Goal: Task Accomplishment & Management: Use online tool/utility

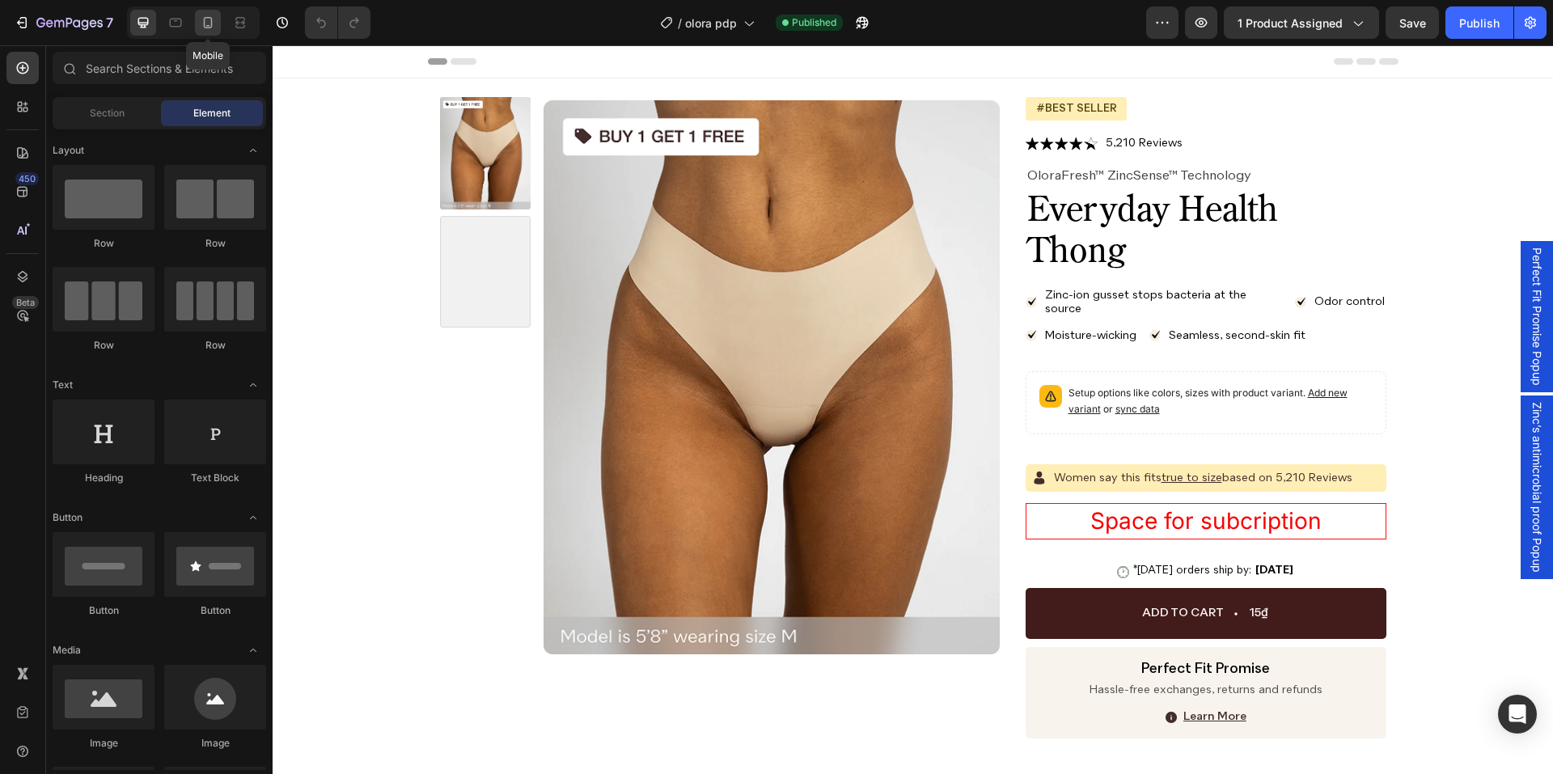
click at [214, 34] on div at bounding box center [208, 23] width 26 height 26
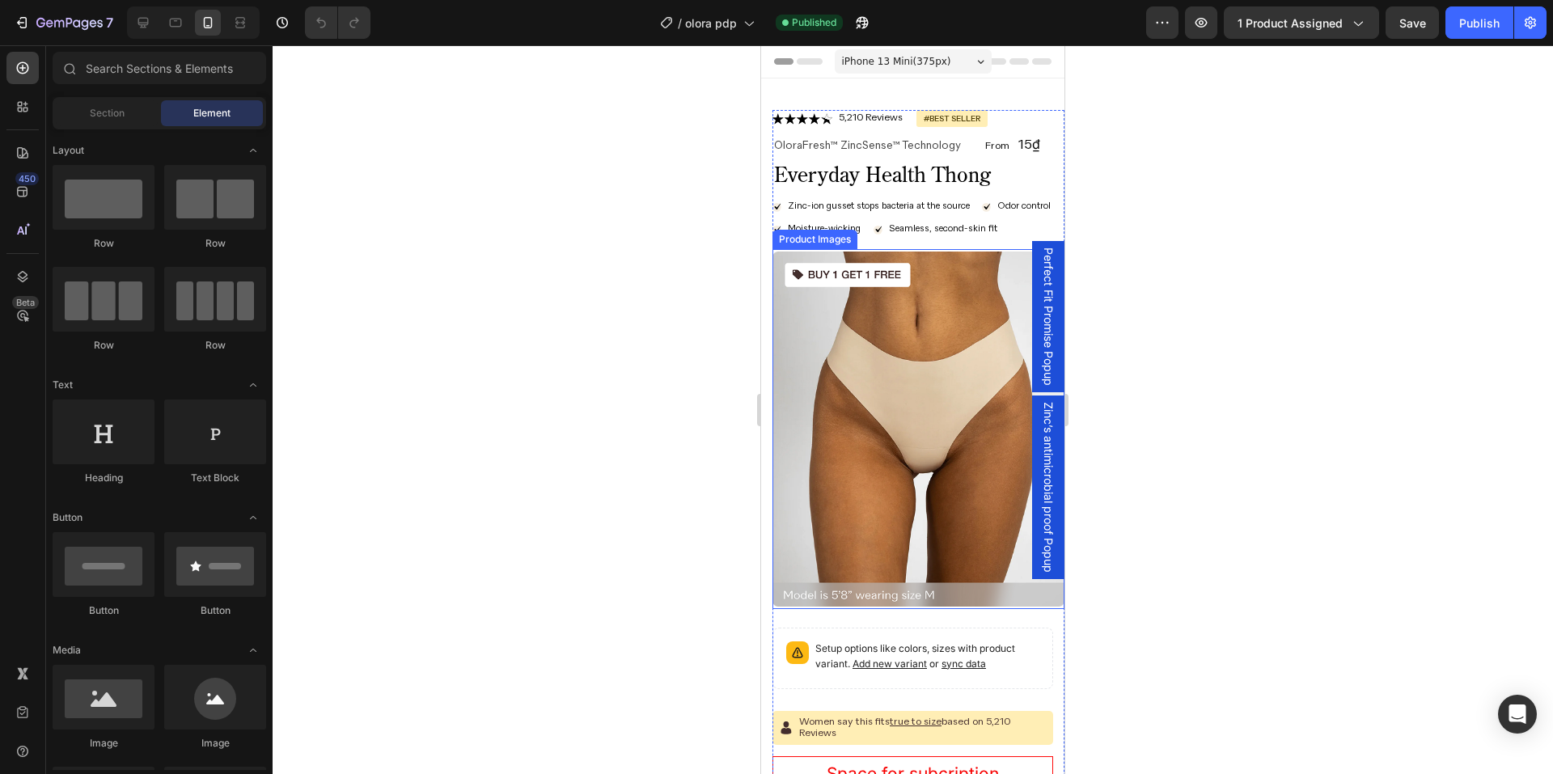
click at [842, 364] on img at bounding box center [919, 428] width 292 height 359
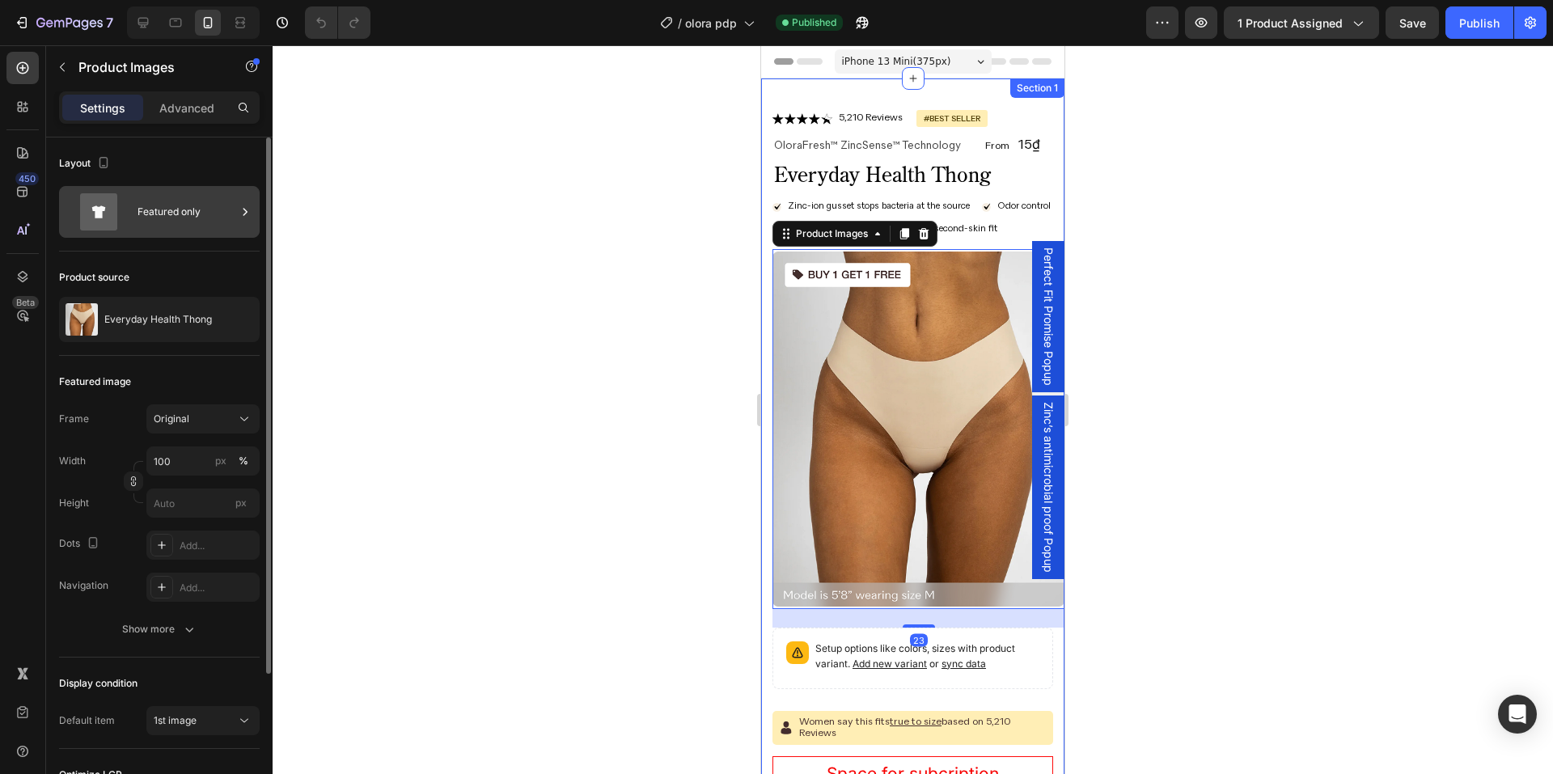
click at [194, 212] on div "Featured only" at bounding box center [187, 211] width 99 height 37
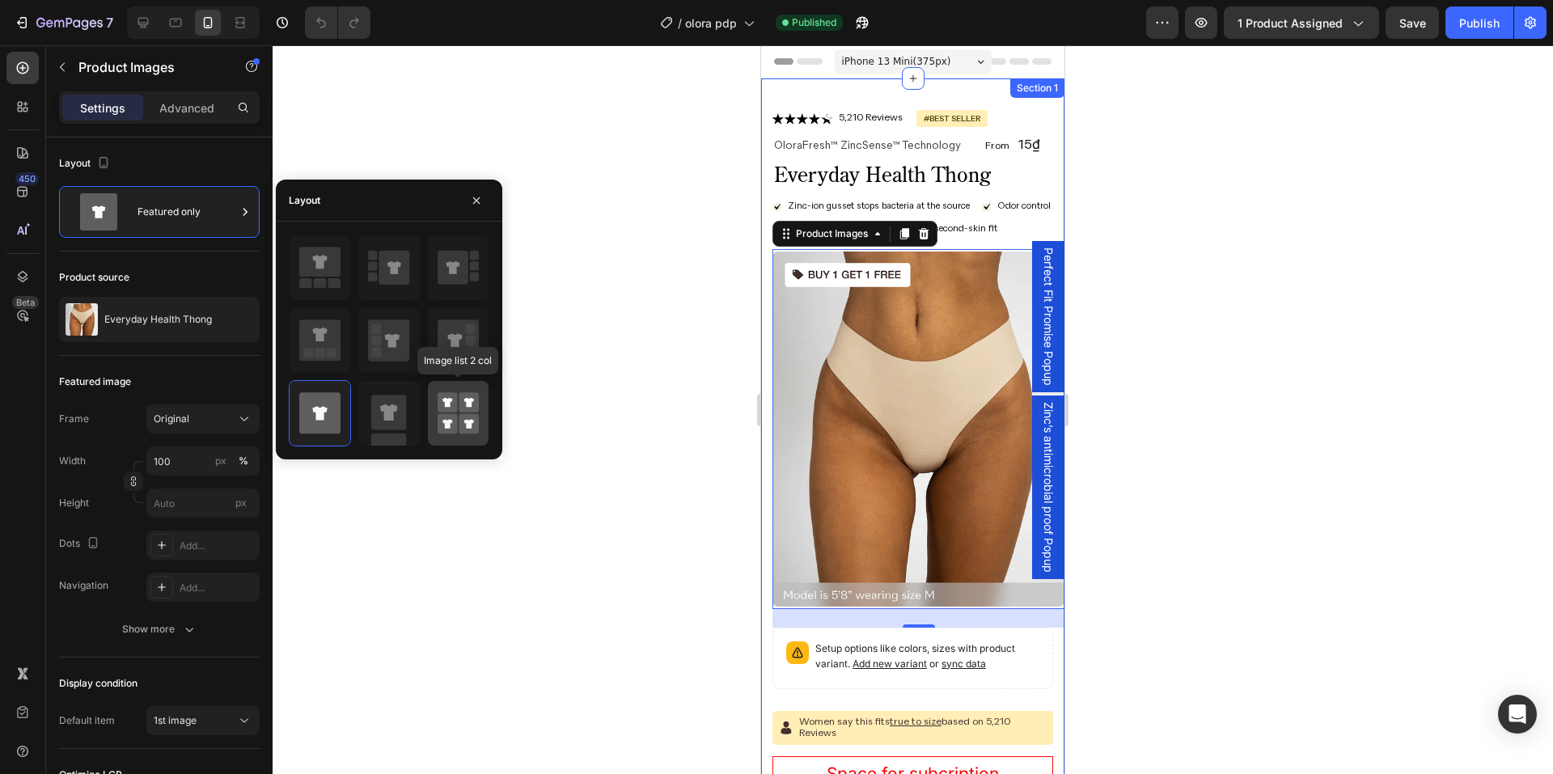
click at [462, 420] on rect at bounding box center [469, 424] width 20 height 20
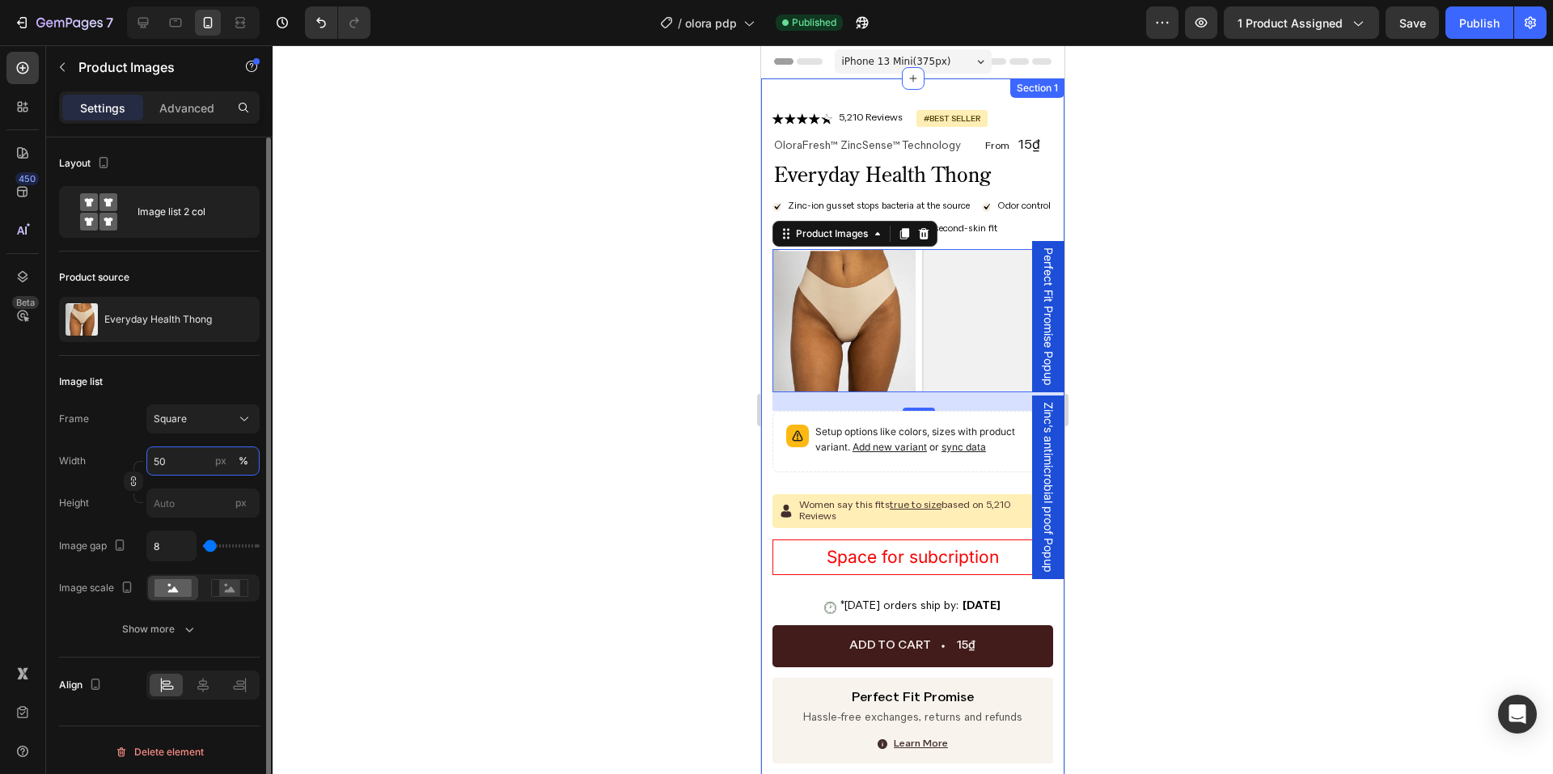
click at [176, 469] on input "50" at bounding box center [202, 461] width 113 height 29
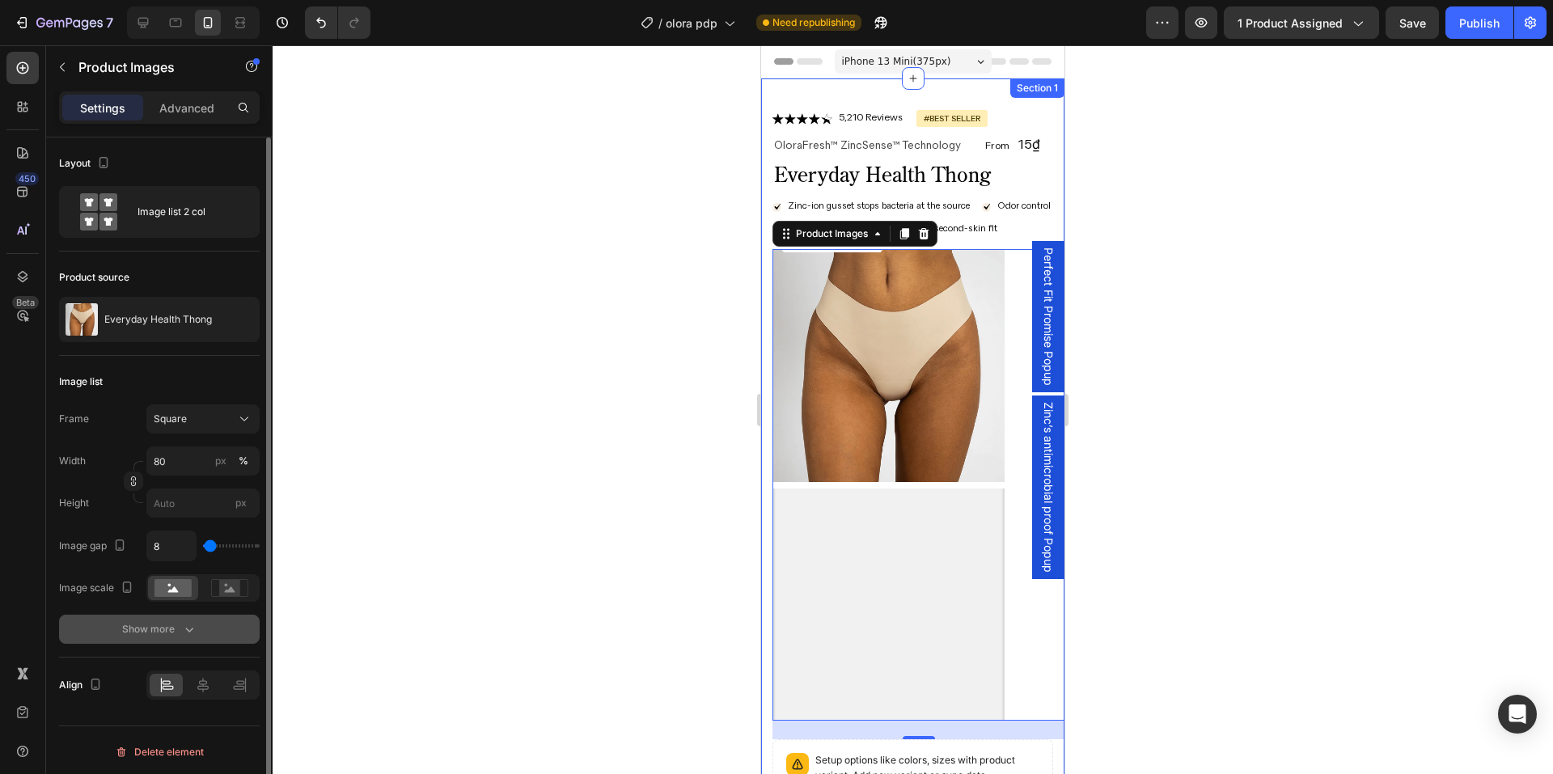
click at [148, 625] on div "Show more" at bounding box center [159, 629] width 75 height 16
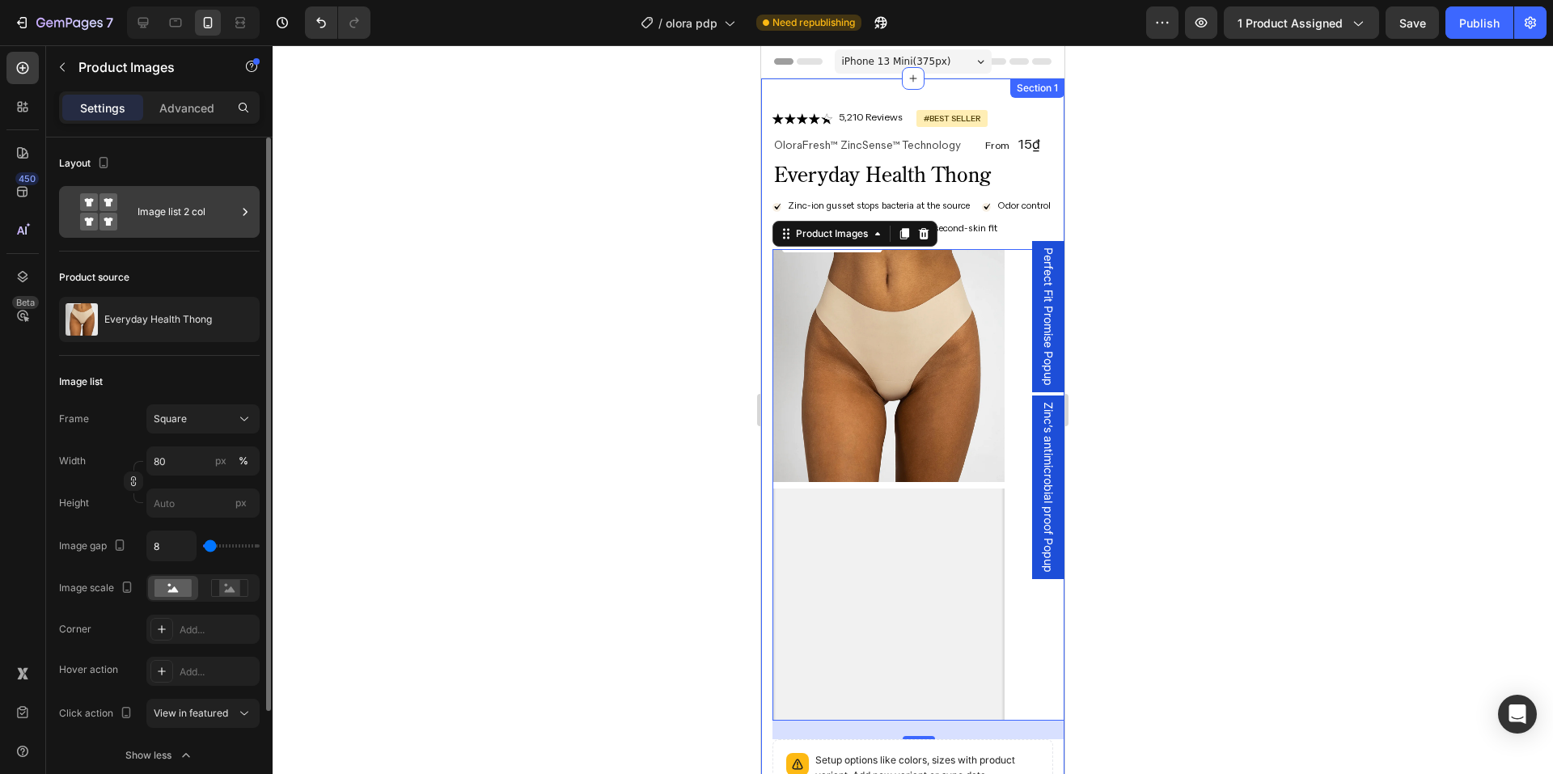
click at [169, 218] on div "Image list 2 col" at bounding box center [187, 211] width 99 height 37
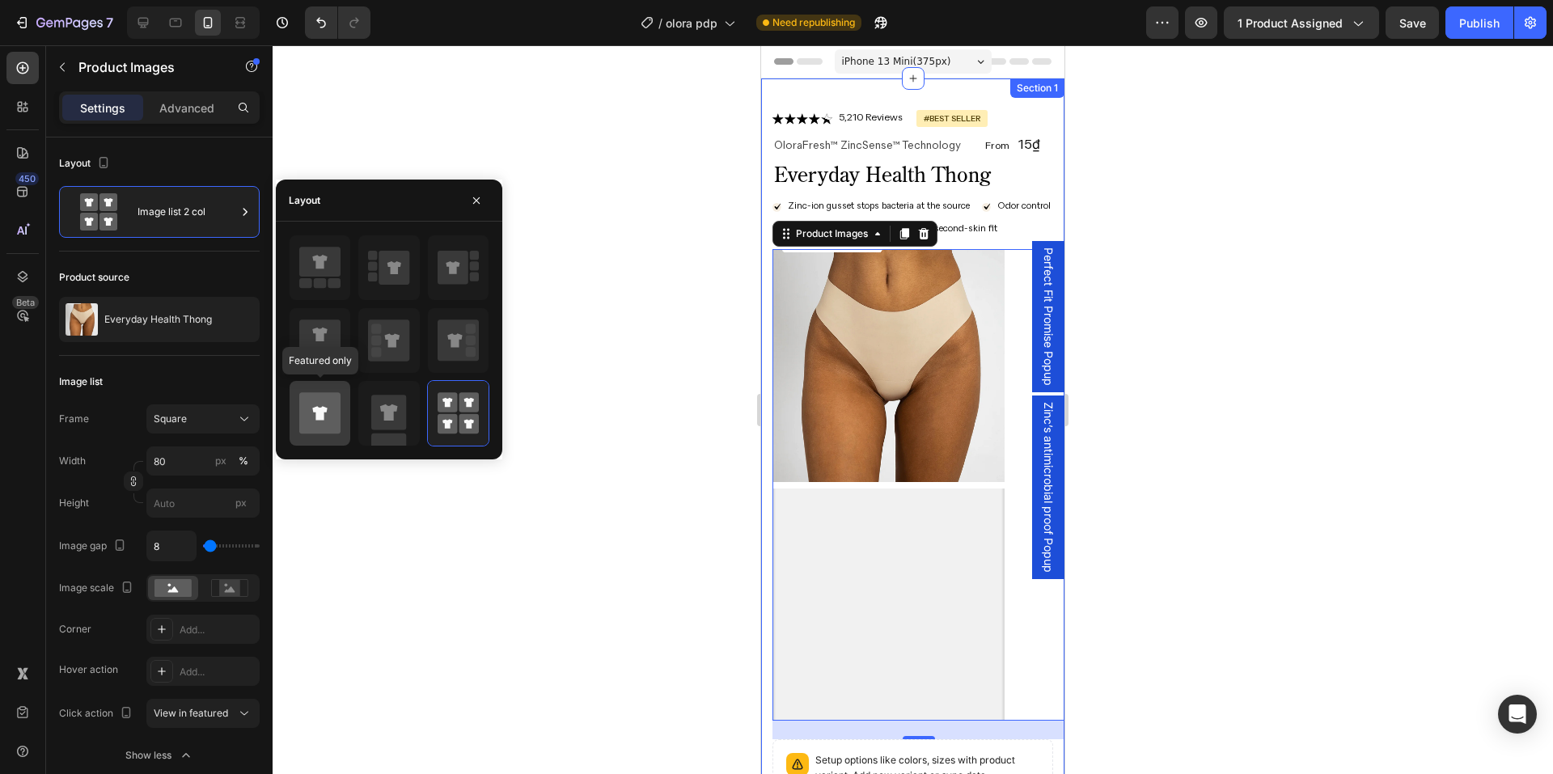
click at [319, 401] on icon at bounding box center [319, 412] width 41 height 41
type input "100"
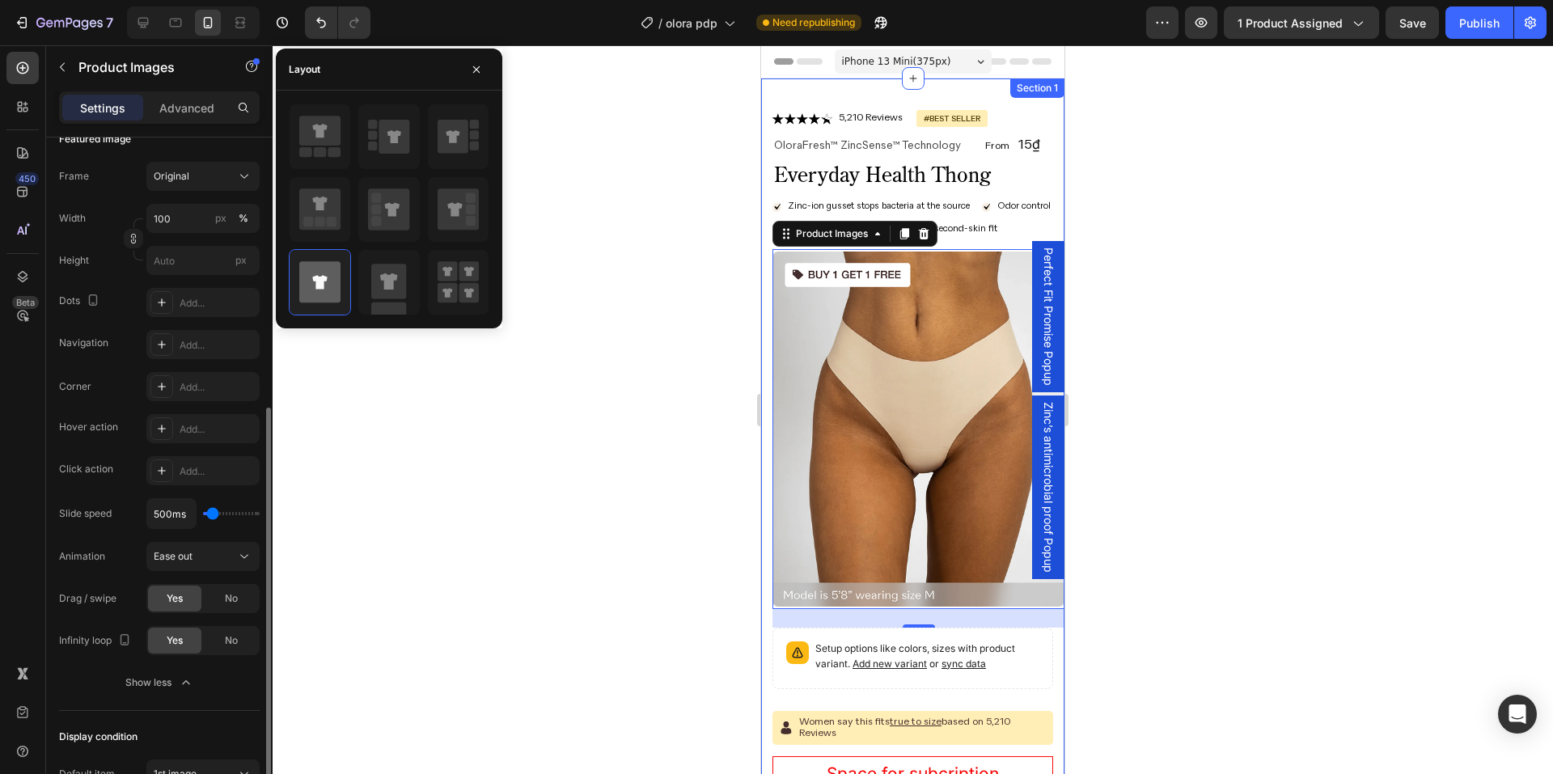
scroll to position [482, 0]
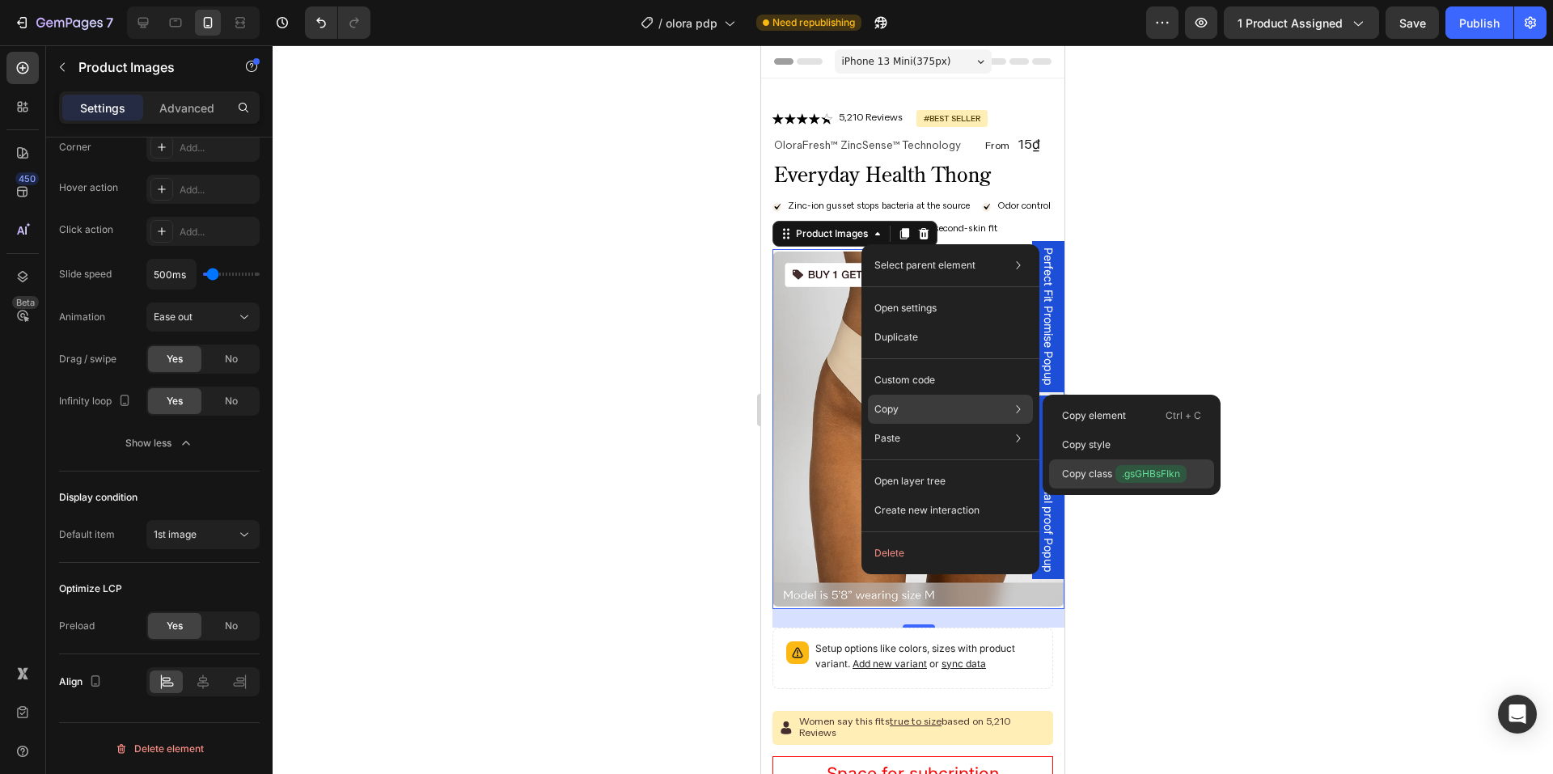
click at [1115, 483] on div "Copy class .gsGHBsFIkn" at bounding box center [1131, 474] width 165 height 29
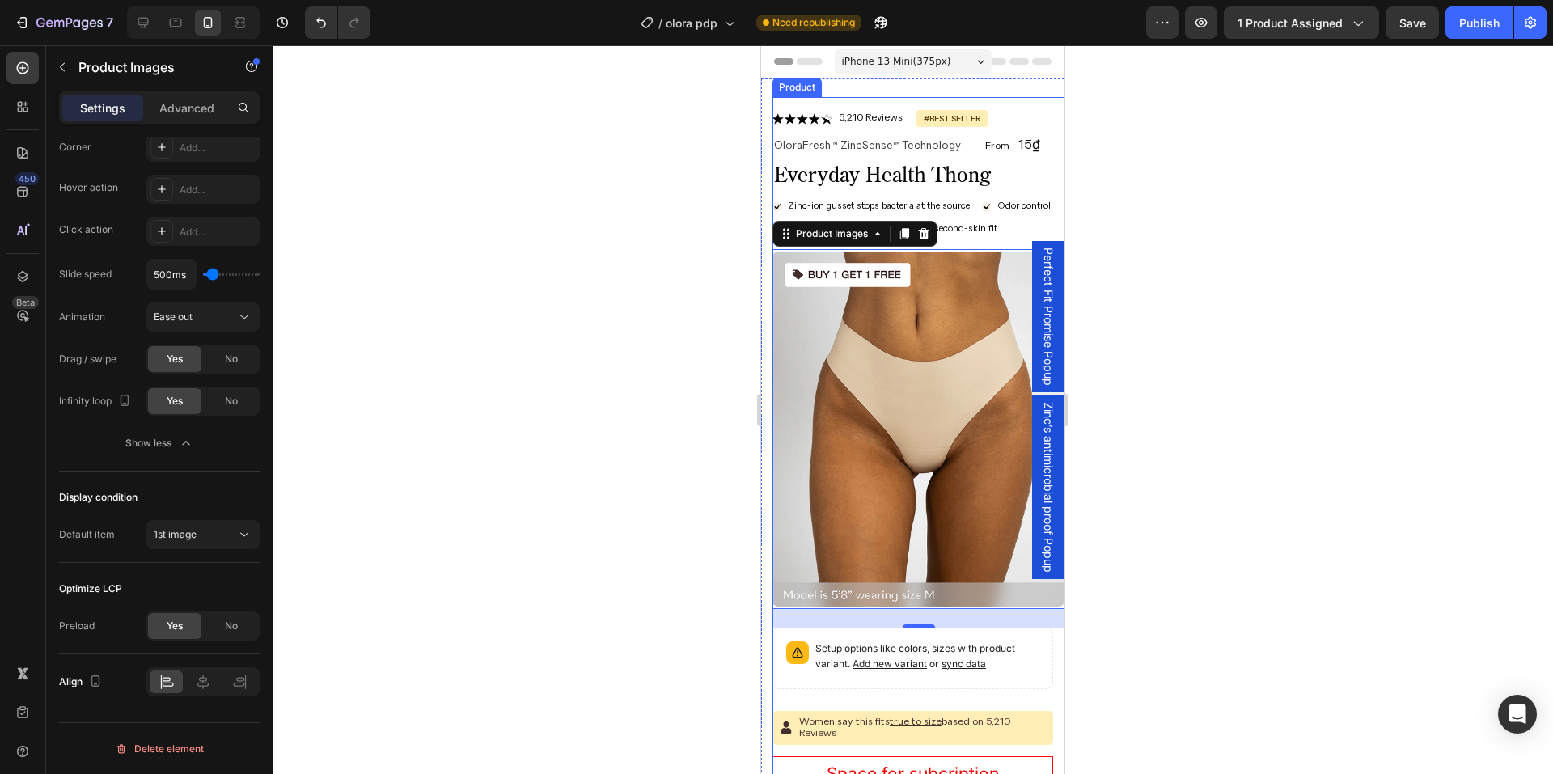
click at [979, 102] on div "Product Images Icon Icon Icon Icon Icon Icon List 5,210 Reviews Text Block Row …" at bounding box center [919, 691] width 292 height 1189
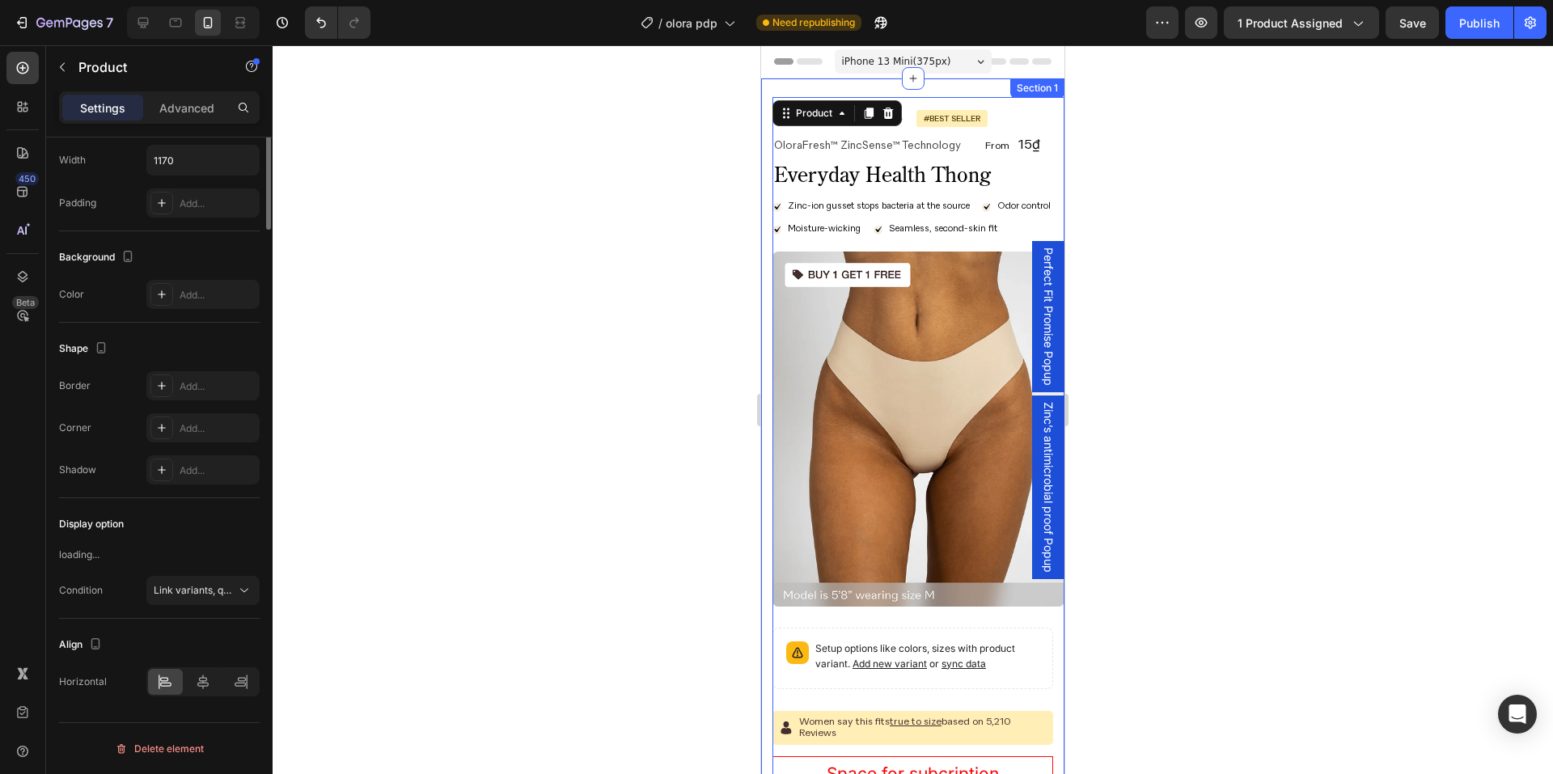
scroll to position [0, 0]
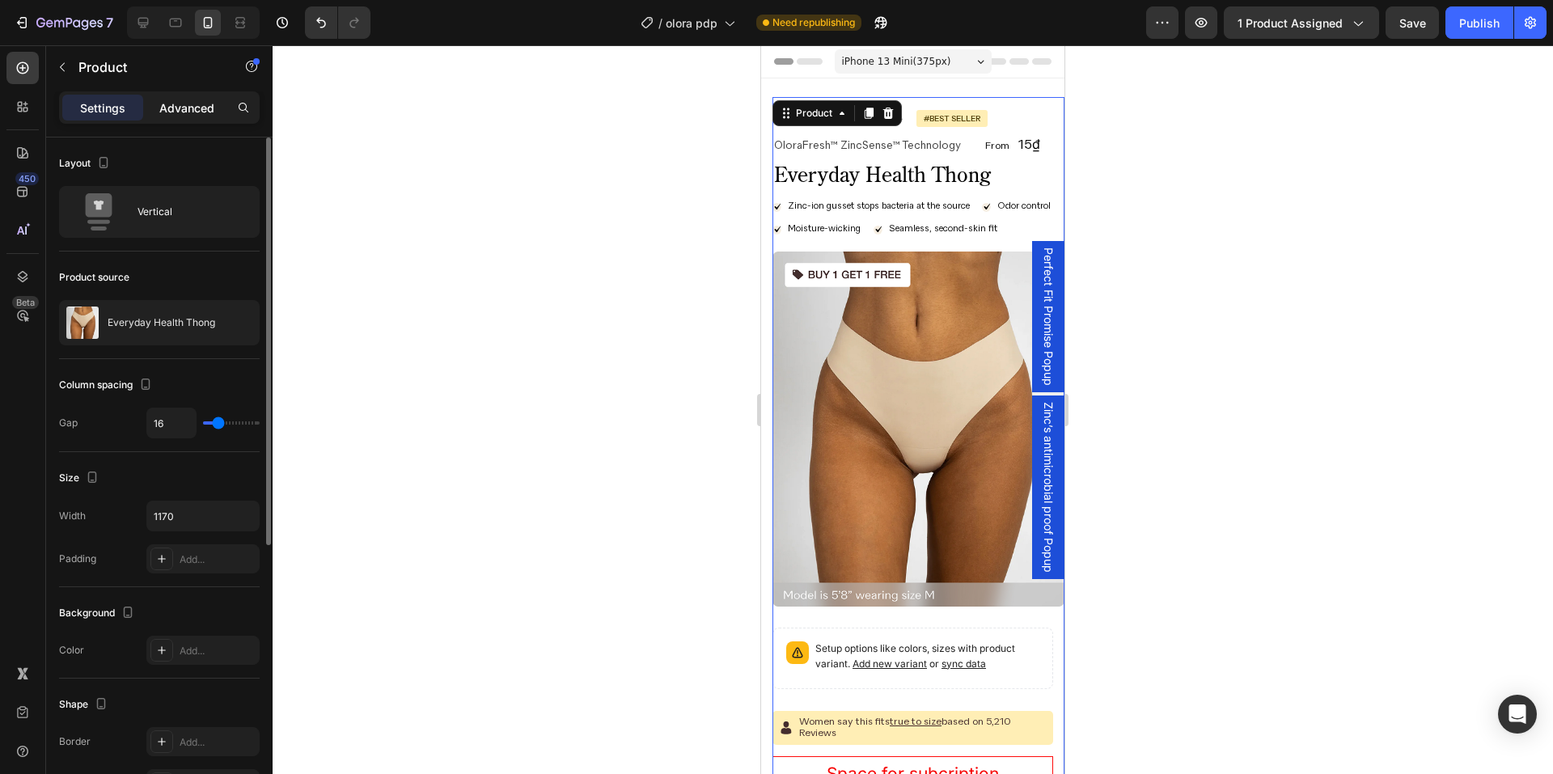
click at [159, 109] on p "Advanced" at bounding box center [186, 108] width 55 height 17
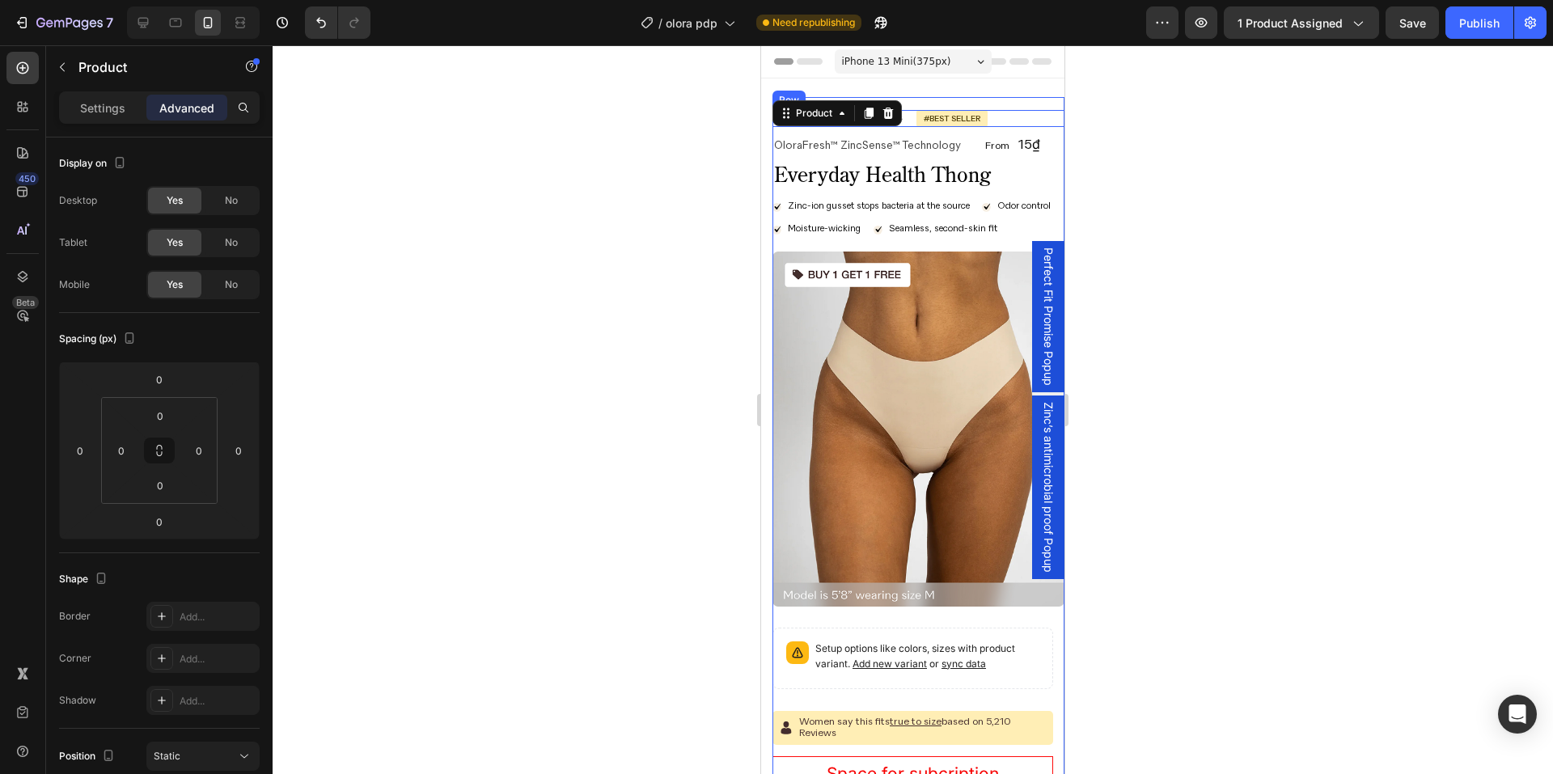
click at [1011, 117] on div "Icon Icon Icon Icon Icon Icon List 5,210 Reviews Text Block Row #best seller Te…" at bounding box center [919, 118] width 292 height 17
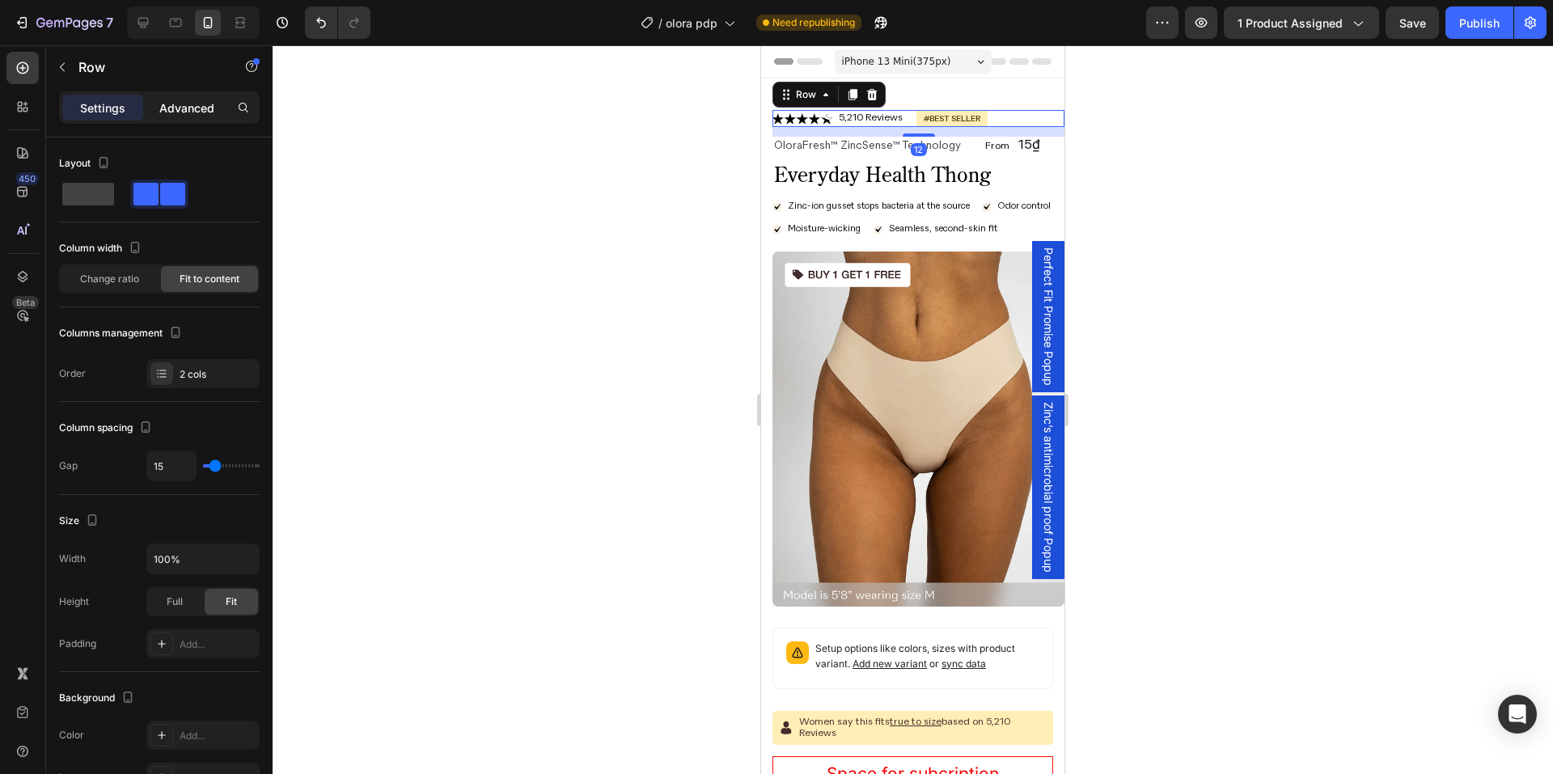
click at [189, 113] on p "Advanced" at bounding box center [186, 108] width 55 height 17
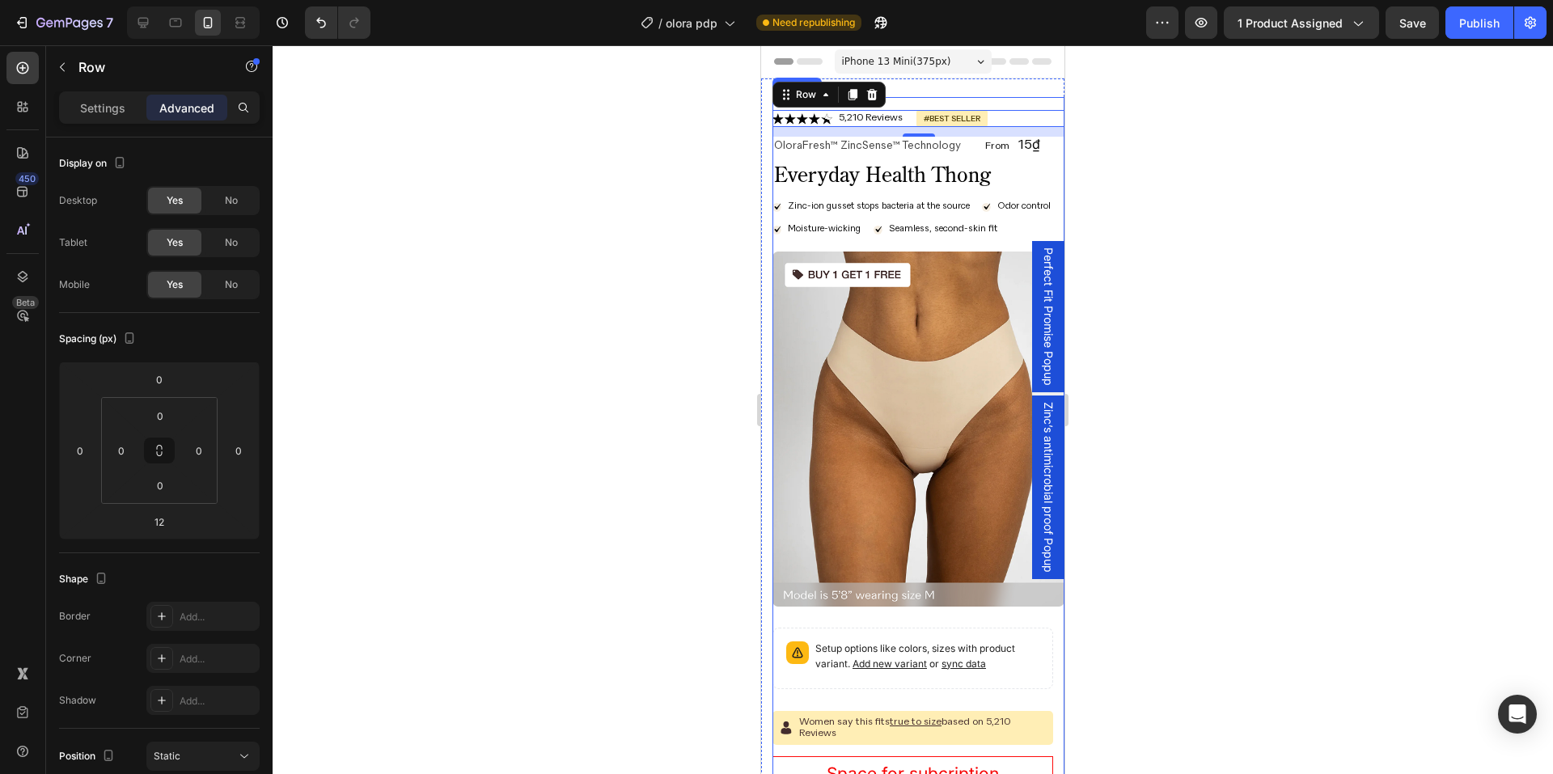
click at [1013, 104] on div "Product Images Icon Icon Icon Icon Icon Icon List 5,210 Reviews Text Block Row …" at bounding box center [919, 691] width 292 height 1189
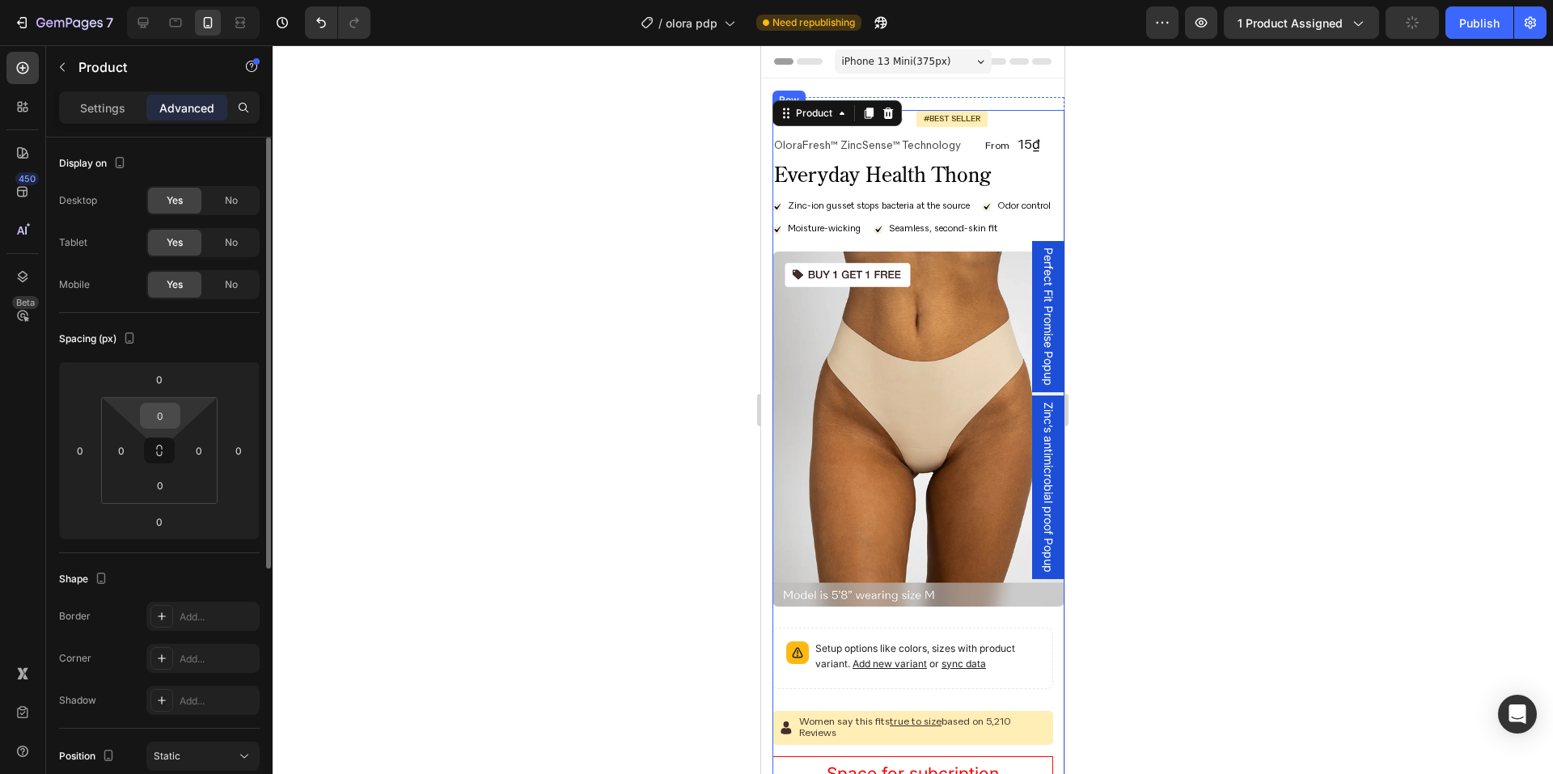
click at [172, 422] on input "0" at bounding box center [160, 416] width 32 height 24
click at [172, 379] on input "0" at bounding box center [159, 379] width 32 height 24
click at [231, 318] on div "Spacing (px) 00 0 0 0 0 0 0 0" at bounding box center [159, 433] width 201 height 240
type input "0"
click at [998, 105] on div "Product Images Icon Icon Icon Icon Icon Icon List 5,210 Reviews Text Block Row …" at bounding box center [919, 691] width 292 height 1189
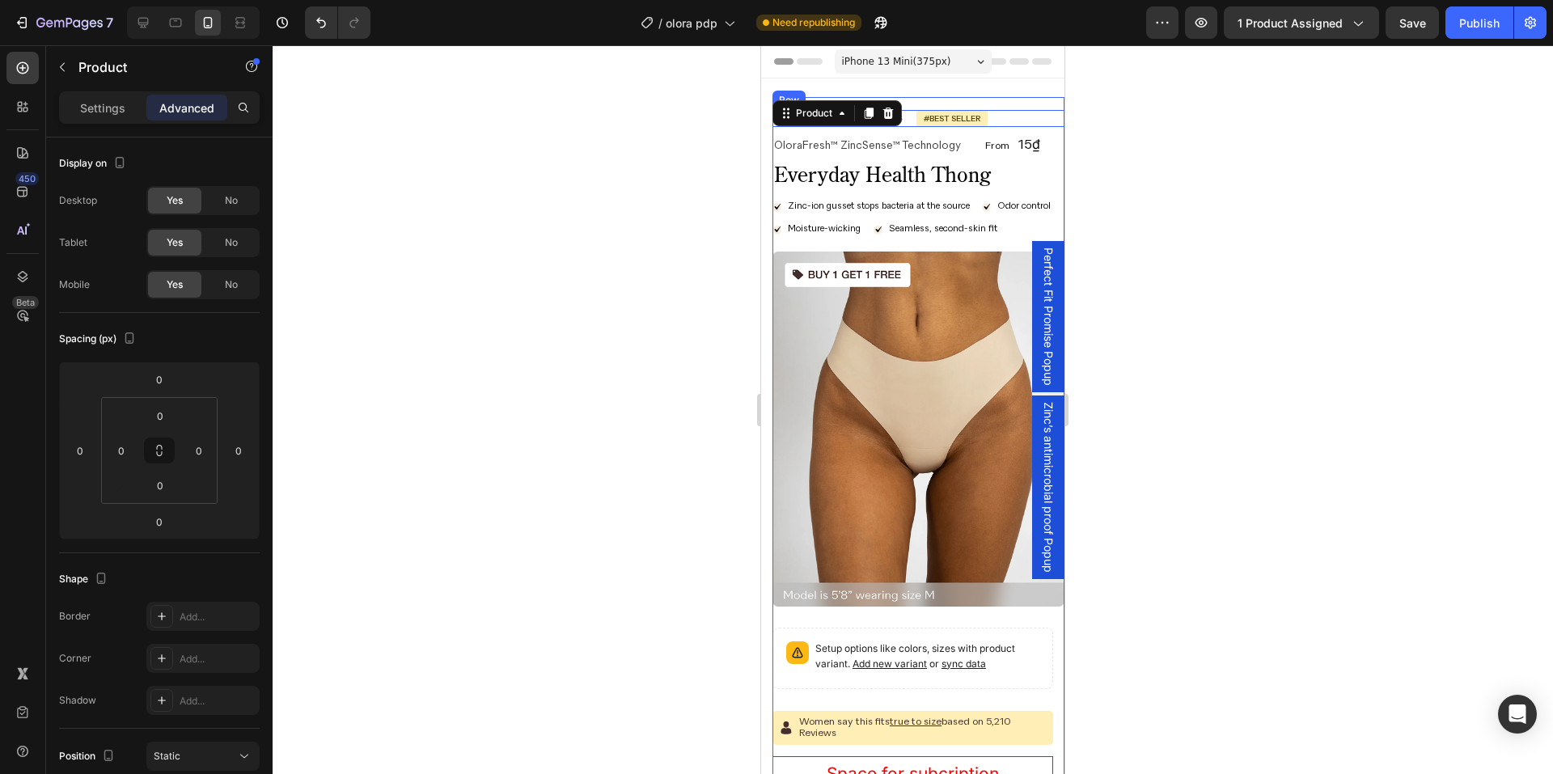
click at [1012, 122] on div "Icon Icon Icon Icon Icon Icon List 5,210 Reviews Text Block Row #best seller Te…" at bounding box center [919, 118] width 292 height 17
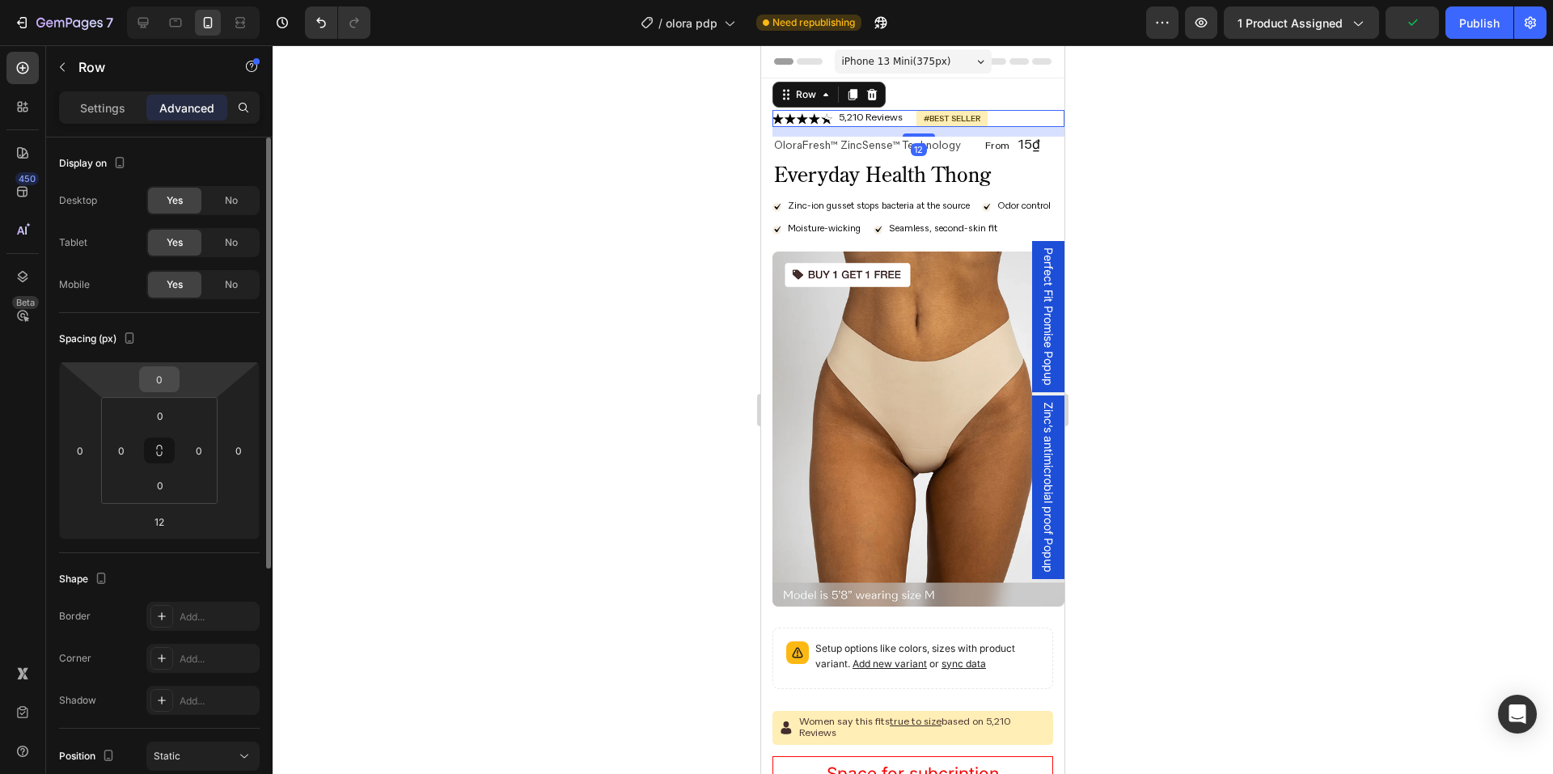
click at [150, 388] on input "0" at bounding box center [159, 379] width 32 height 24
click at [206, 326] on div "Spacing (px)" at bounding box center [159, 339] width 201 height 26
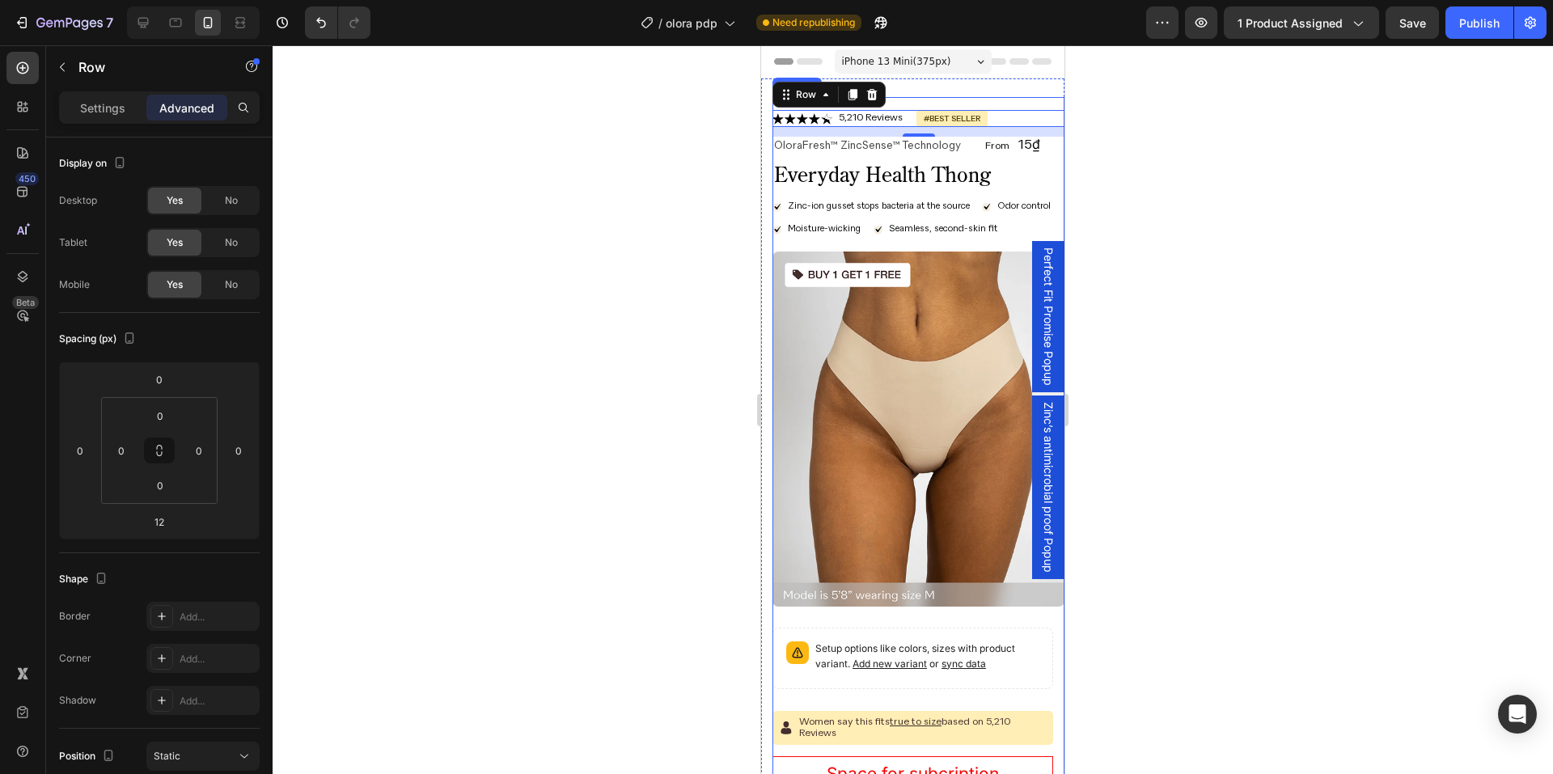
click at [980, 105] on div "Product Images Icon Icon Icon Icon Icon Icon List 5,210 Reviews Text Block Row …" at bounding box center [919, 691] width 292 height 1189
click at [125, 110] on p "Settings" at bounding box center [102, 108] width 45 height 17
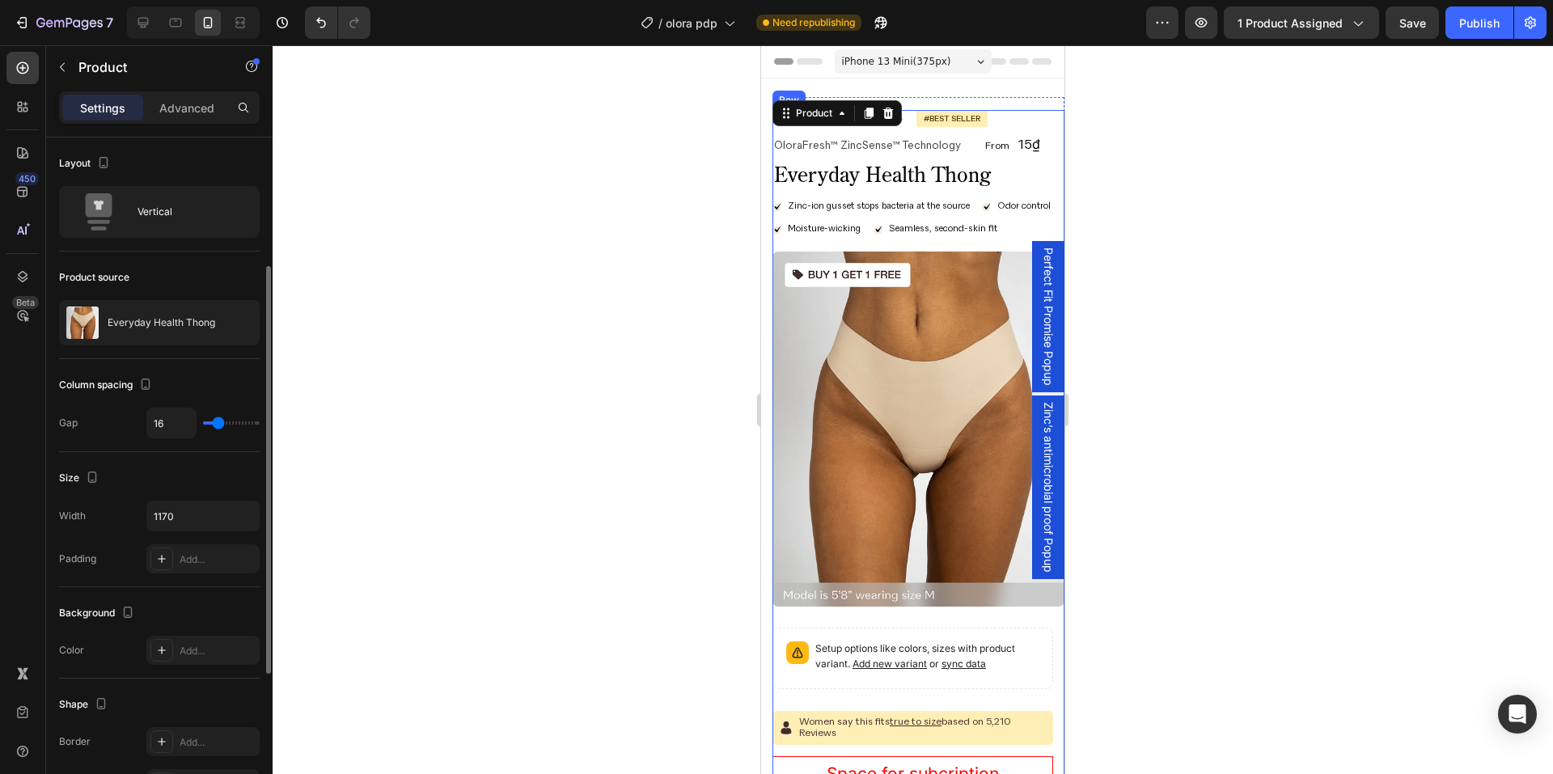
scroll to position [243, 0]
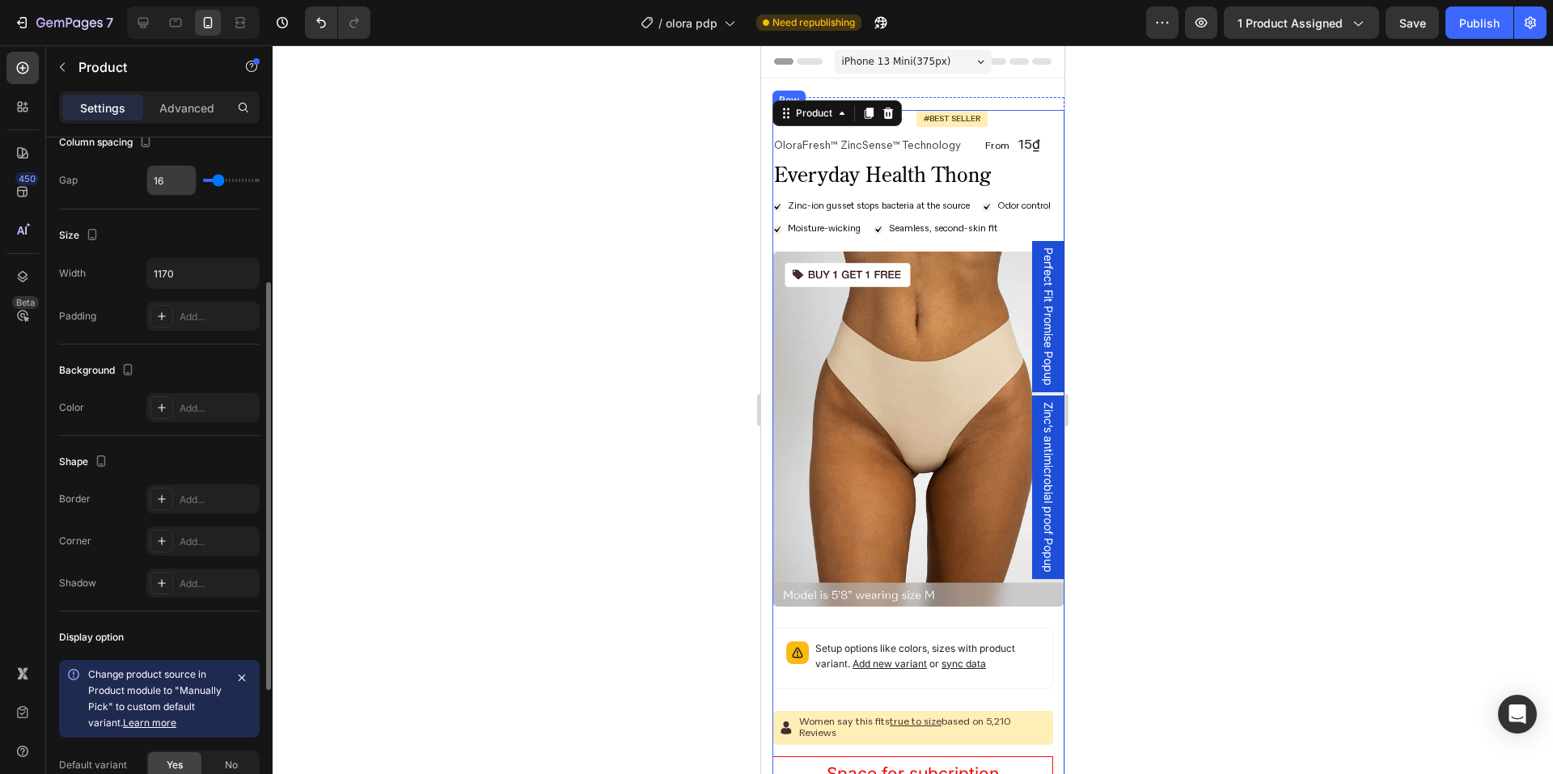
click at [170, 179] on input "16" at bounding box center [171, 180] width 49 height 29
type input "0"
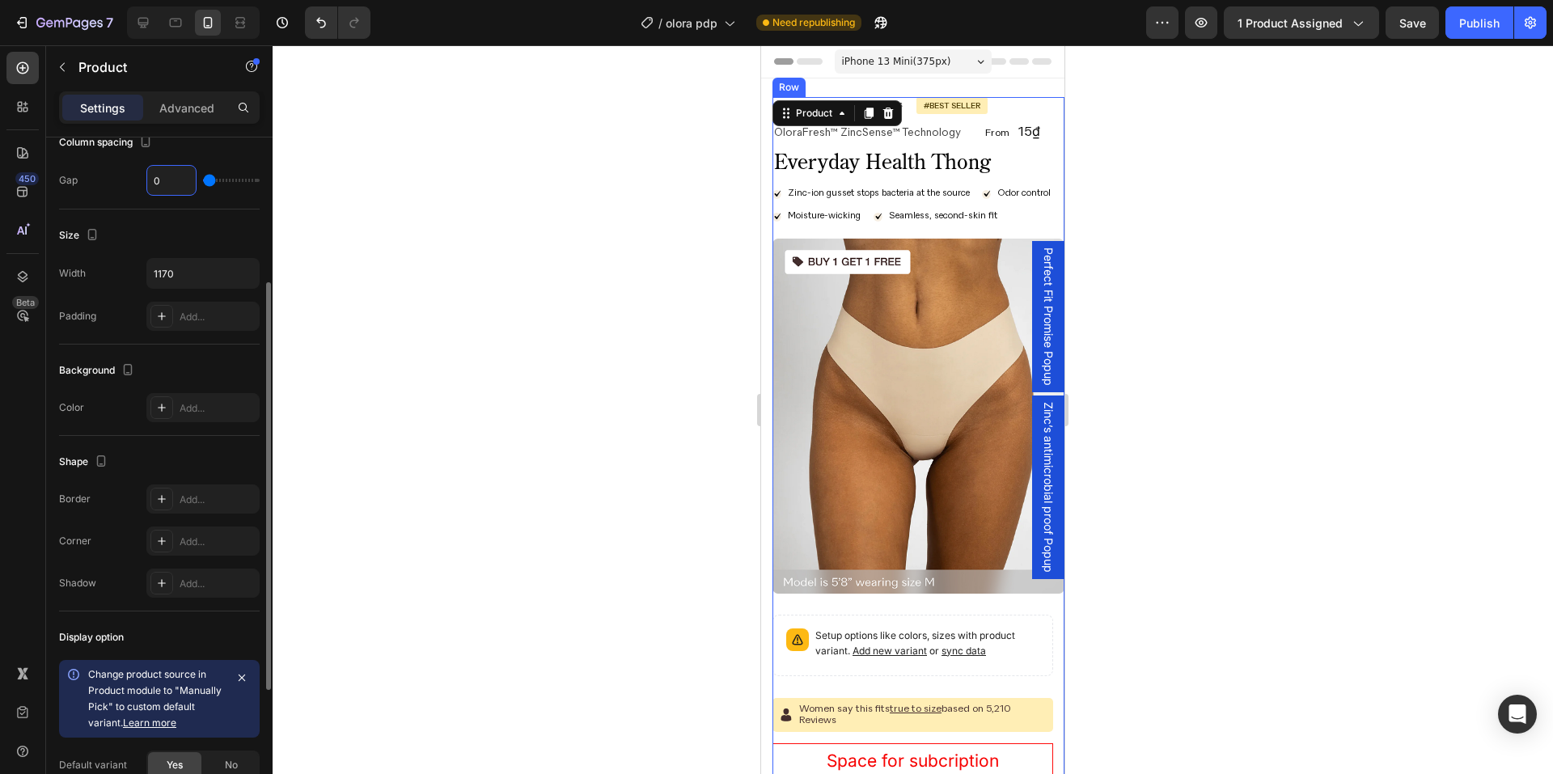
type input "0"
click at [187, 161] on div "Column spacing Gap 0" at bounding box center [159, 163] width 201 height 93
click at [949, 90] on div "Product Images Icon Icon Icon Icon Icon Icon List 5,210 Reviews Text Block Row …" at bounding box center [912, 691] width 303 height 1227
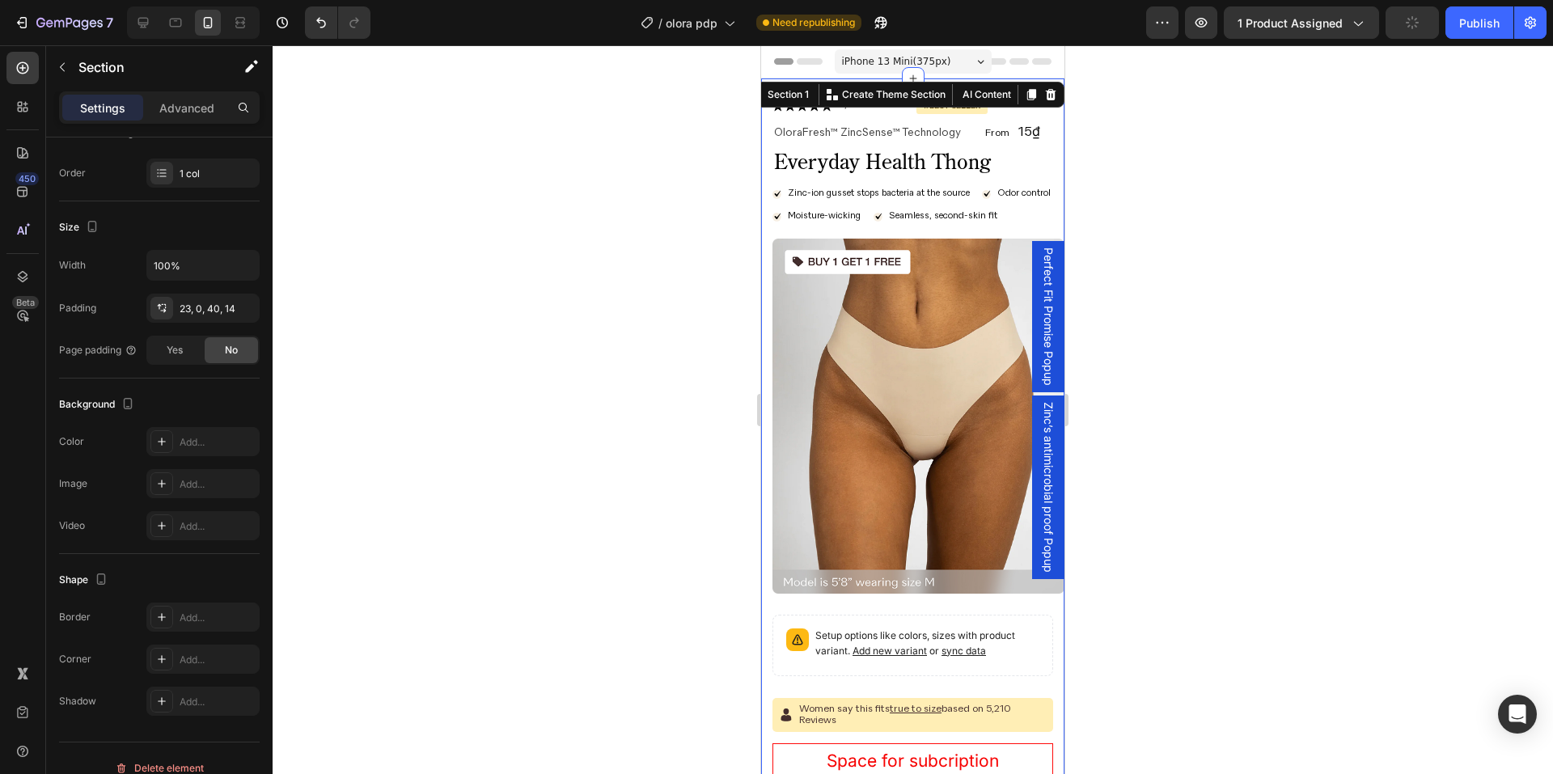
scroll to position [0, 0]
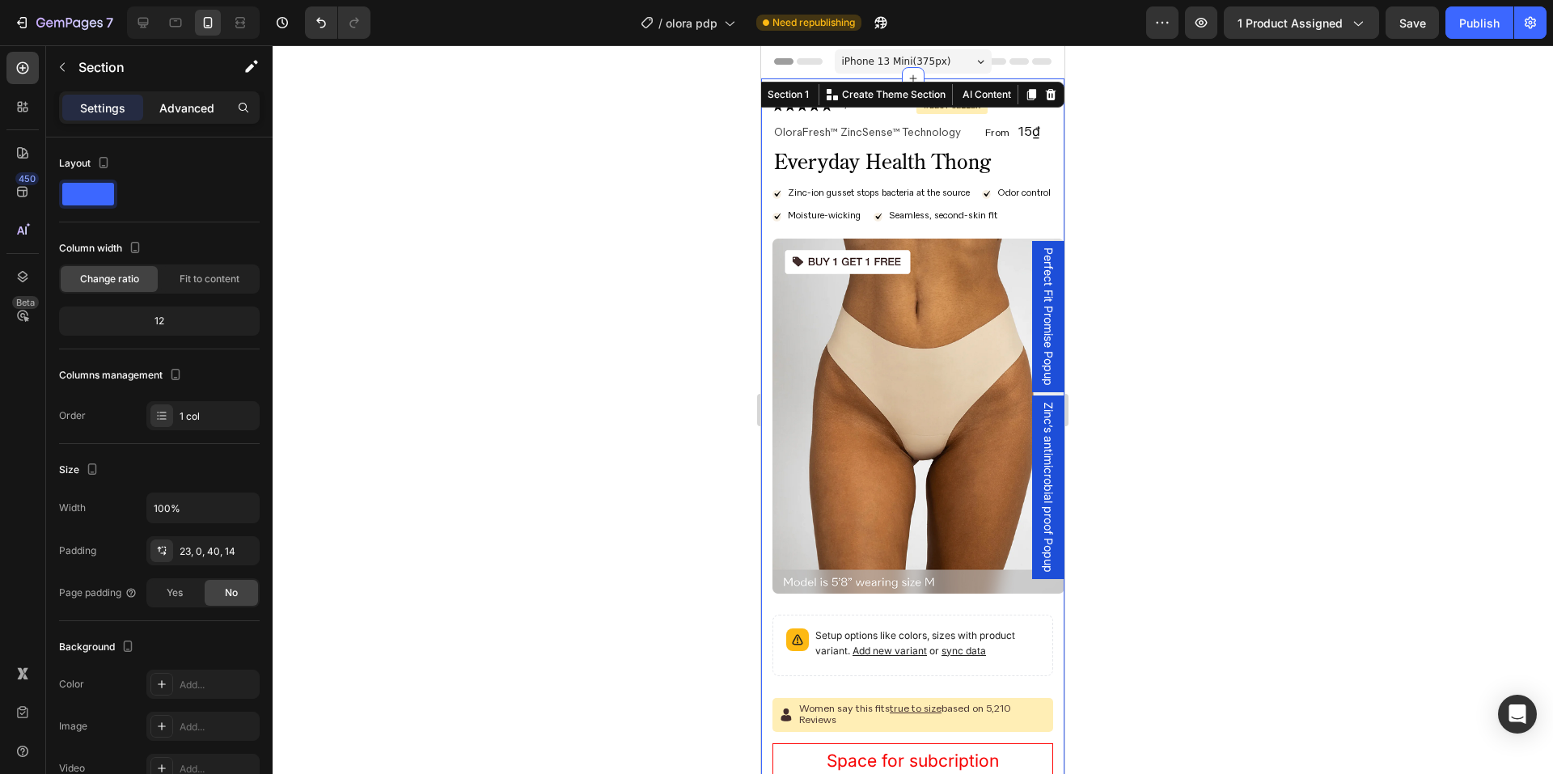
click at [185, 114] on p "Advanced" at bounding box center [186, 108] width 55 height 17
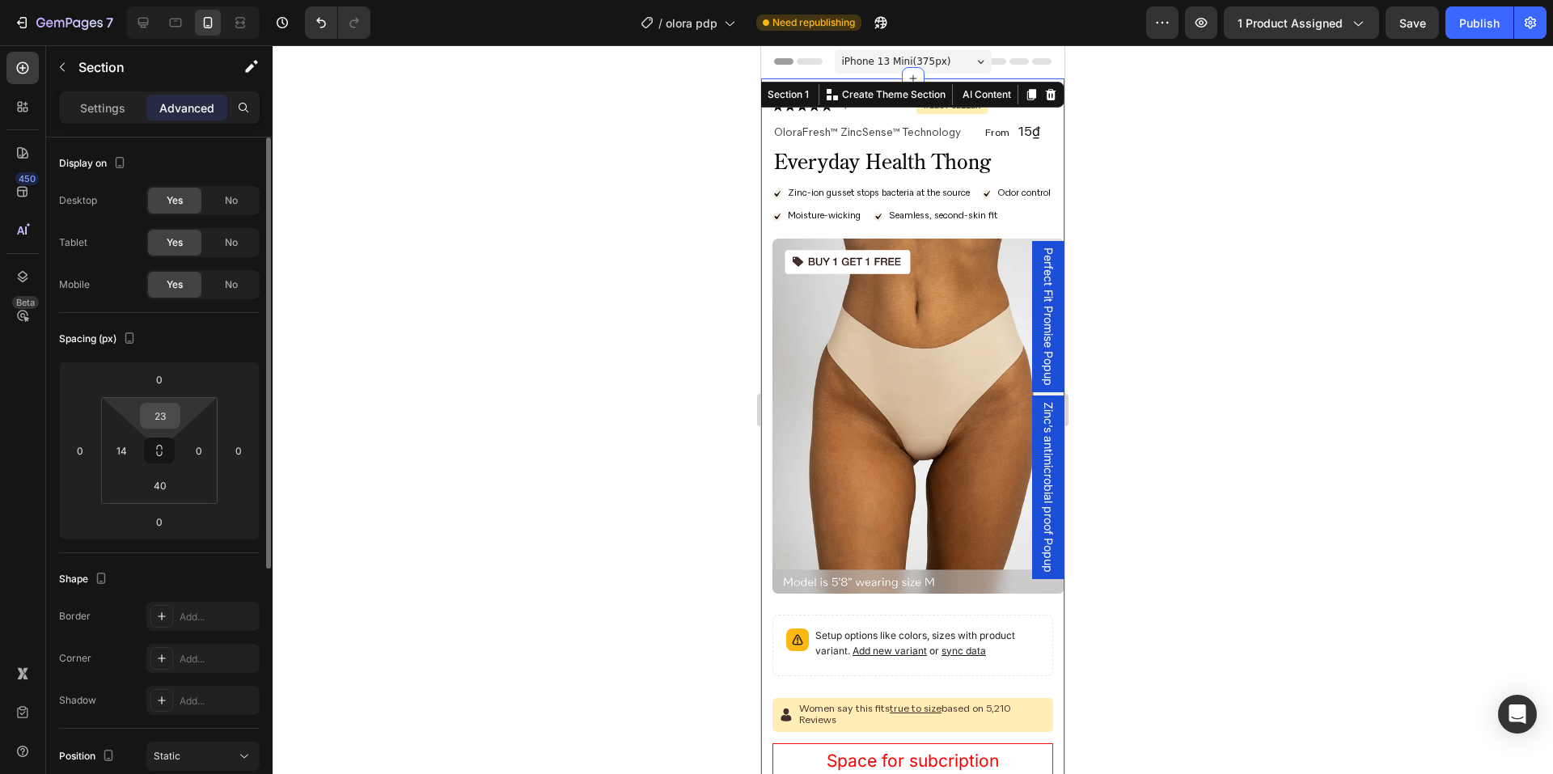
click at [166, 416] on input "23" at bounding box center [160, 416] width 32 height 24
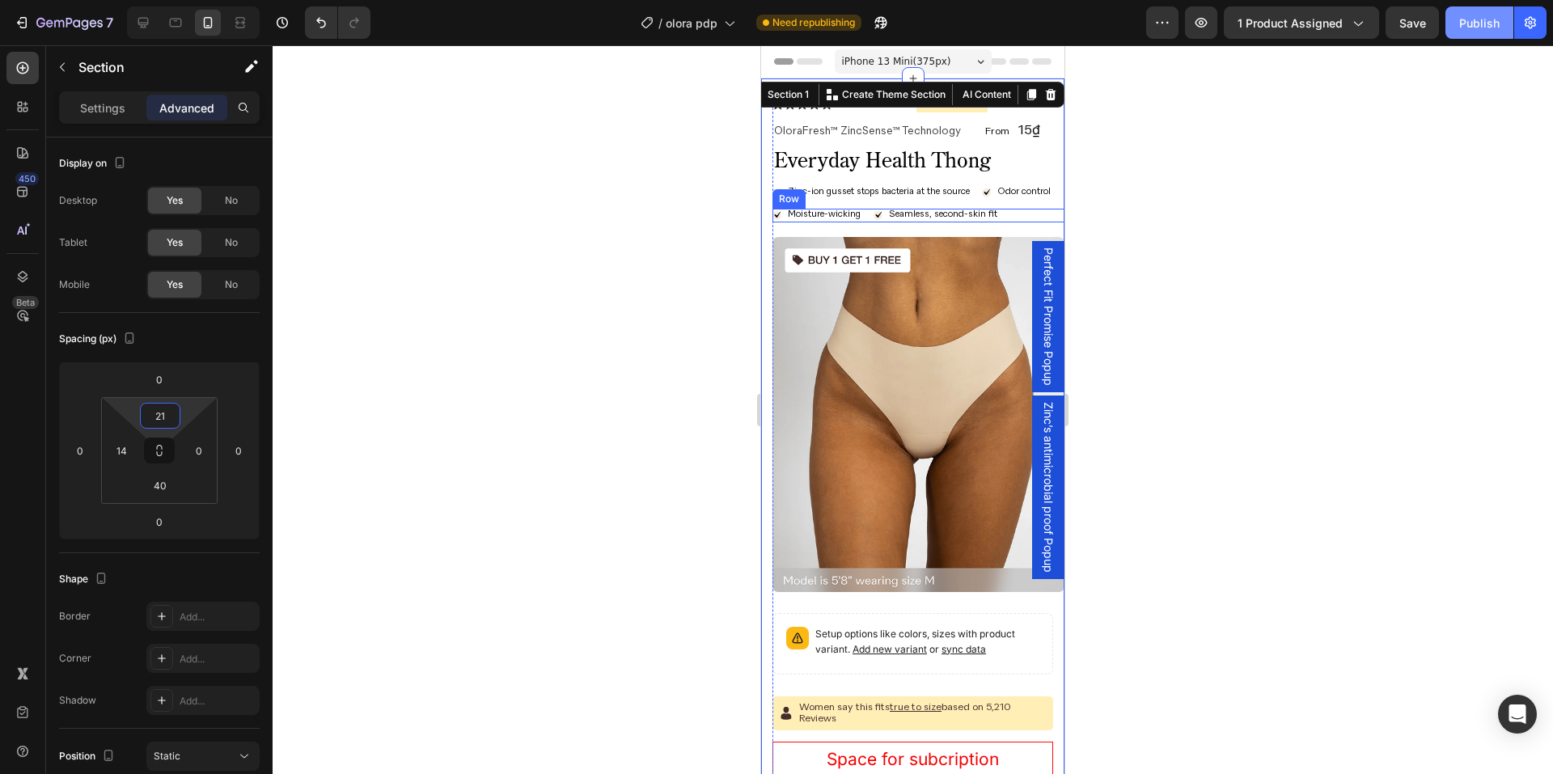
type input "21"
click at [1448, 15] on button "Publish" at bounding box center [1480, 22] width 68 height 32
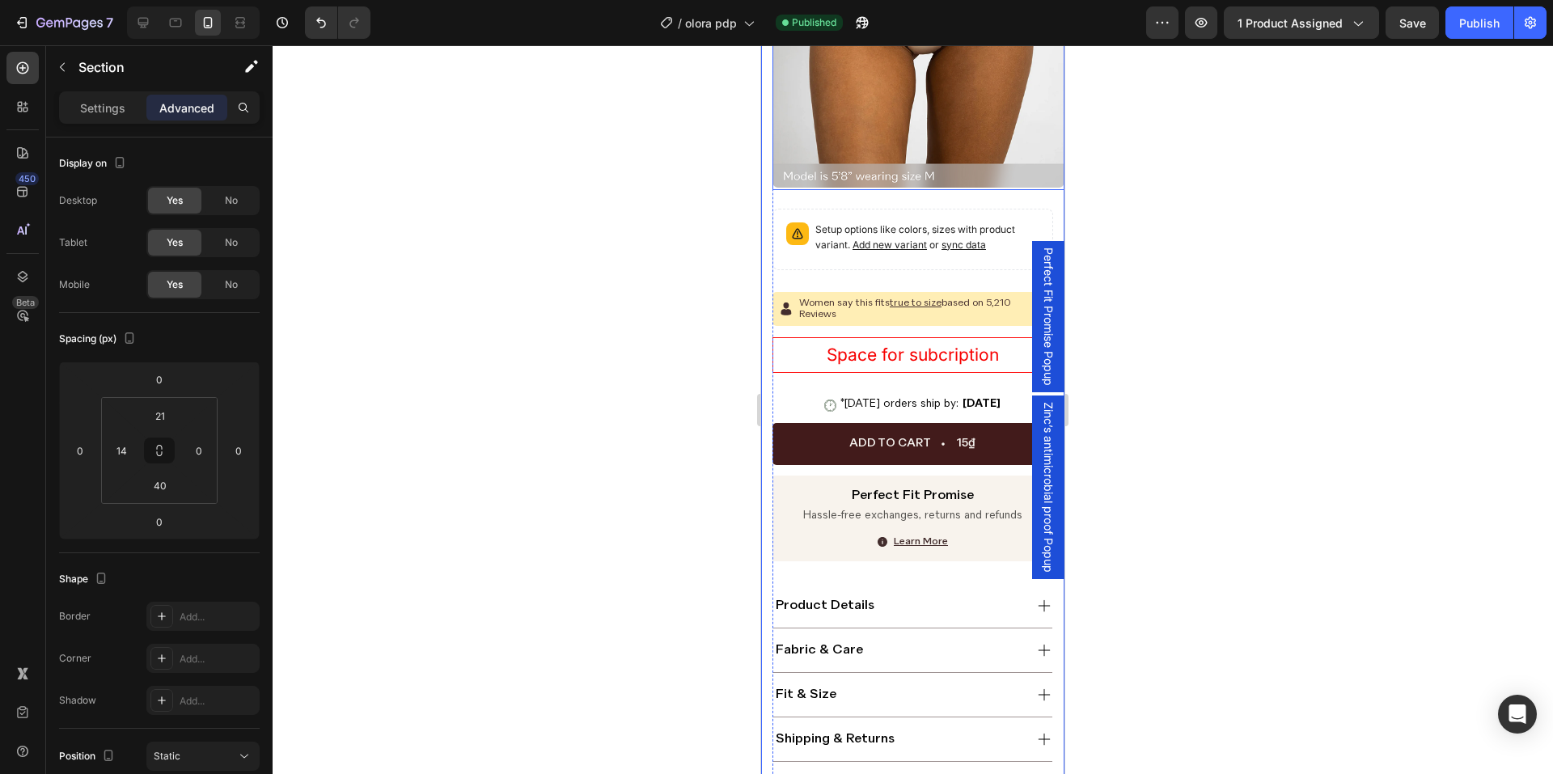
scroll to position [566, 0]
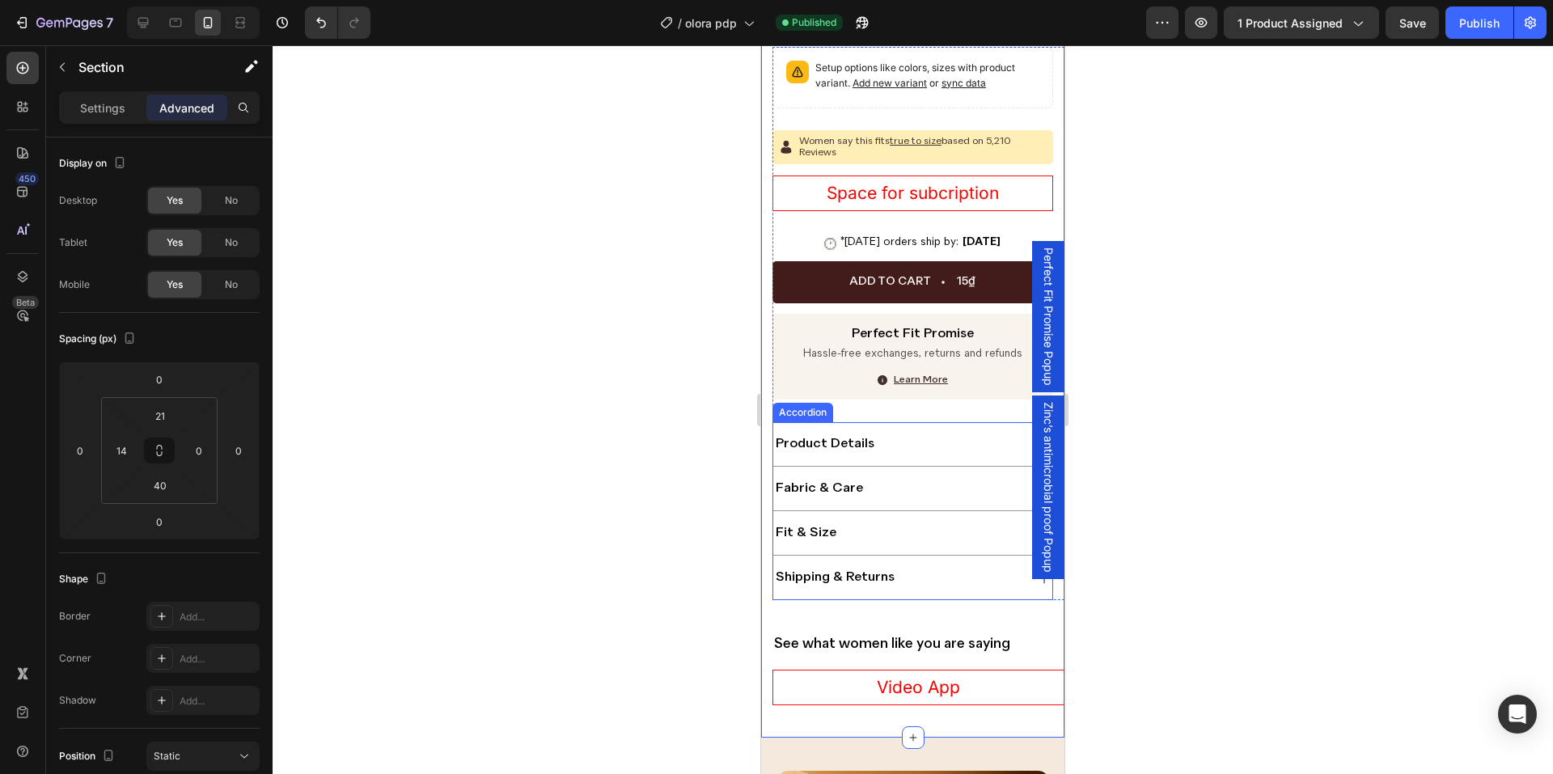
click at [900, 448] on div "product details" at bounding box center [898, 444] width 250 height 21
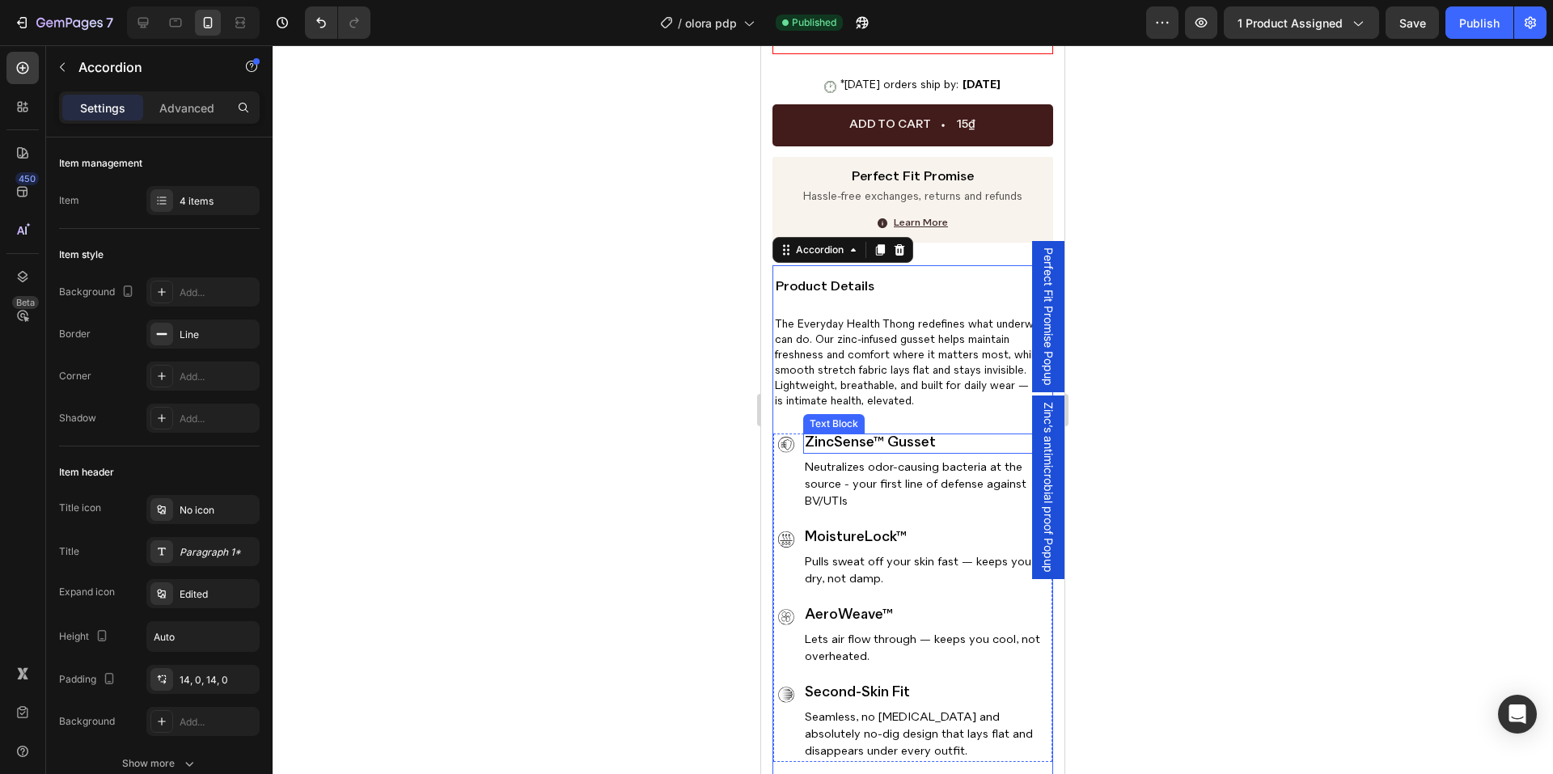
scroll to position [728, 0]
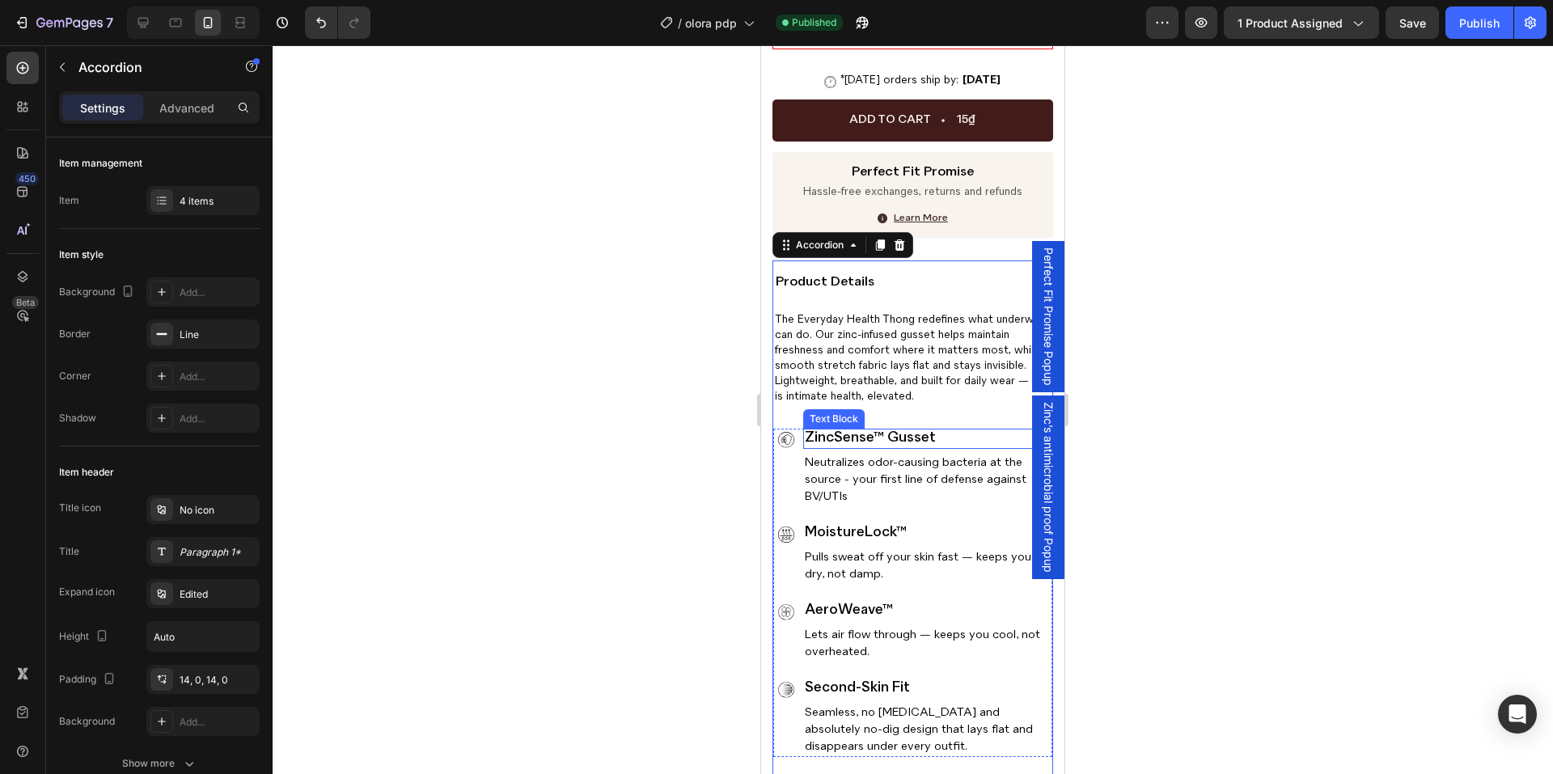
click at [901, 435] on p "ZincSense™ Gusset" at bounding box center [924, 438] width 239 height 17
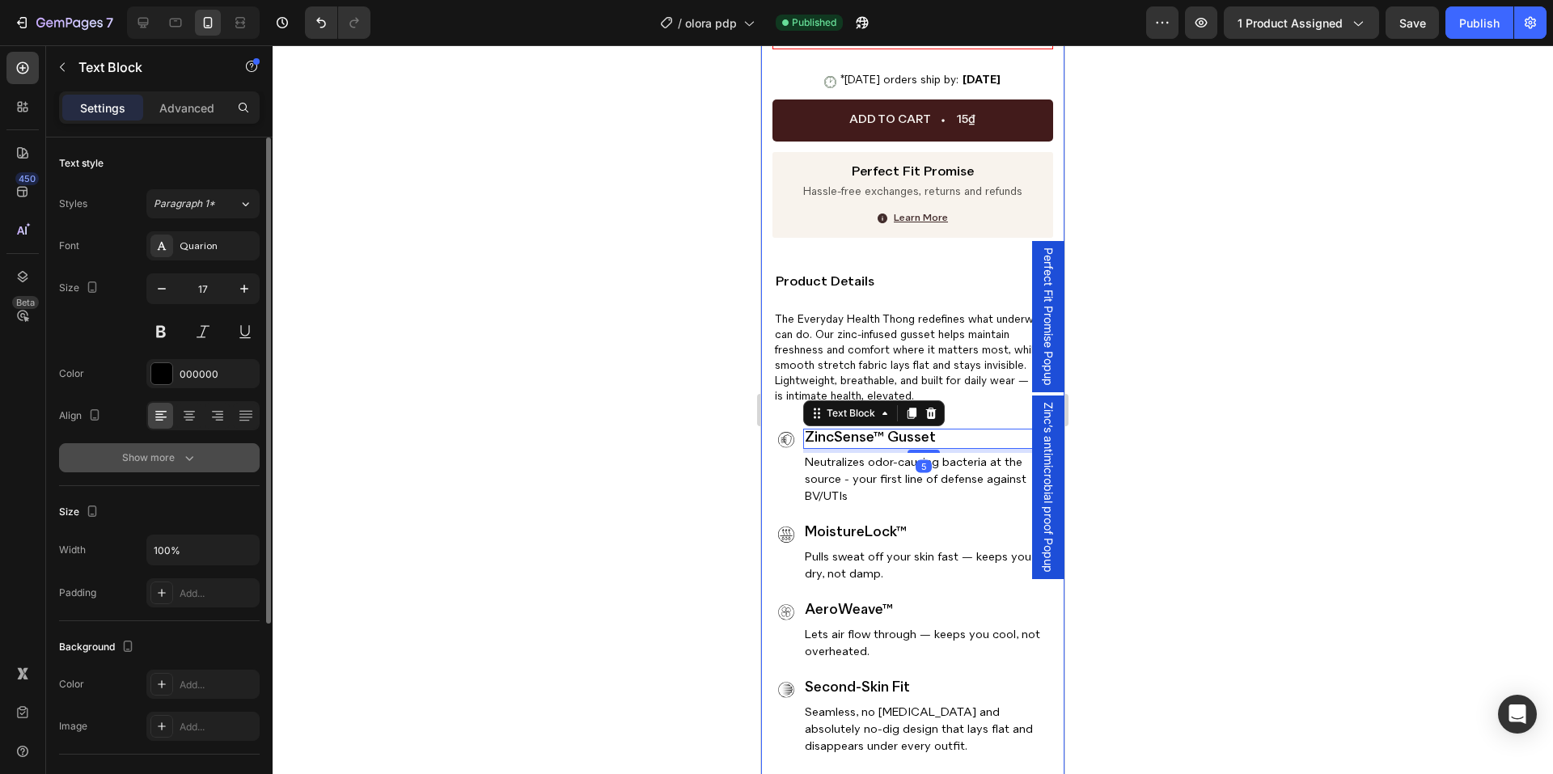
click at [159, 467] on button "Show more" at bounding box center [159, 457] width 201 height 29
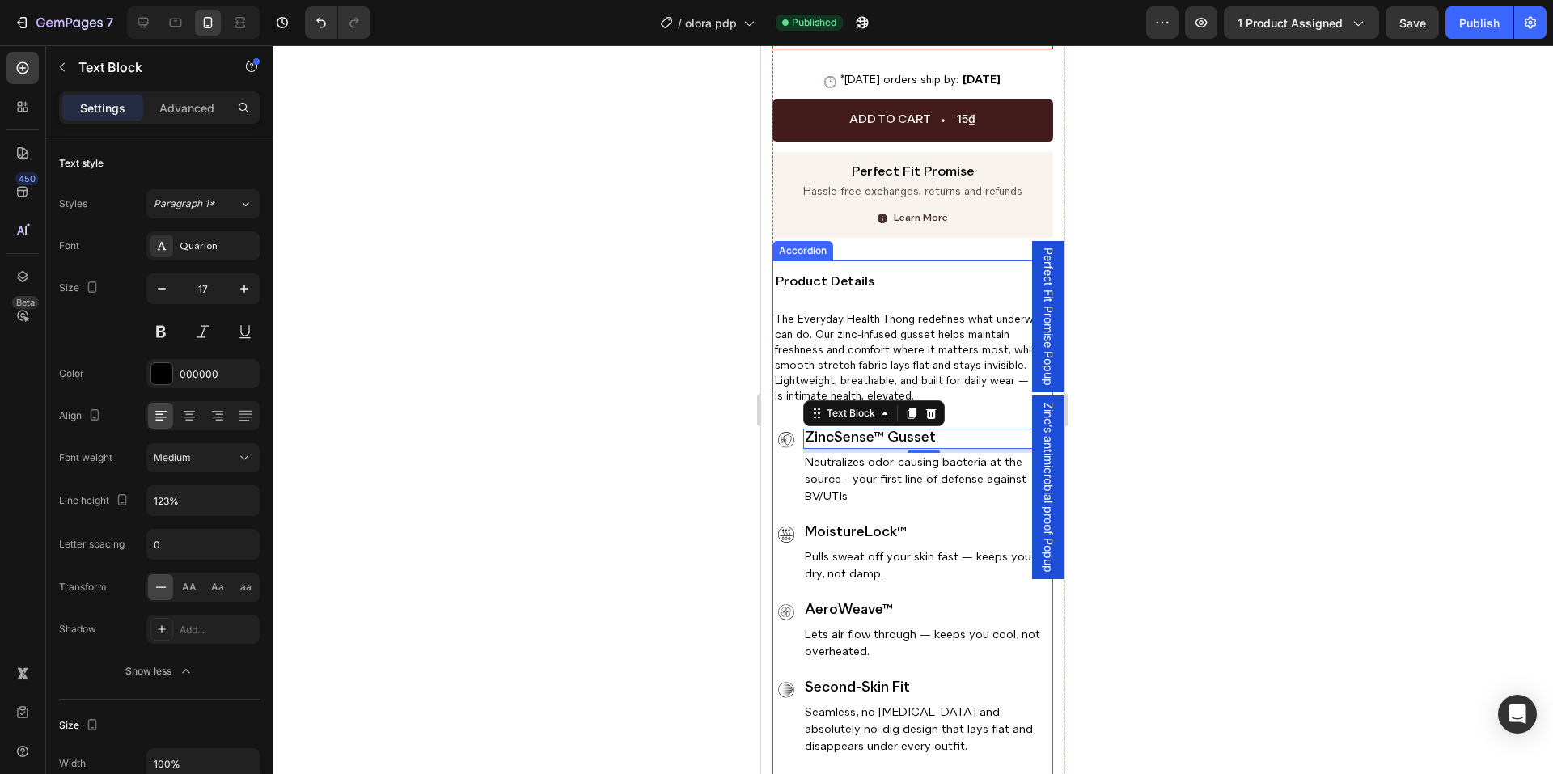
click at [905, 277] on div "product details" at bounding box center [898, 282] width 250 height 21
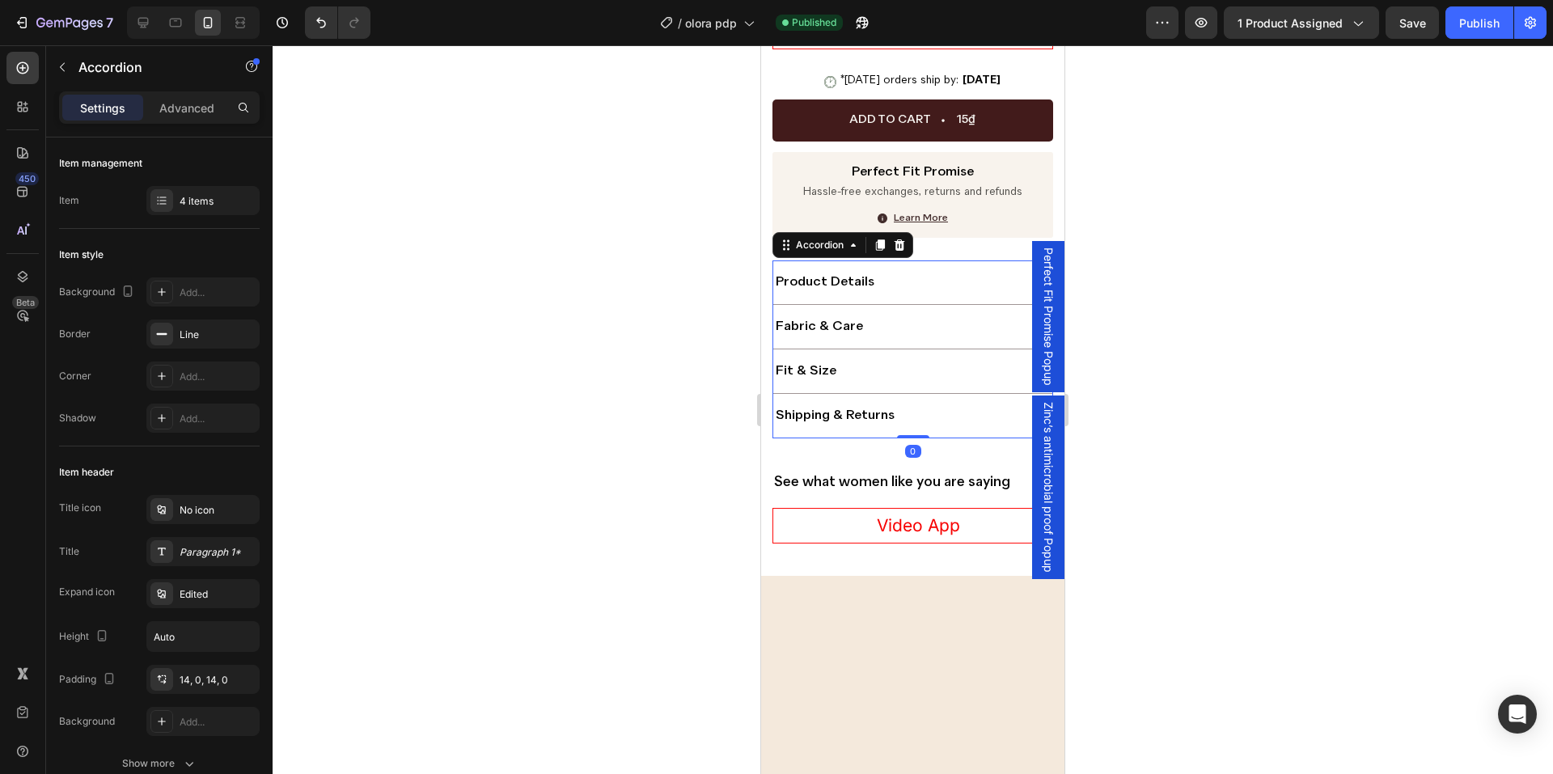
click at [937, 327] on div "fabric & care" at bounding box center [898, 326] width 250 height 21
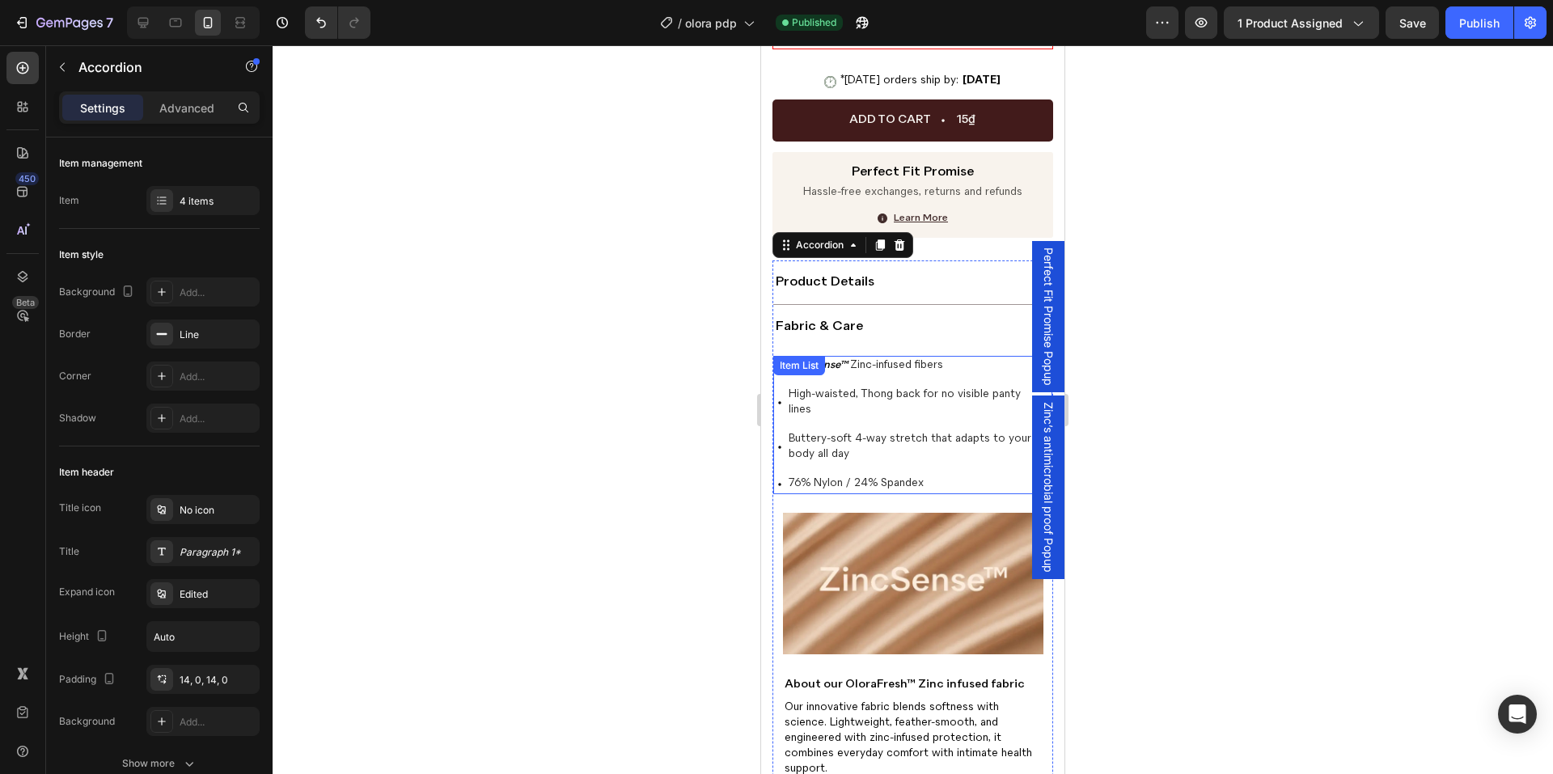
click at [857, 418] on div "ZincSense™ Zinc-infused fibers High-waisted, Thong back for no visible panty li…" at bounding box center [908, 425] width 270 height 138
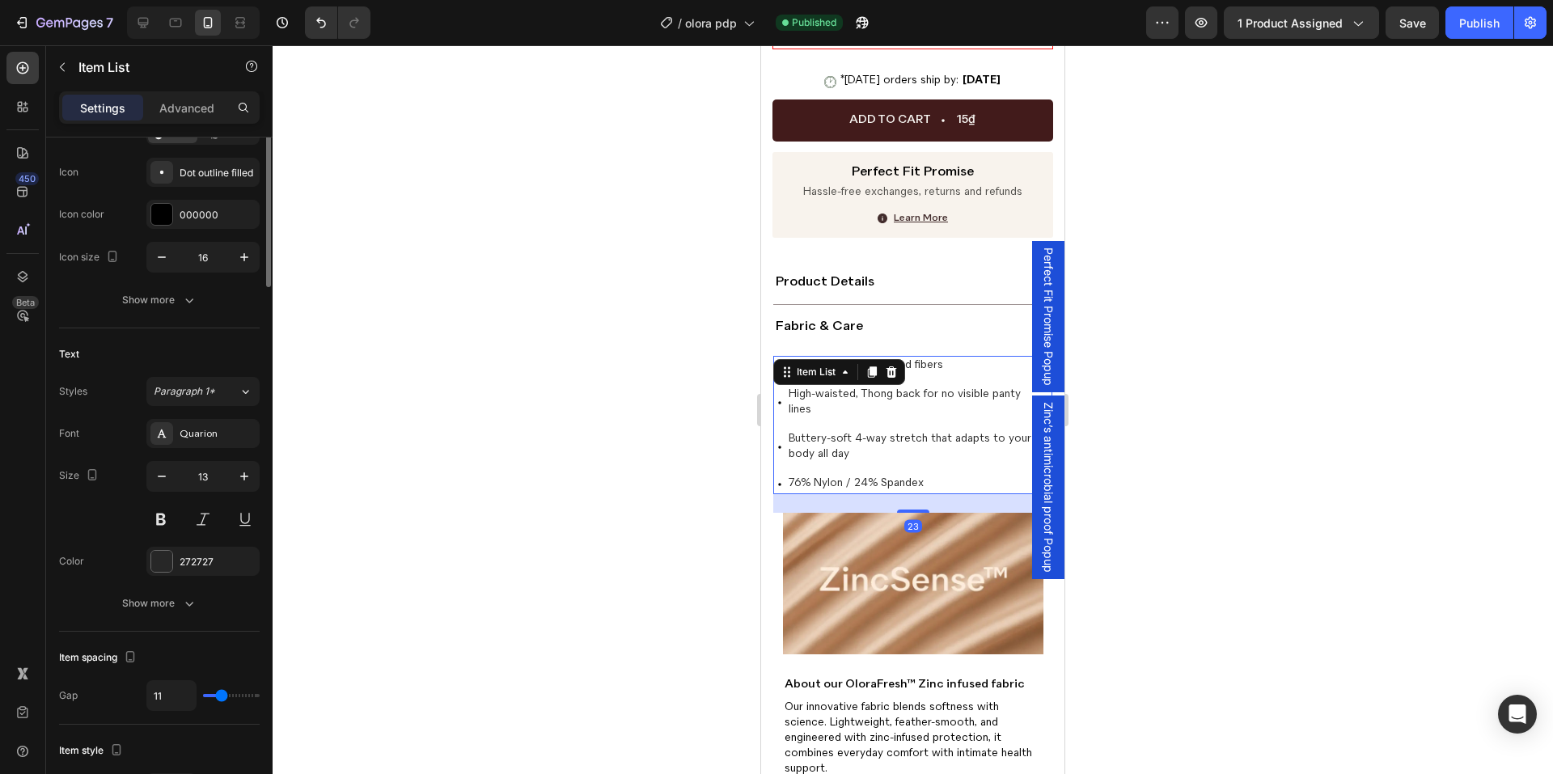
scroll to position [0, 0]
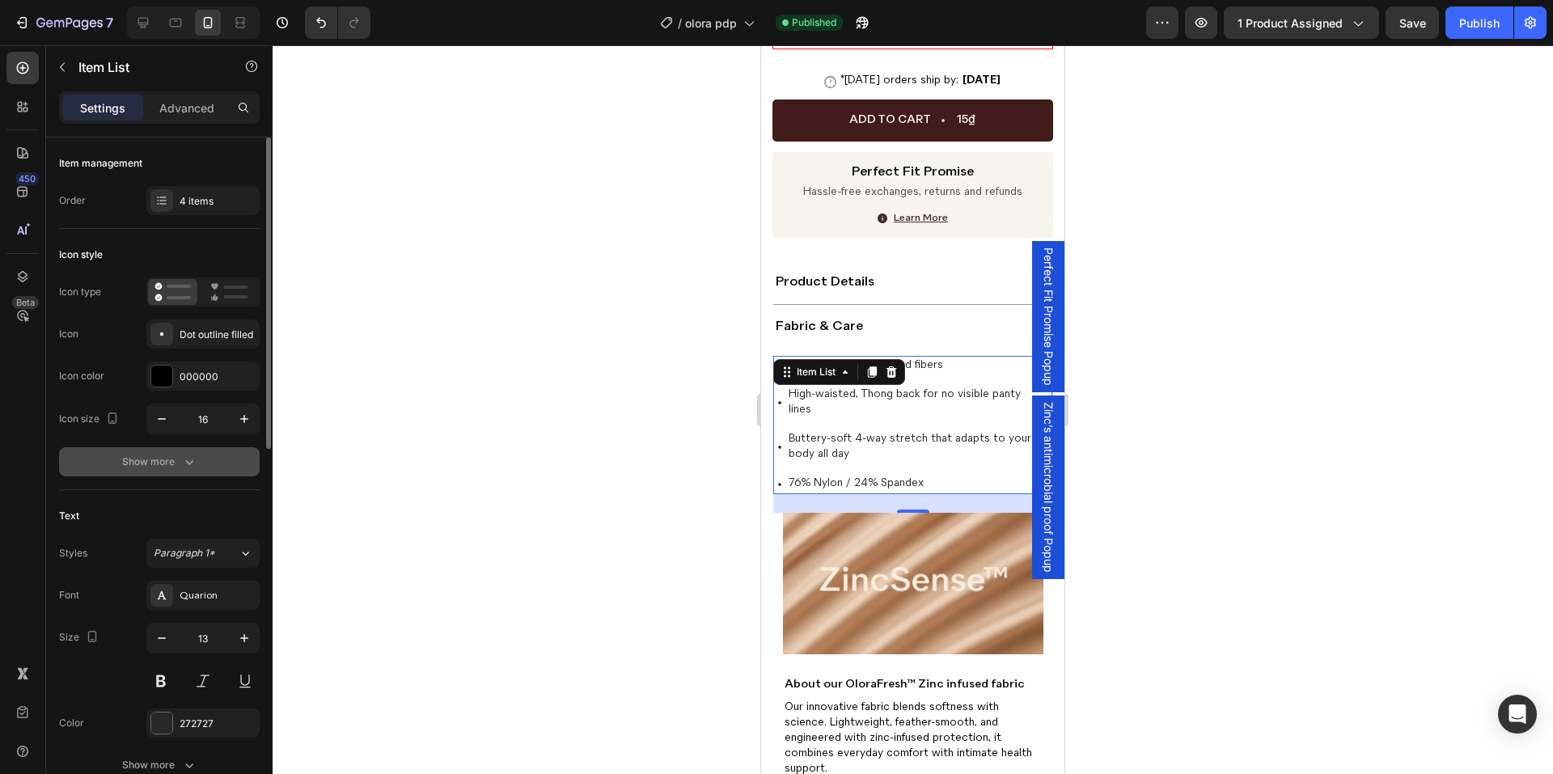
click at [179, 466] on div "Show more" at bounding box center [159, 462] width 75 height 16
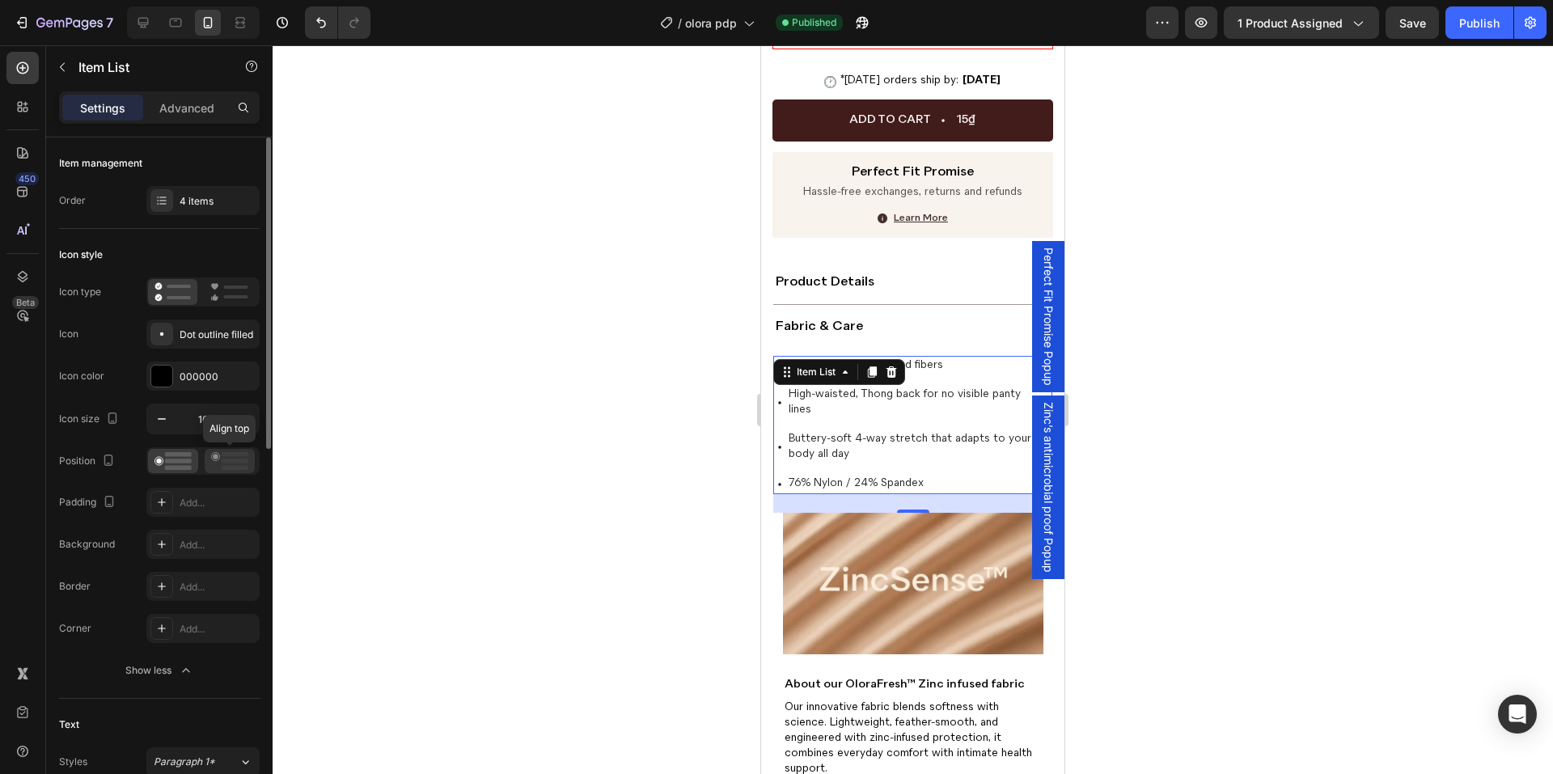
click at [231, 460] on rect at bounding box center [235, 461] width 27 height 5
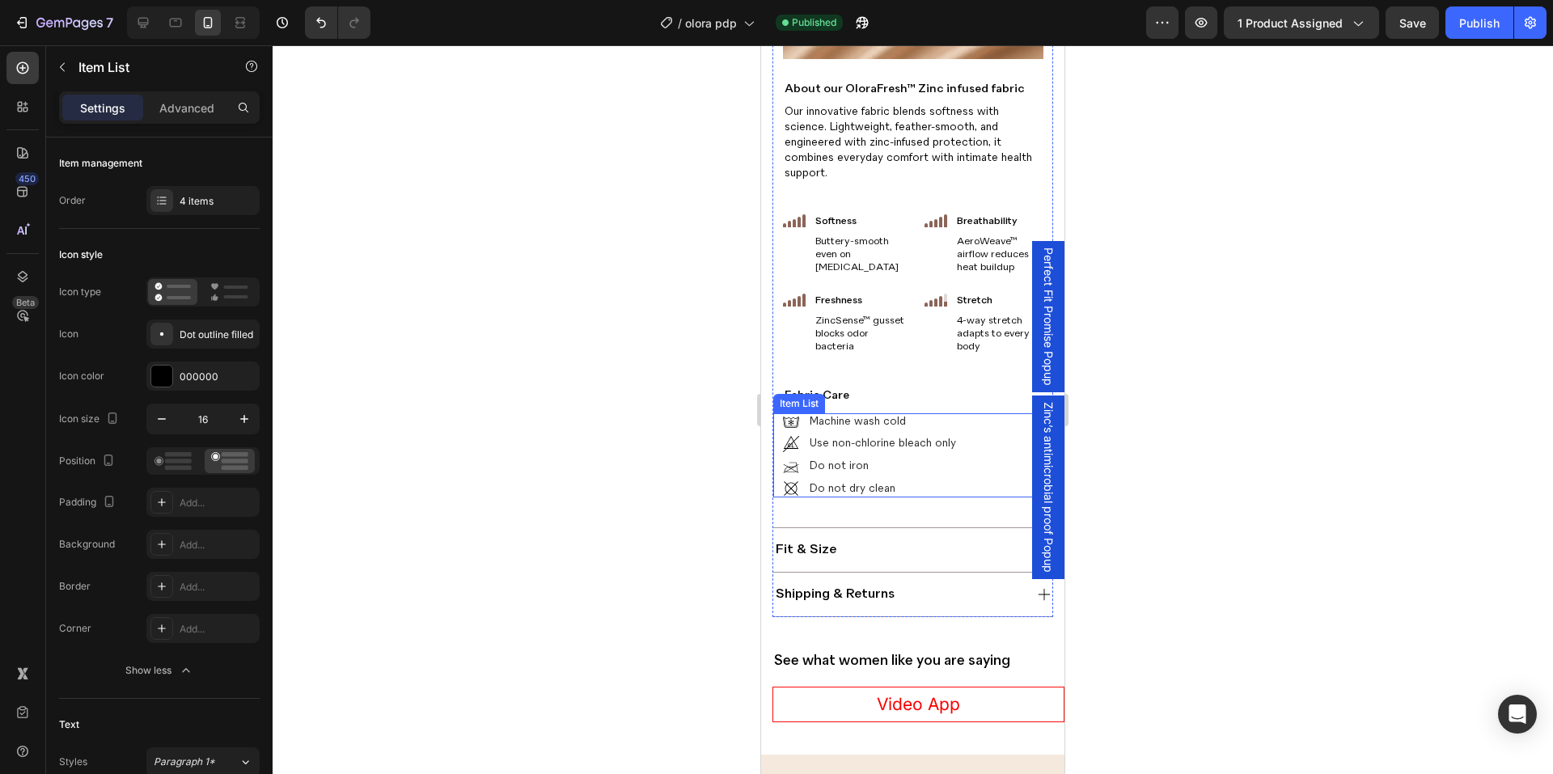
scroll to position [1375, 0]
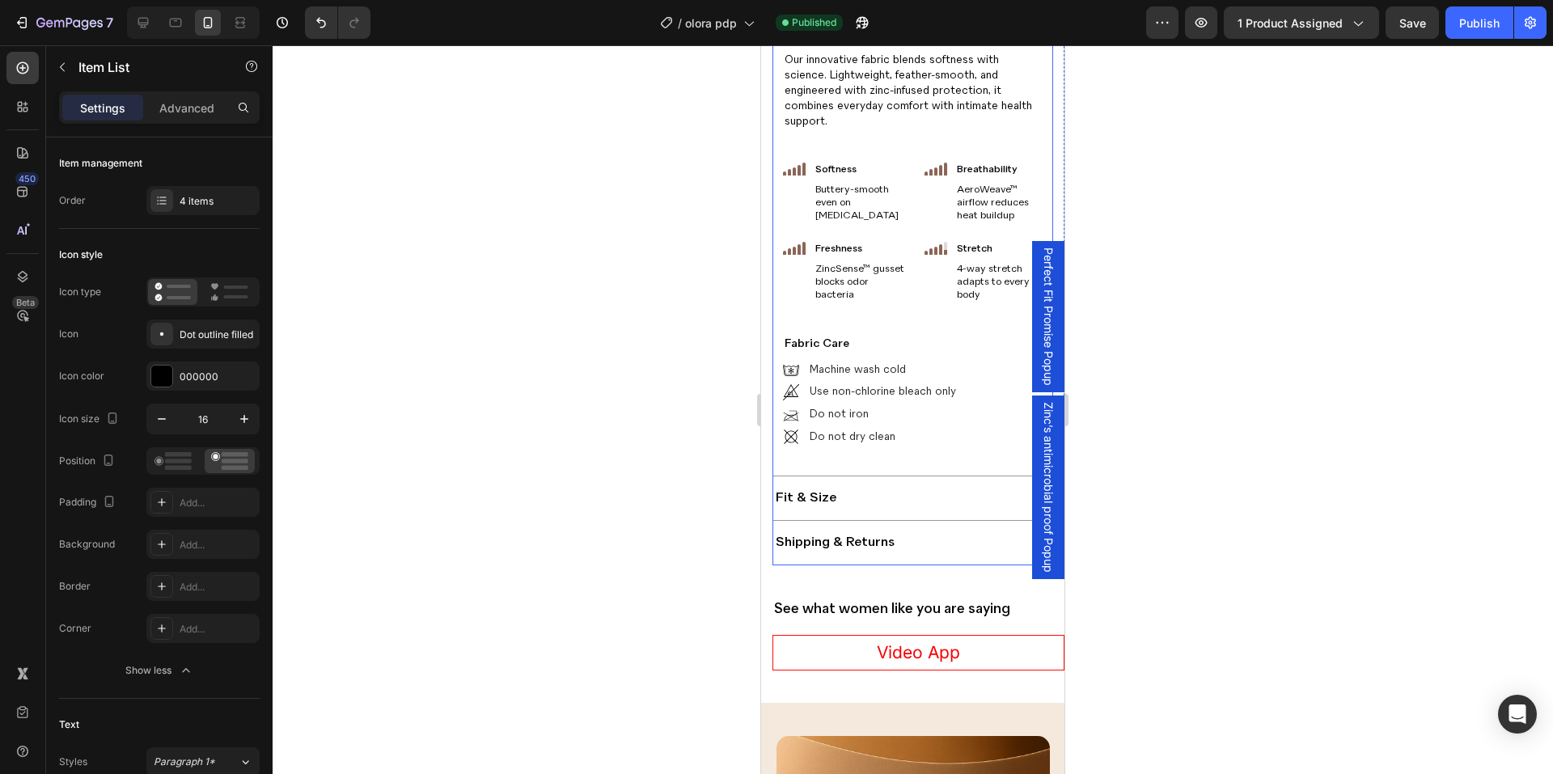
click at [893, 495] on div "fit & size" at bounding box center [898, 498] width 250 height 21
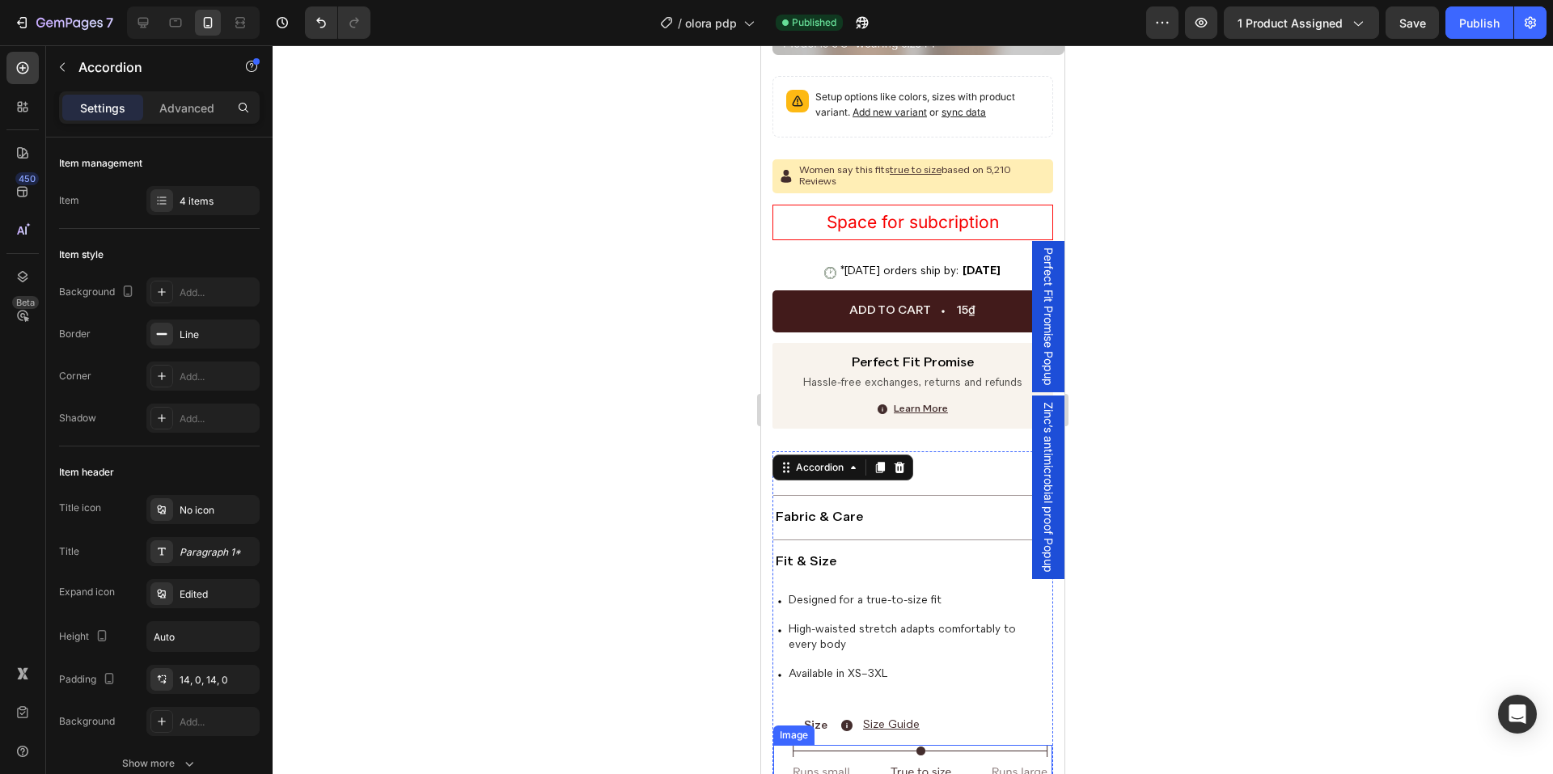
scroll to position [618, 0]
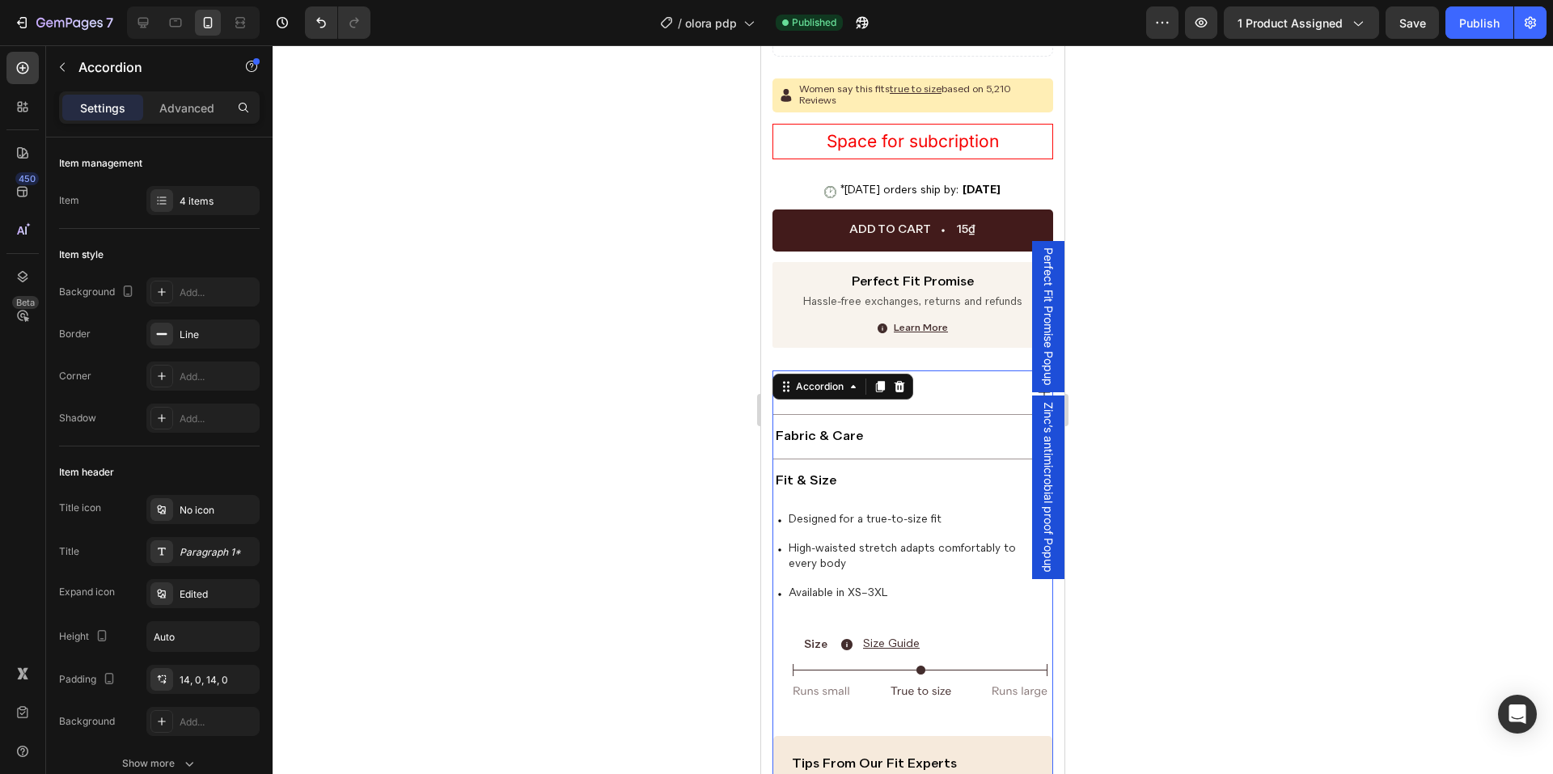
click at [1162, 469] on div at bounding box center [913, 409] width 1281 height 729
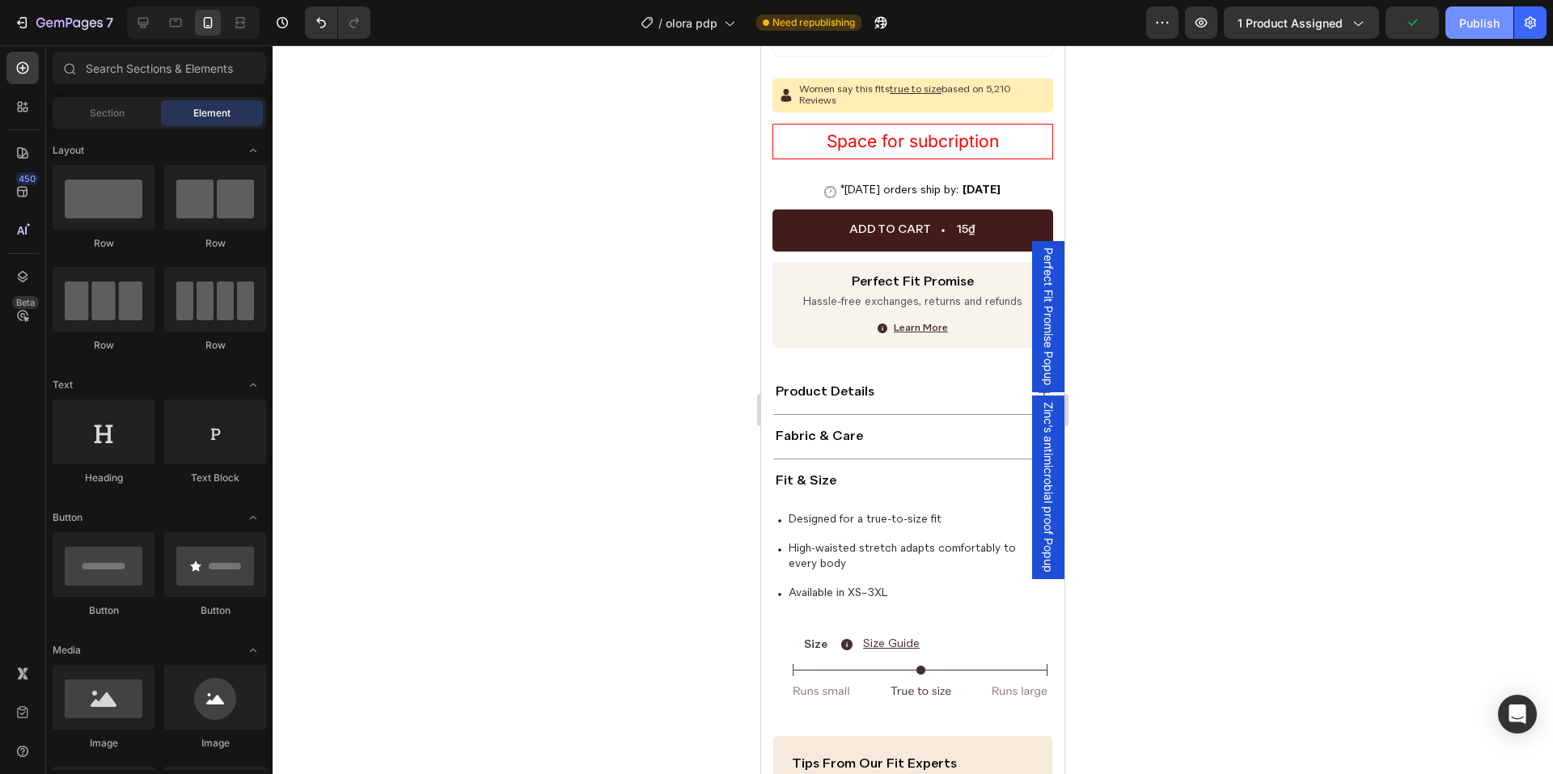
click at [1474, 34] on button "Publish" at bounding box center [1480, 22] width 68 height 32
click at [871, 667] on img at bounding box center [921, 681] width 256 height 35
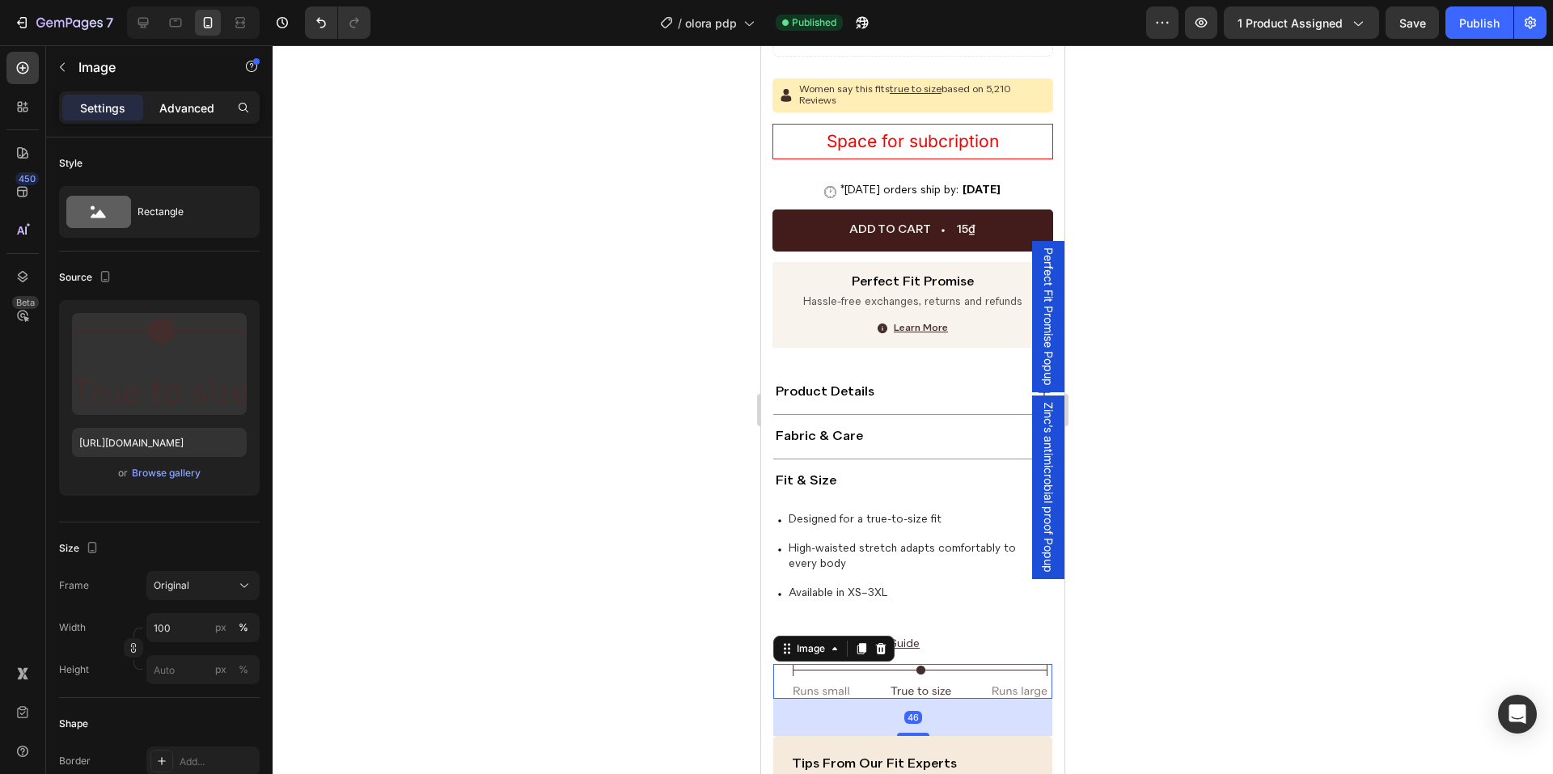
click at [173, 100] on p "Advanced" at bounding box center [186, 108] width 55 height 17
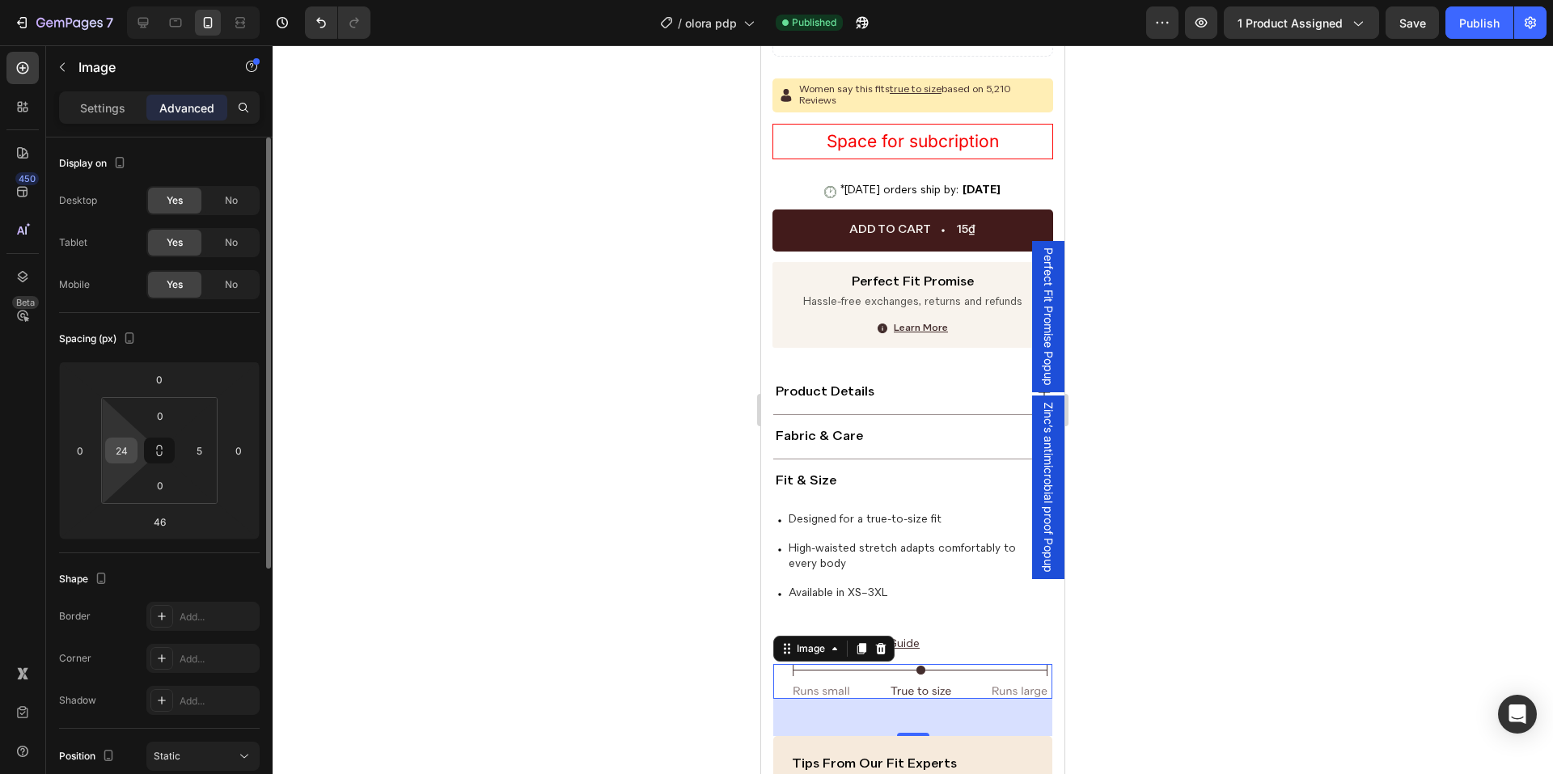
click at [116, 451] on input "24" at bounding box center [121, 451] width 24 height 24
type input "17"
click at [194, 450] on input "5" at bounding box center [199, 451] width 24 height 24
type input "18"
click at [197, 344] on div "Spacing (px)" at bounding box center [159, 339] width 201 height 26
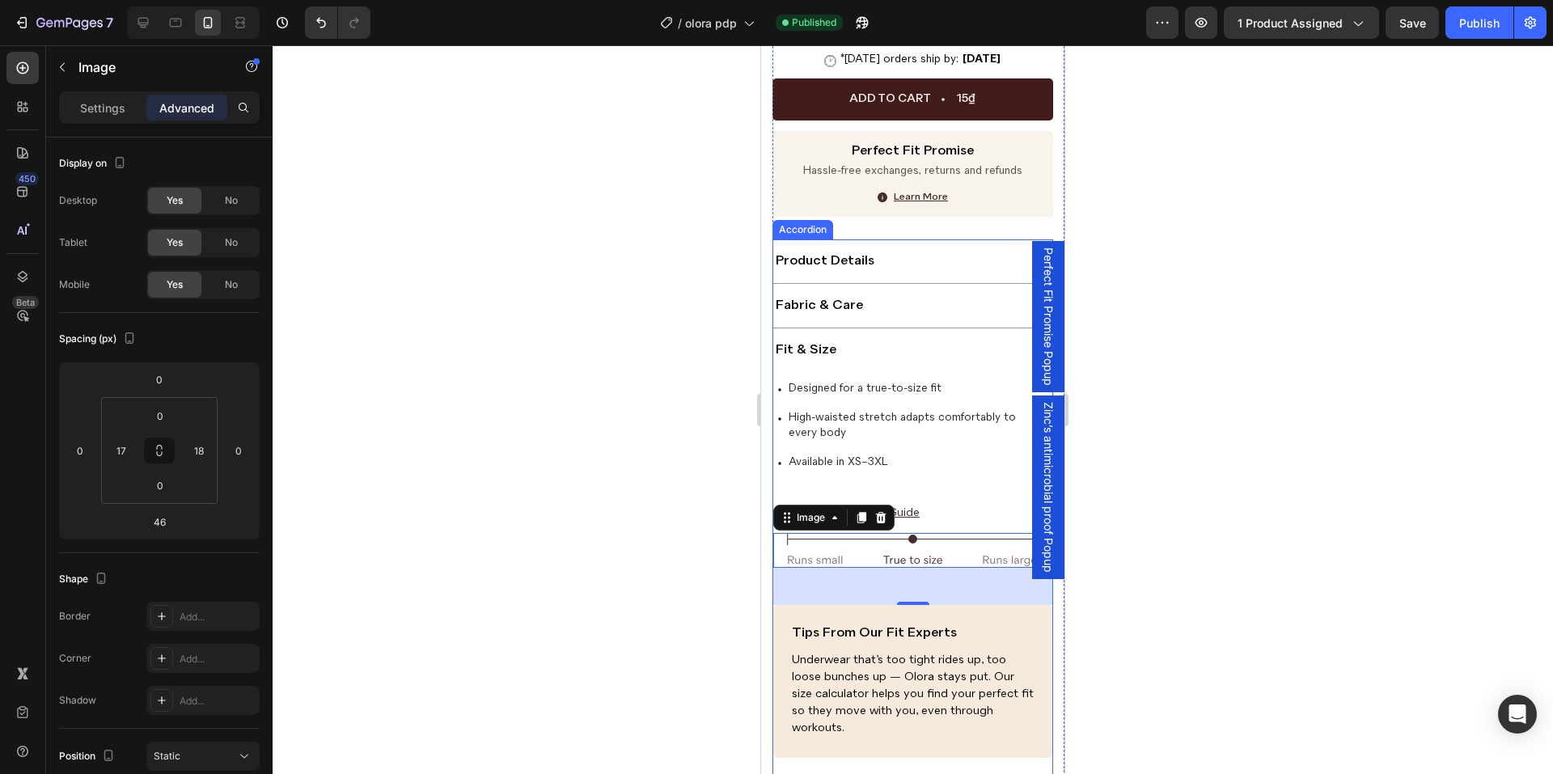
scroll to position [780, 0]
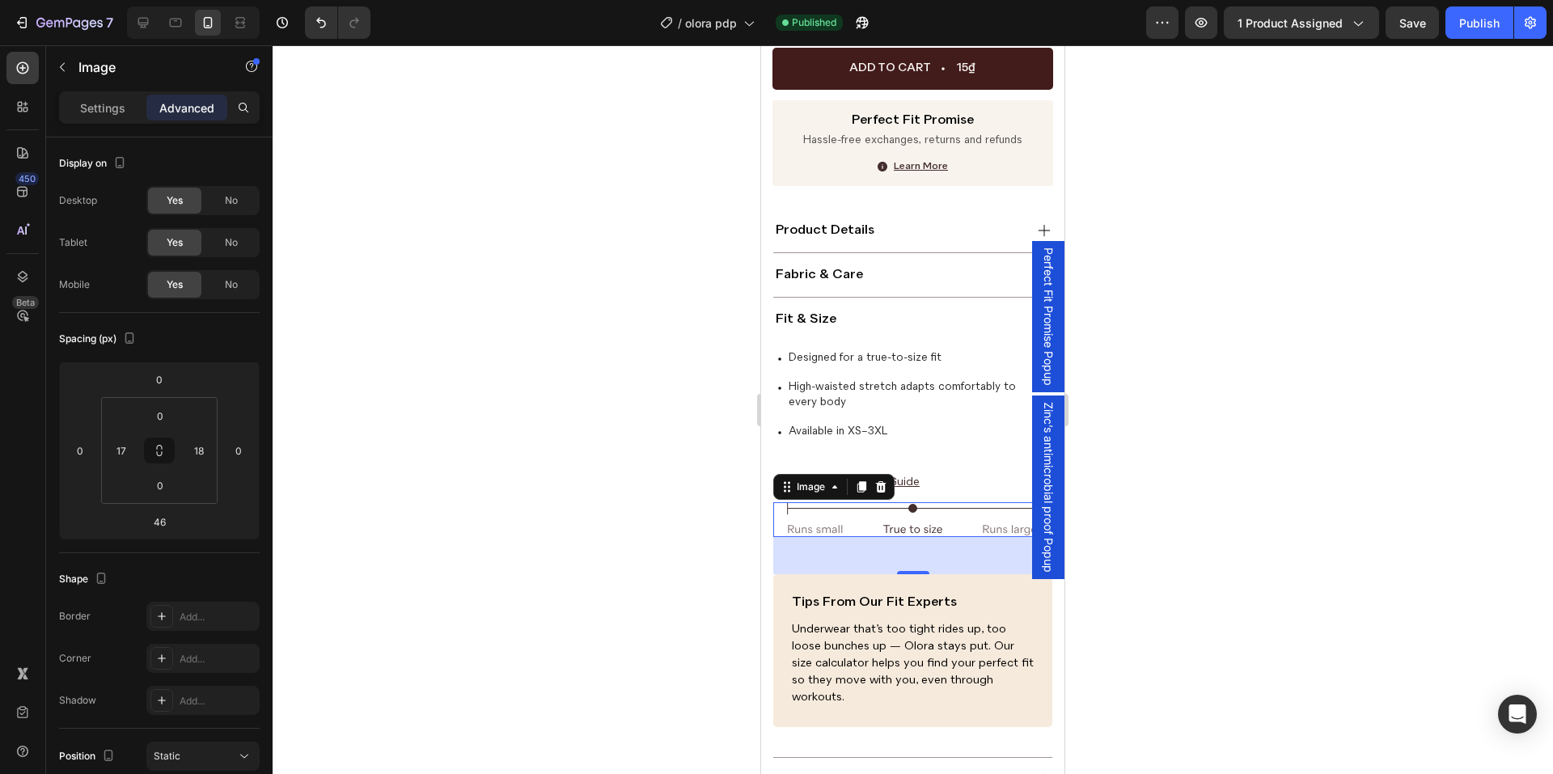
click at [1227, 527] on div at bounding box center [913, 409] width 1281 height 729
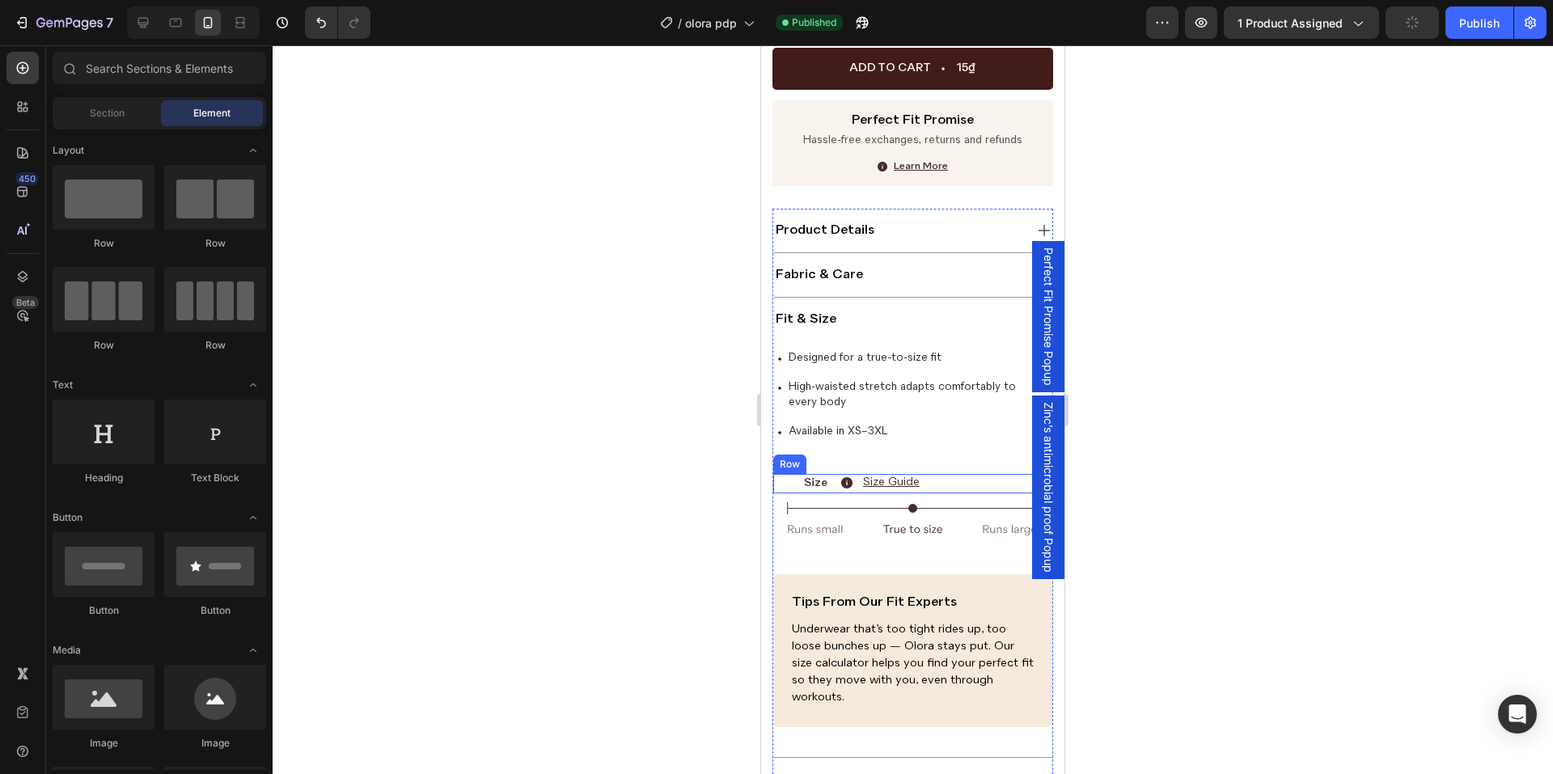
click at [781, 481] on div "Size Text Block Size Guide Button Row" at bounding box center [912, 483] width 279 height 19
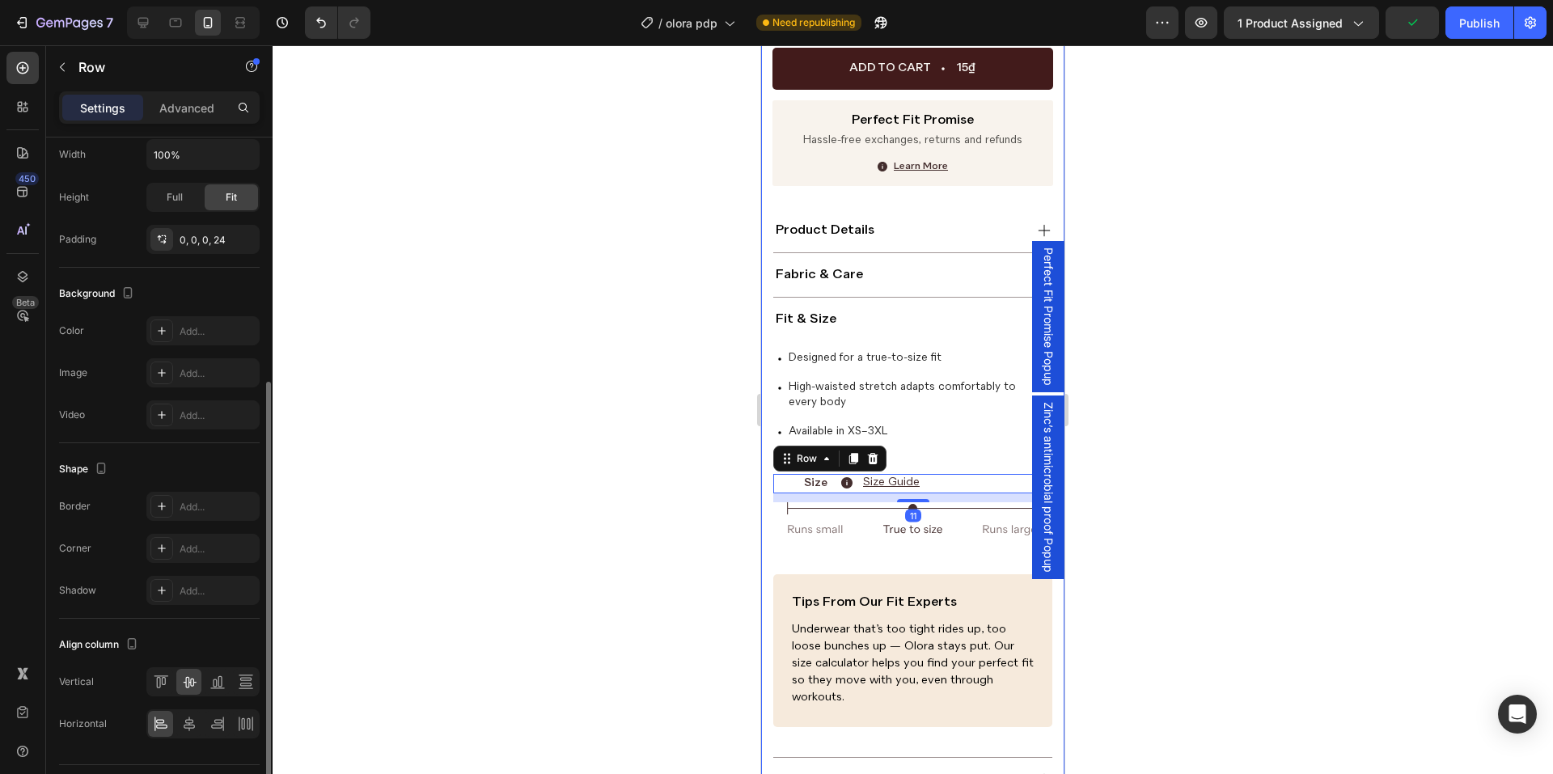
scroll to position [447, 0]
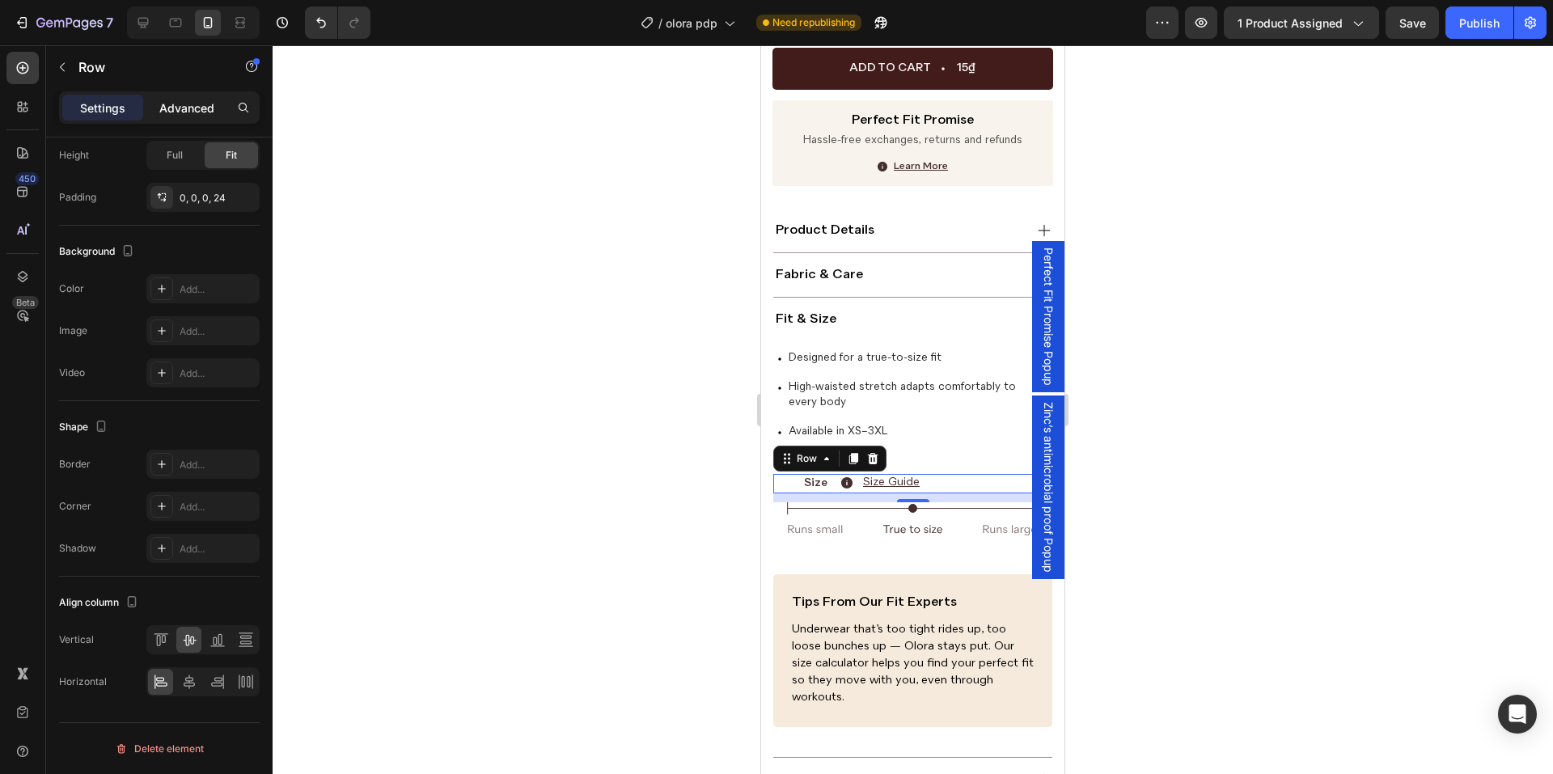
click at [166, 112] on p "Advanced" at bounding box center [186, 108] width 55 height 17
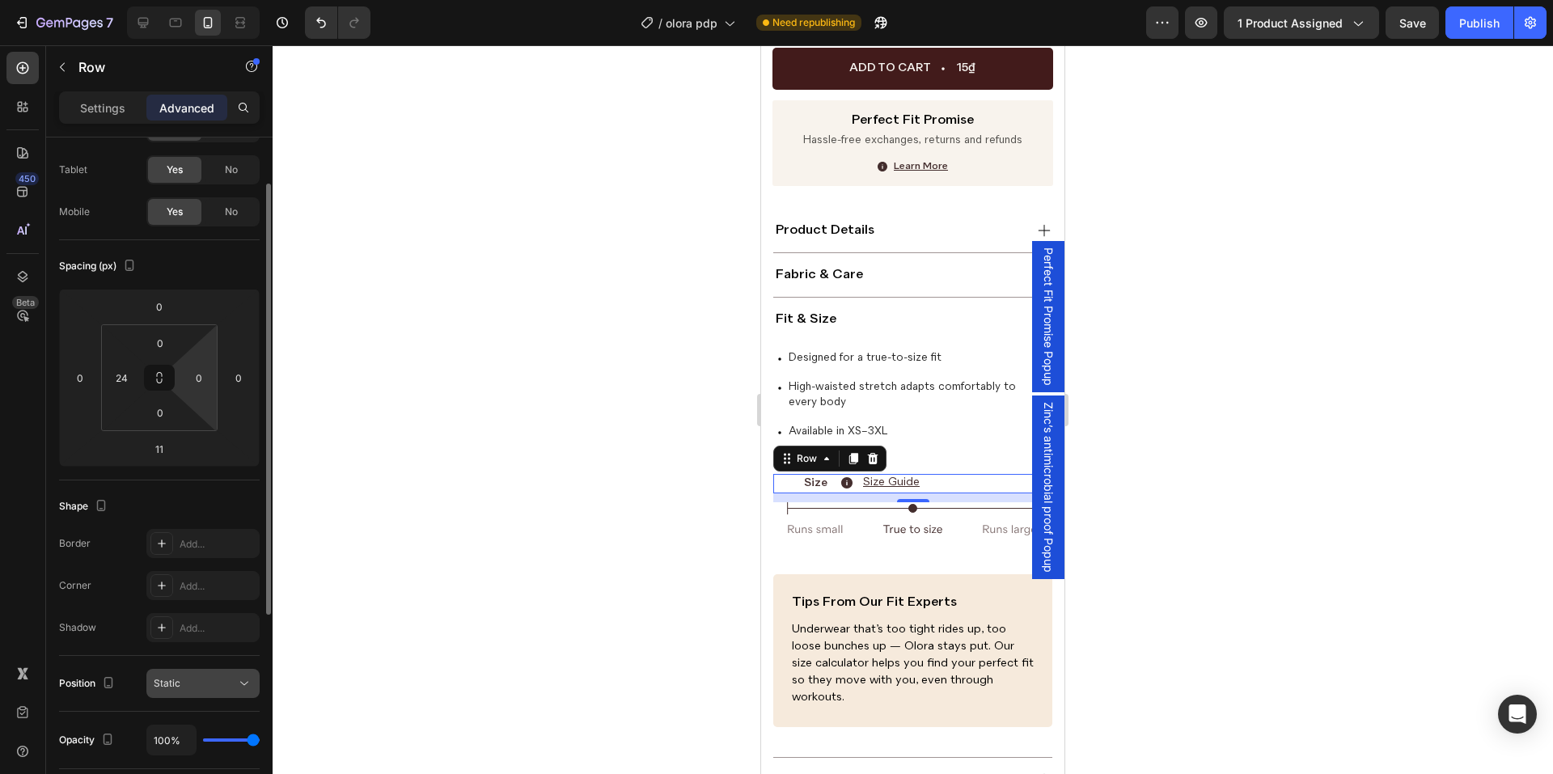
scroll to position [0, 0]
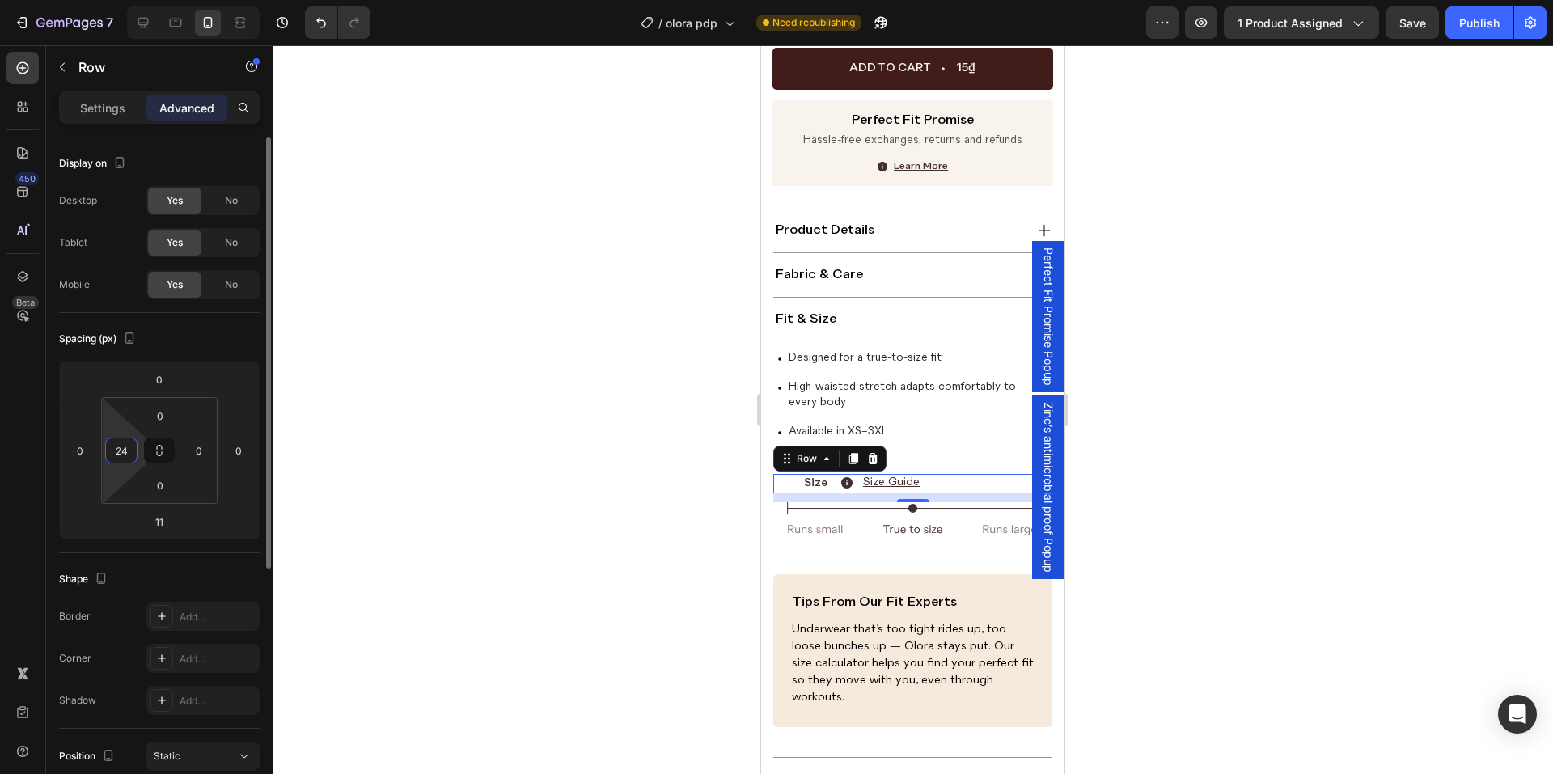
click at [111, 446] on input "24" at bounding box center [121, 451] width 24 height 24
type input "22"
click at [1421, 6] on button "Save" at bounding box center [1412, 22] width 53 height 32
click at [879, 476] on p "Size Guide" at bounding box center [890, 483] width 57 height 16
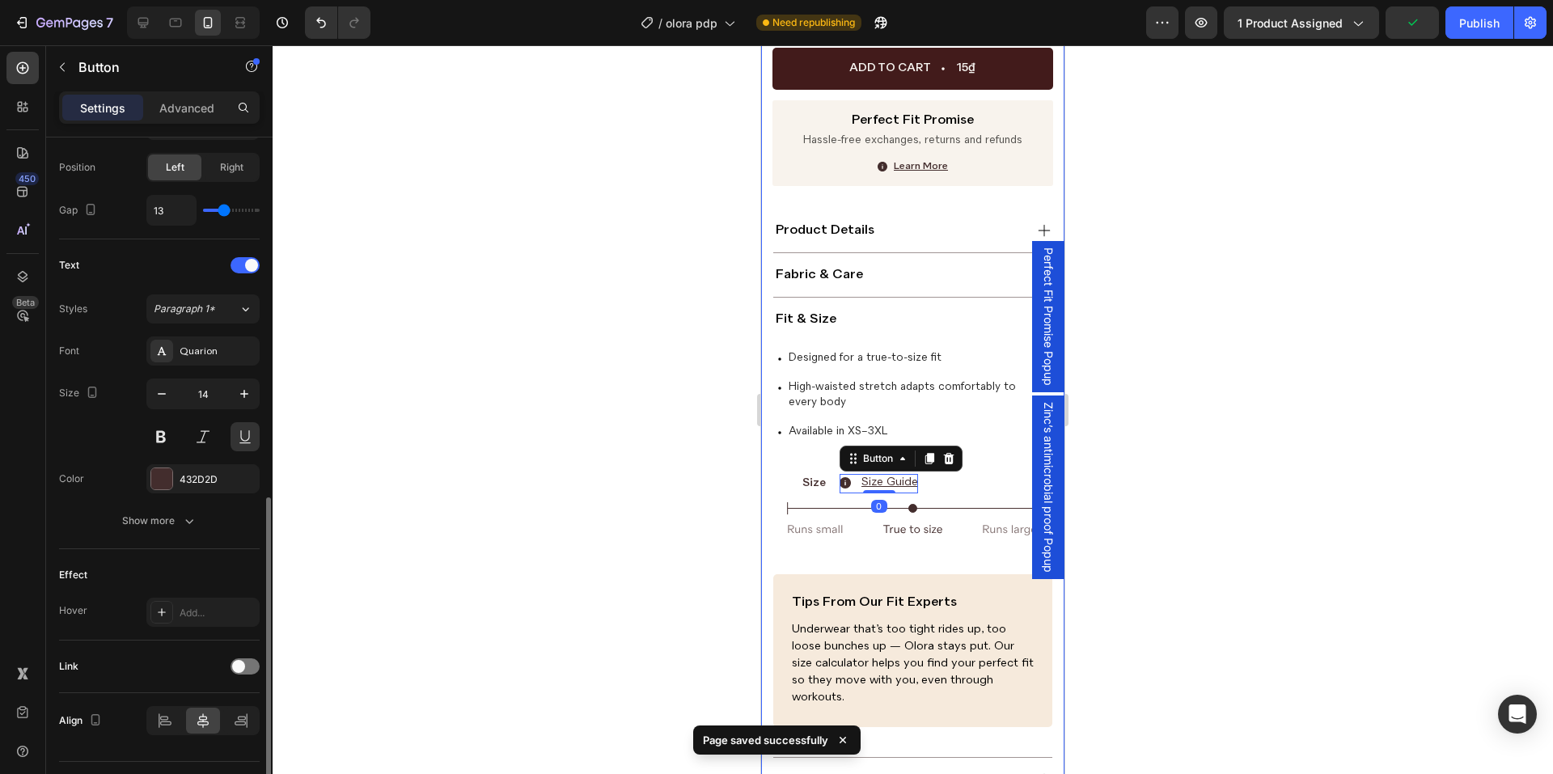
scroll to position [605, 0]
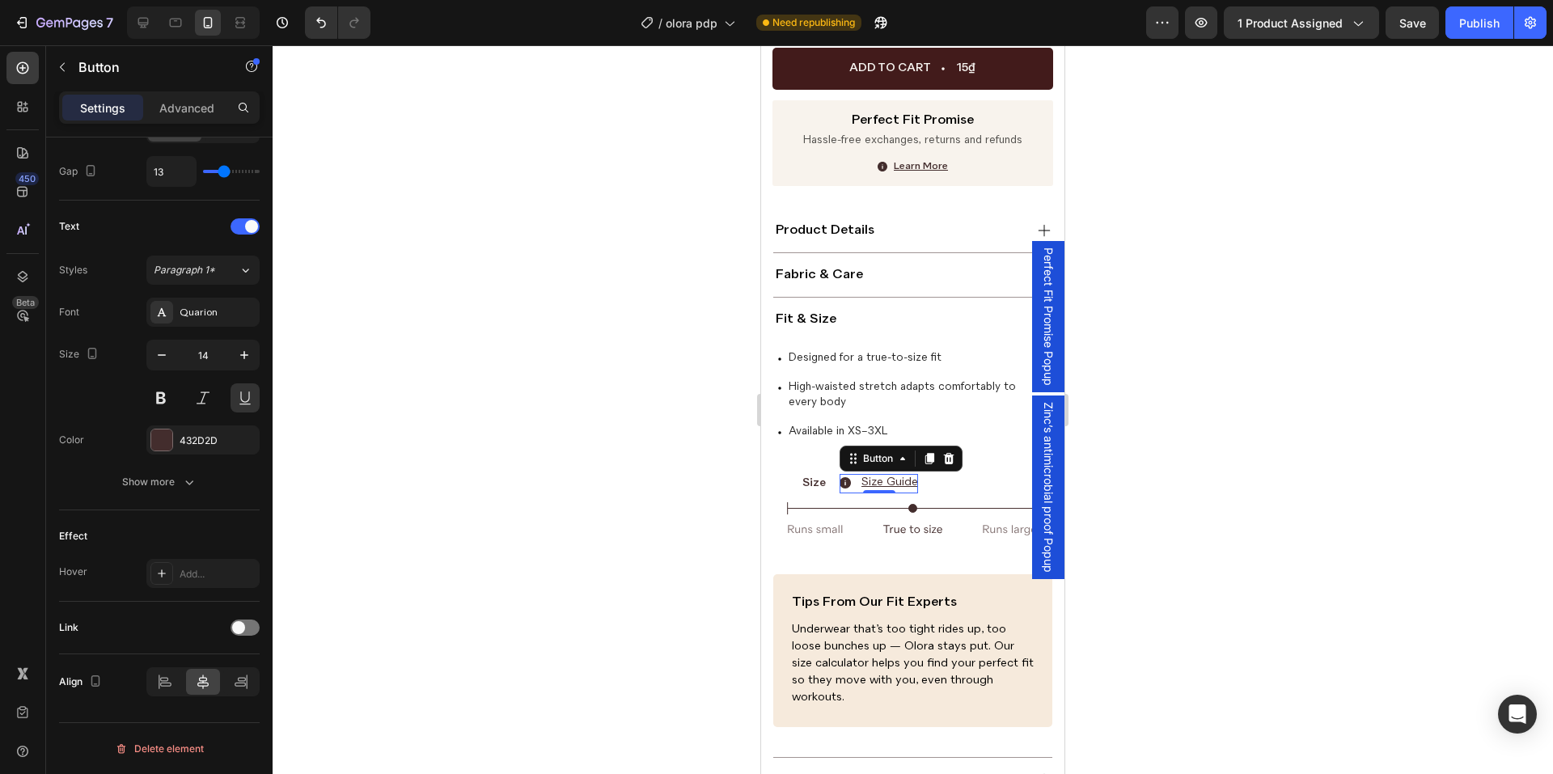
click at [1472, 3] on div "7 Version history / olora pdp Need republishing Preview 1 product assigned Save…" at bounding box center [776, 23] width 1553 height 46
click at [1470, 12] on button "Publish" at bounding box center [1480, 22] width 68 height 32
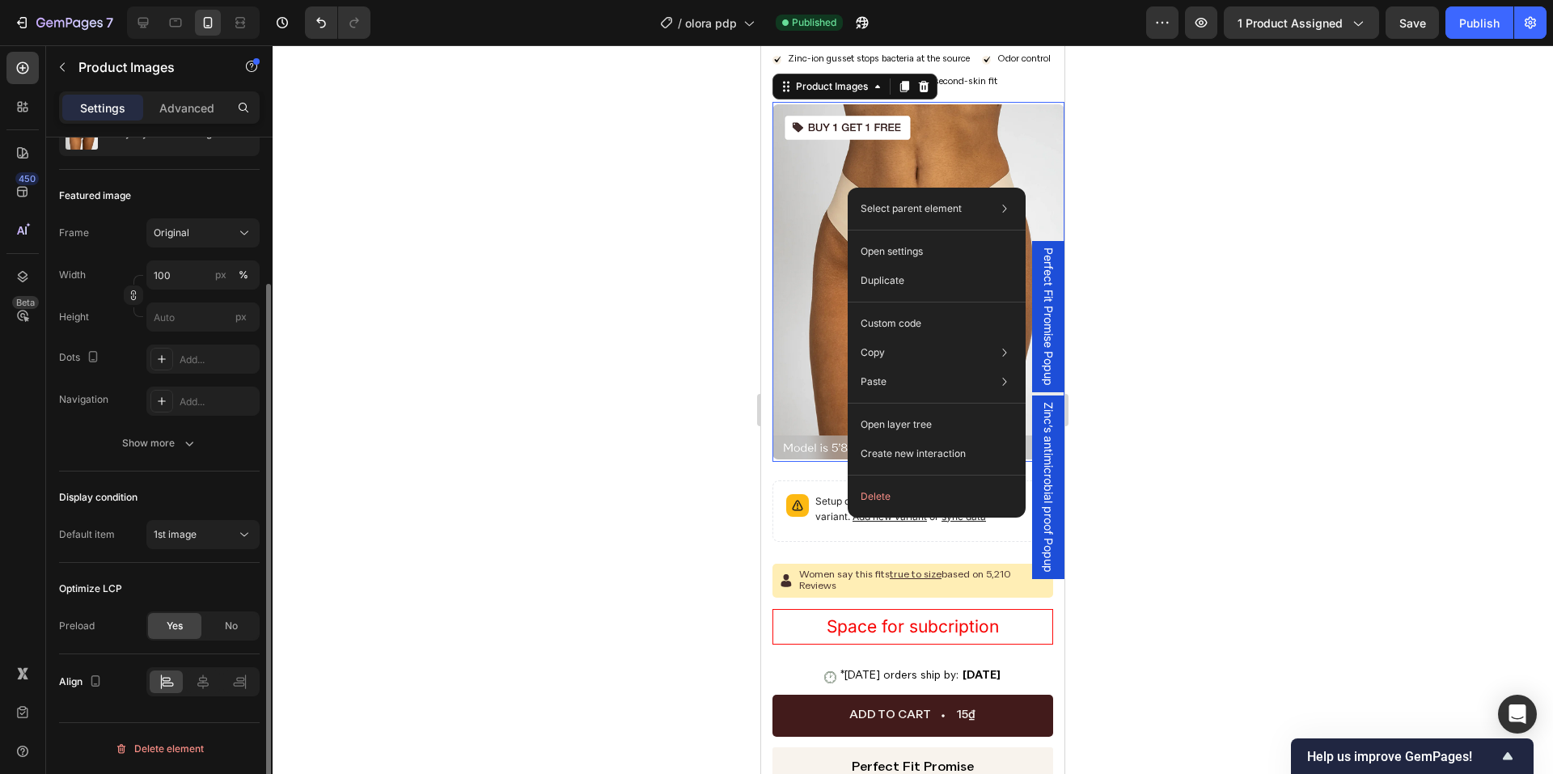
scroll to position [0, 0]
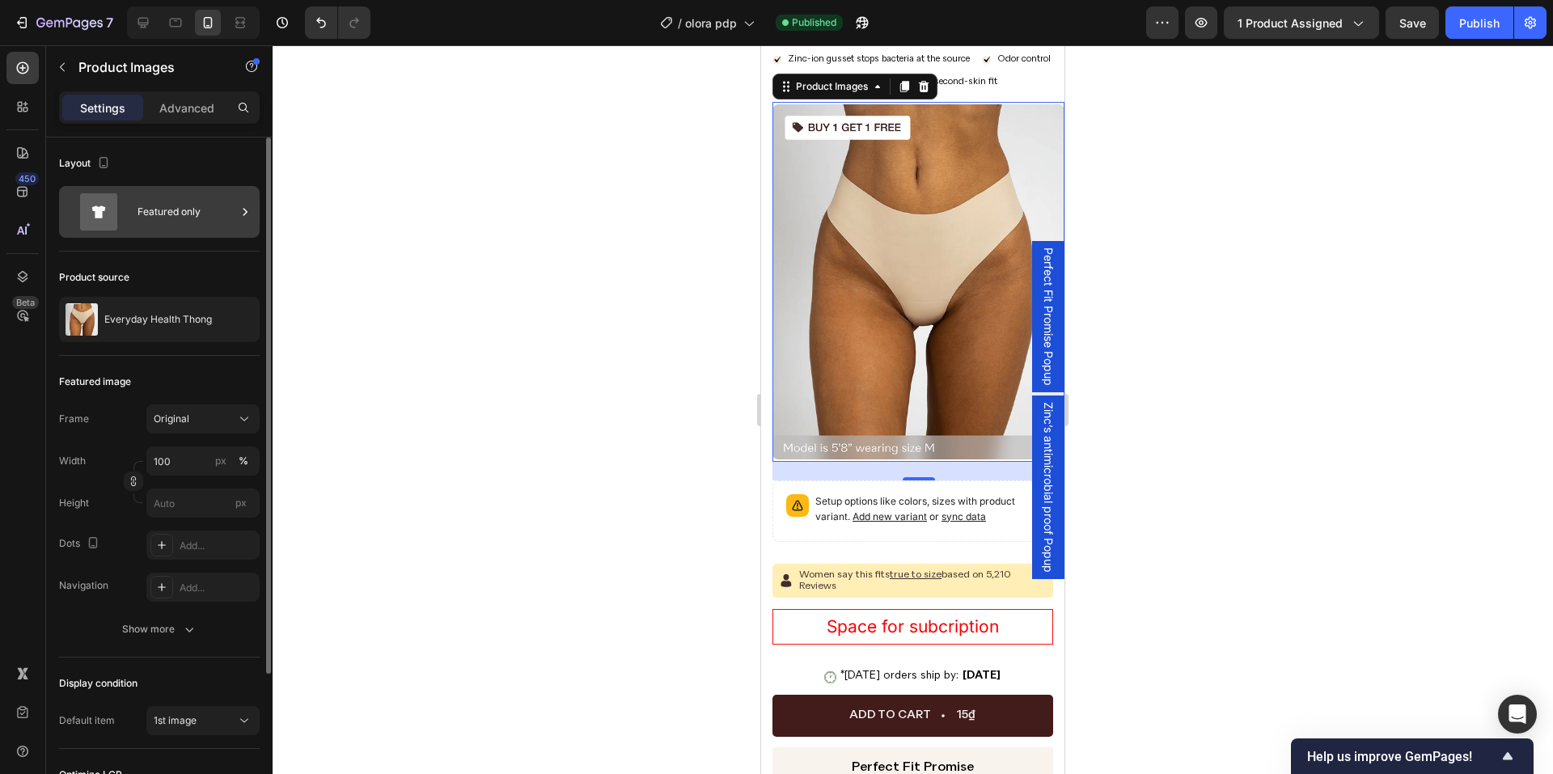
click at [127, 202] on icon at bounding box center [98, 211] width 65 height 37
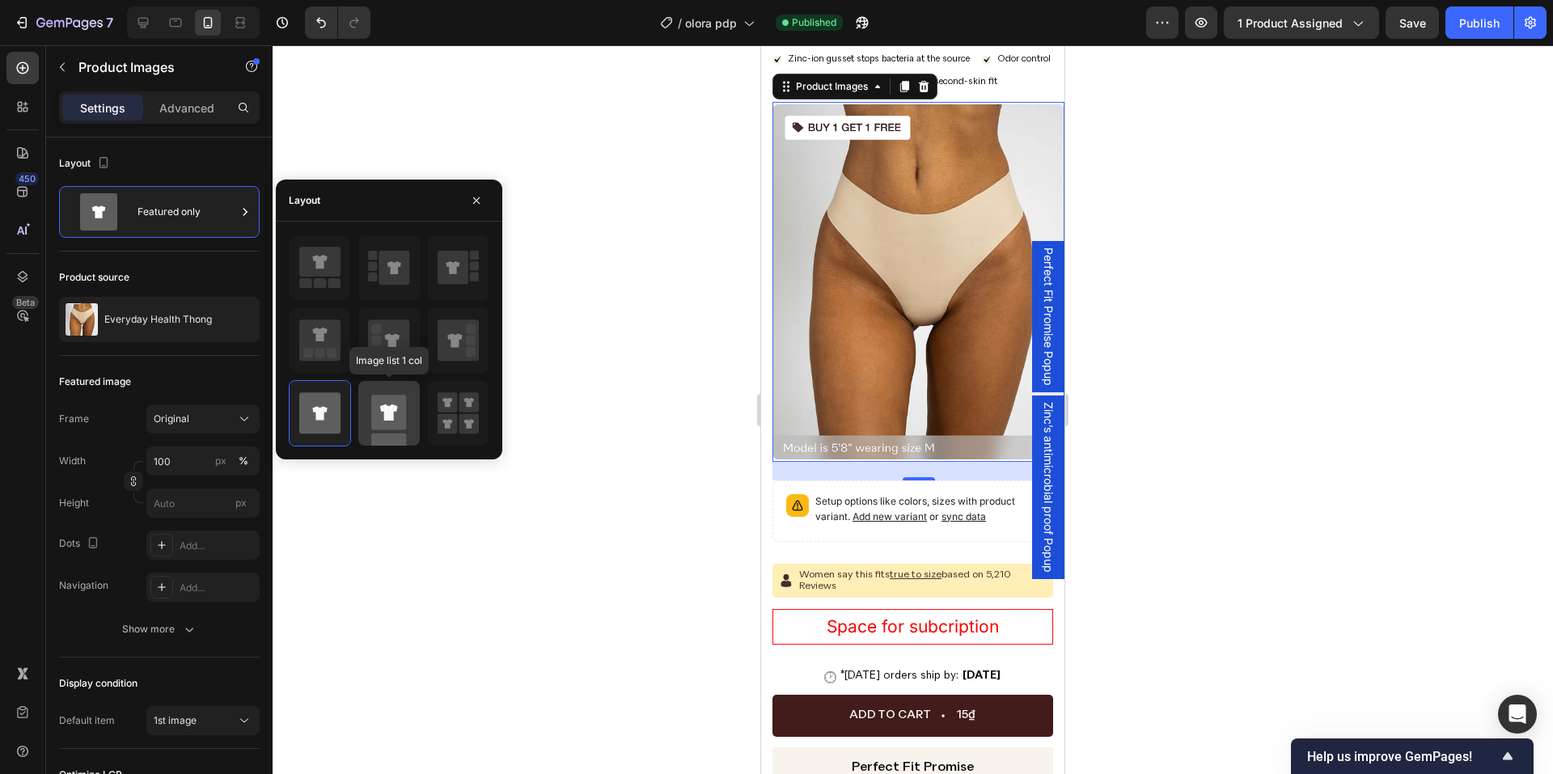
click at [405, 421] on rect at bounding box center [388, 412] width 35 height 35
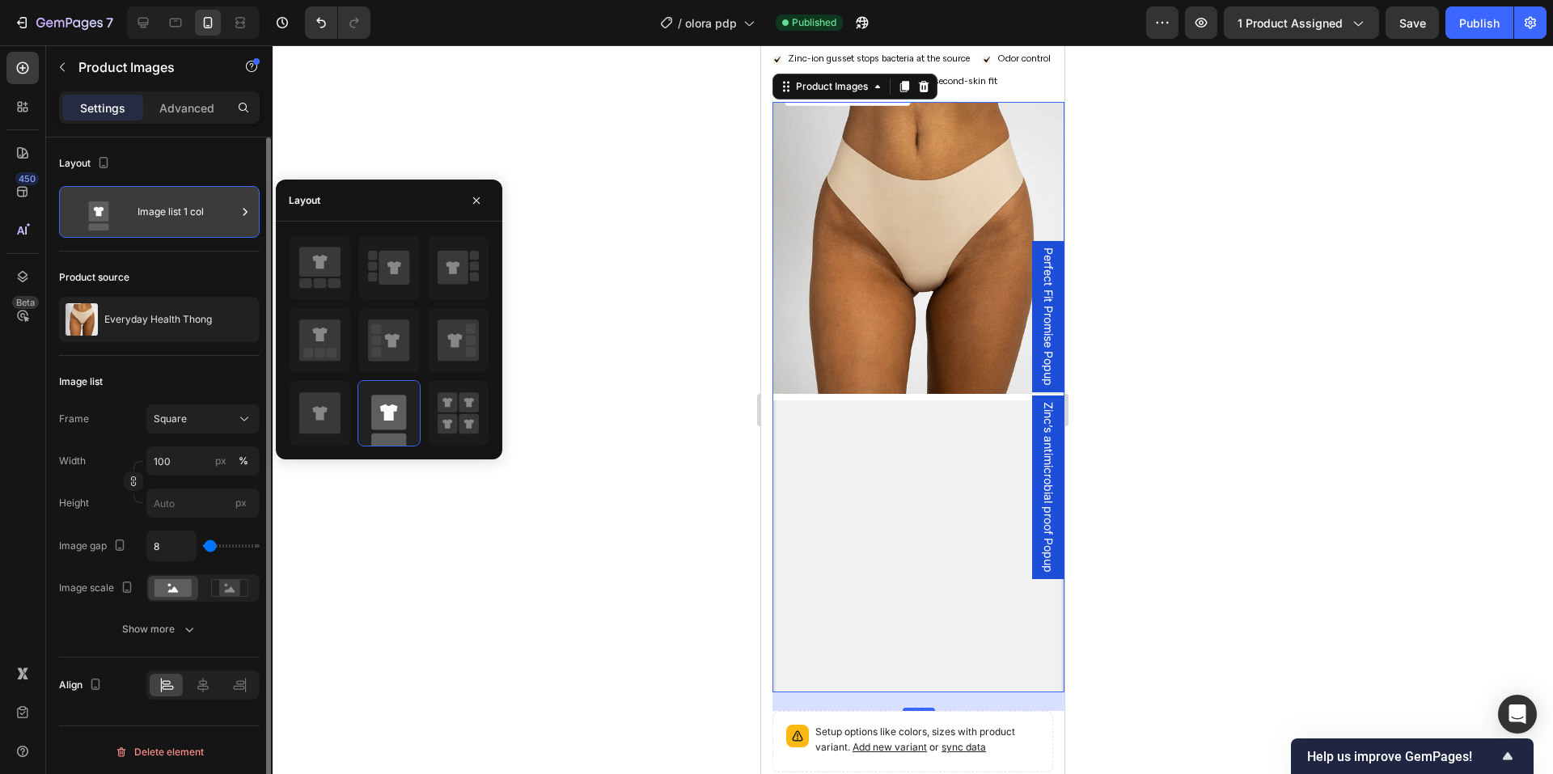
click at [187, 213] on div "Image list 1 col" at bounding box center [187, 211] width 99 height 37
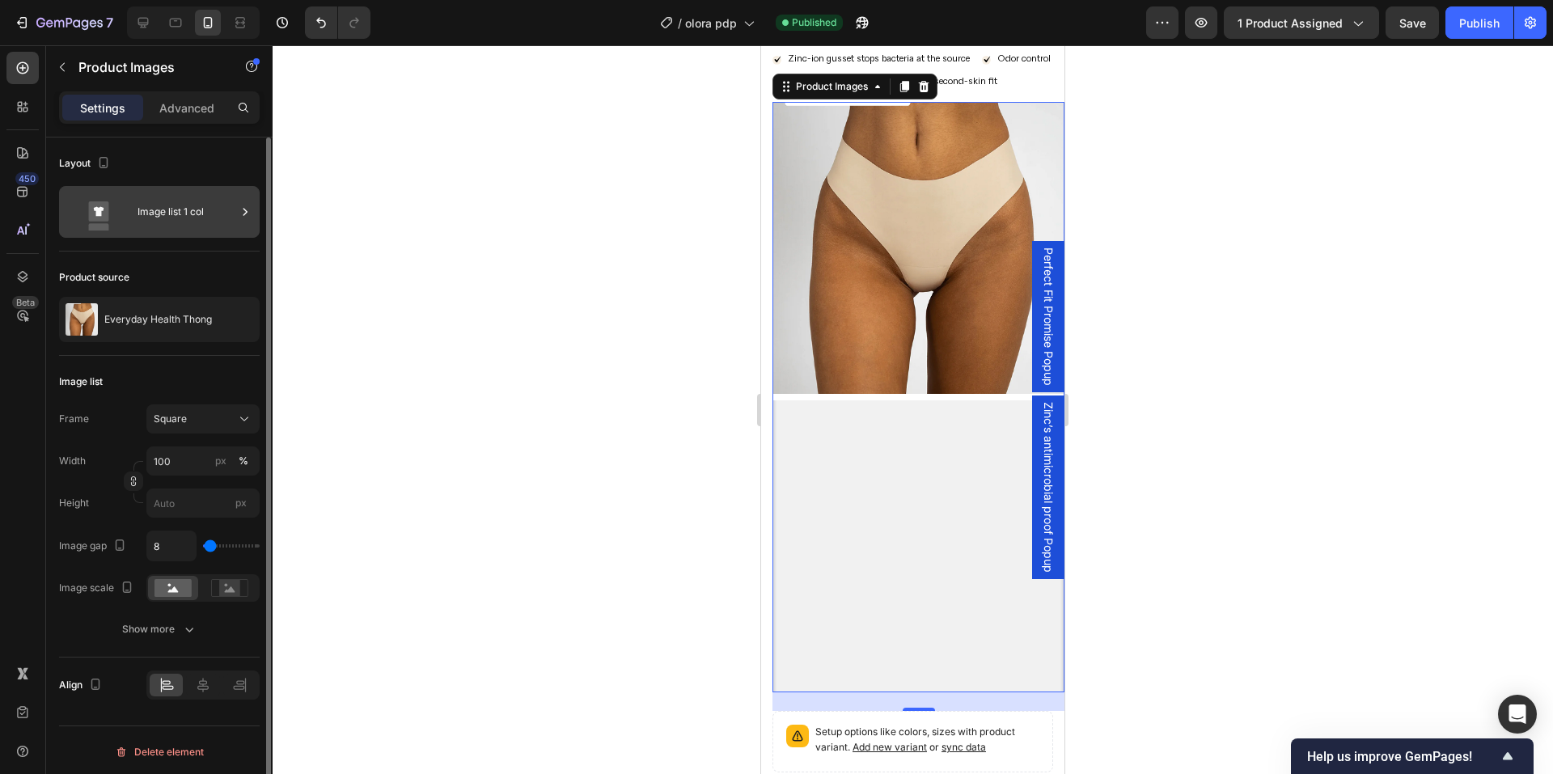
click at [187, 213] on div "Image list 1 col" at bounding box center [187, 211] width 99 height 37
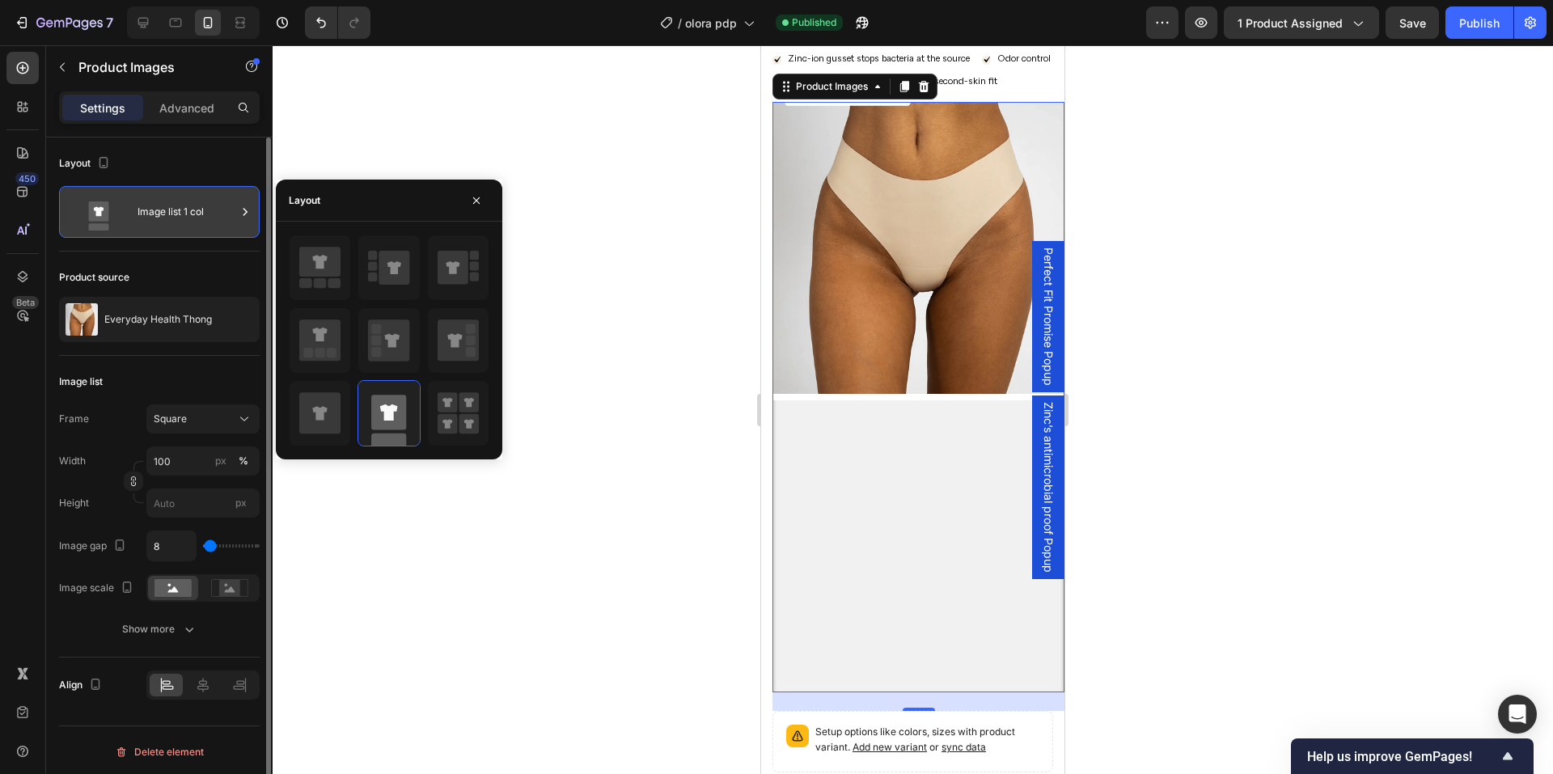
click at [187, 213] on div "Image list 1 col" at bounding box center [187, 211] width 99 height 37
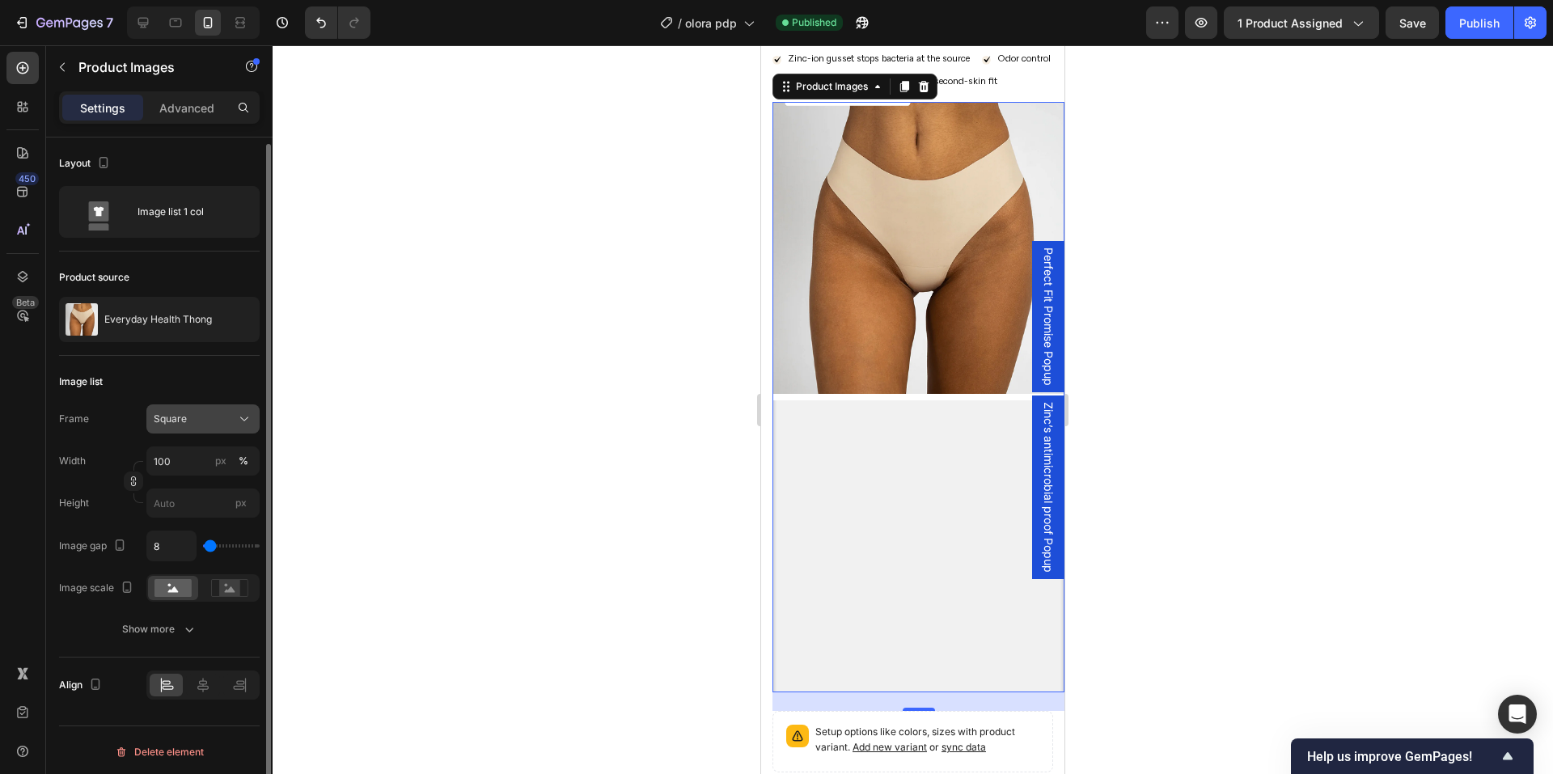
scroll to position [3, 0]
click at [201, 637] on button "Show more" at bounding box center [159, 626] width 201 height 29
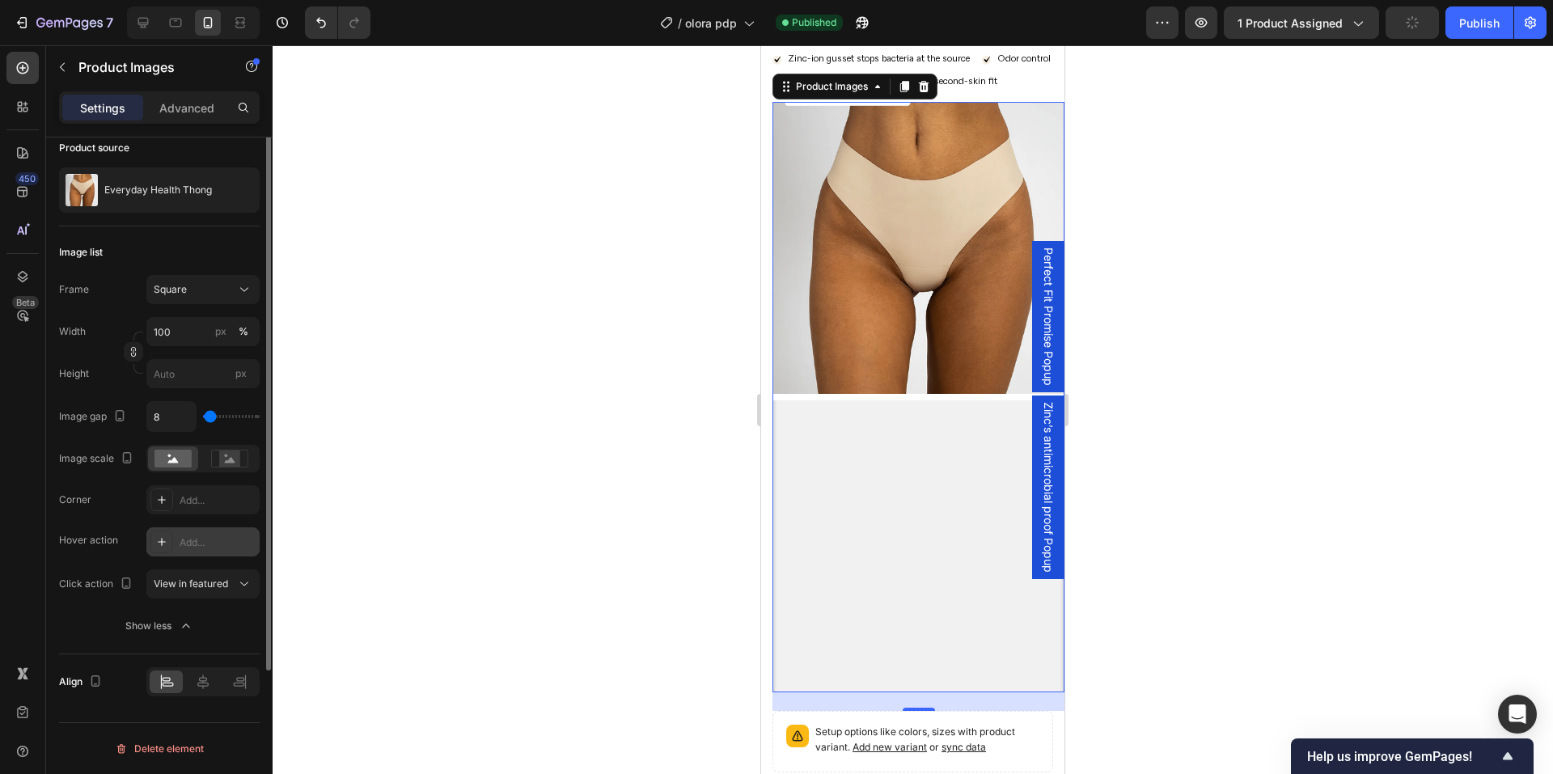
scroll to position [0, 0]
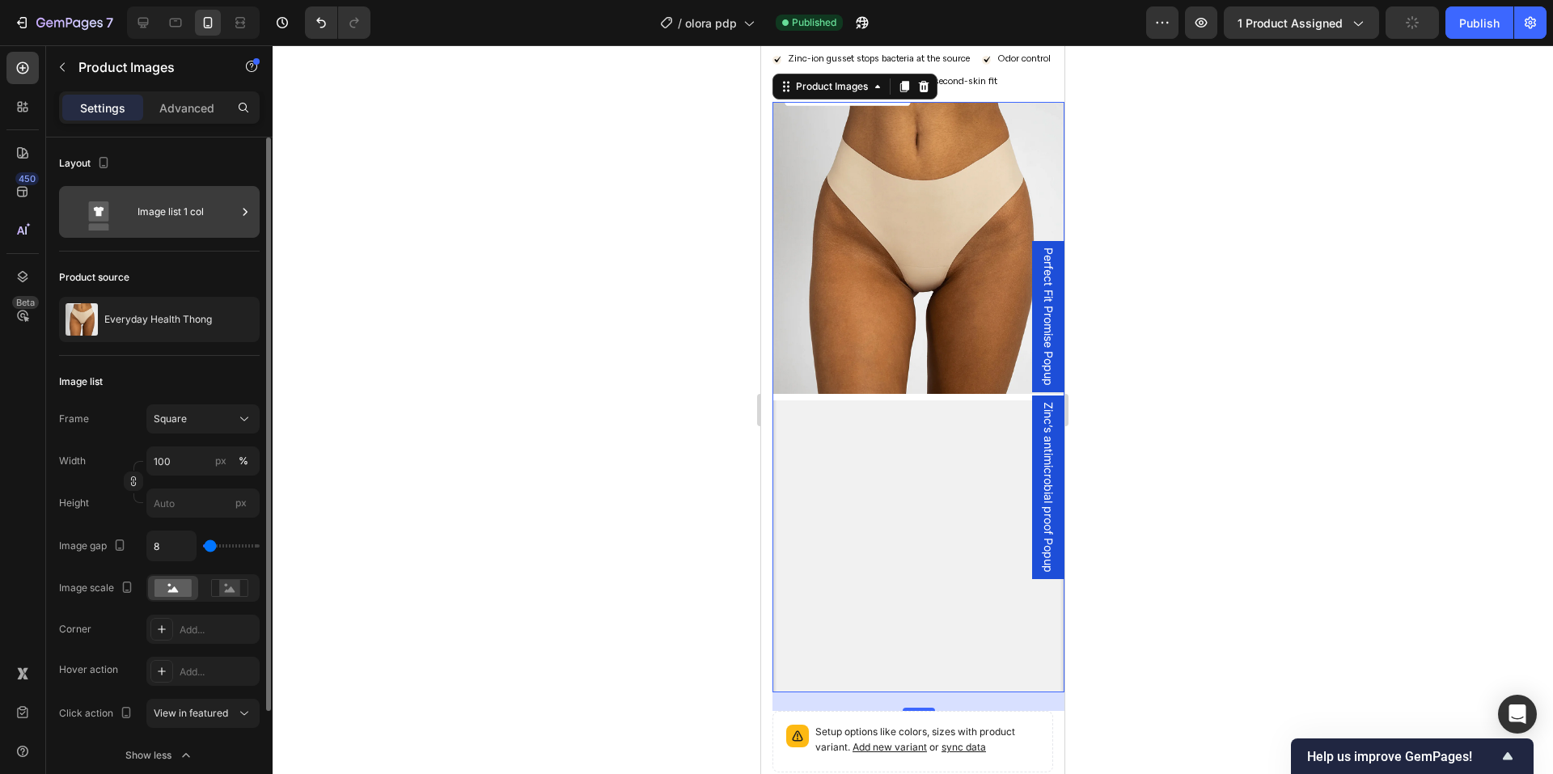
click at [167, 198] on div "Image list 1 col" at bounding box center [187, 211] width 99 height 37
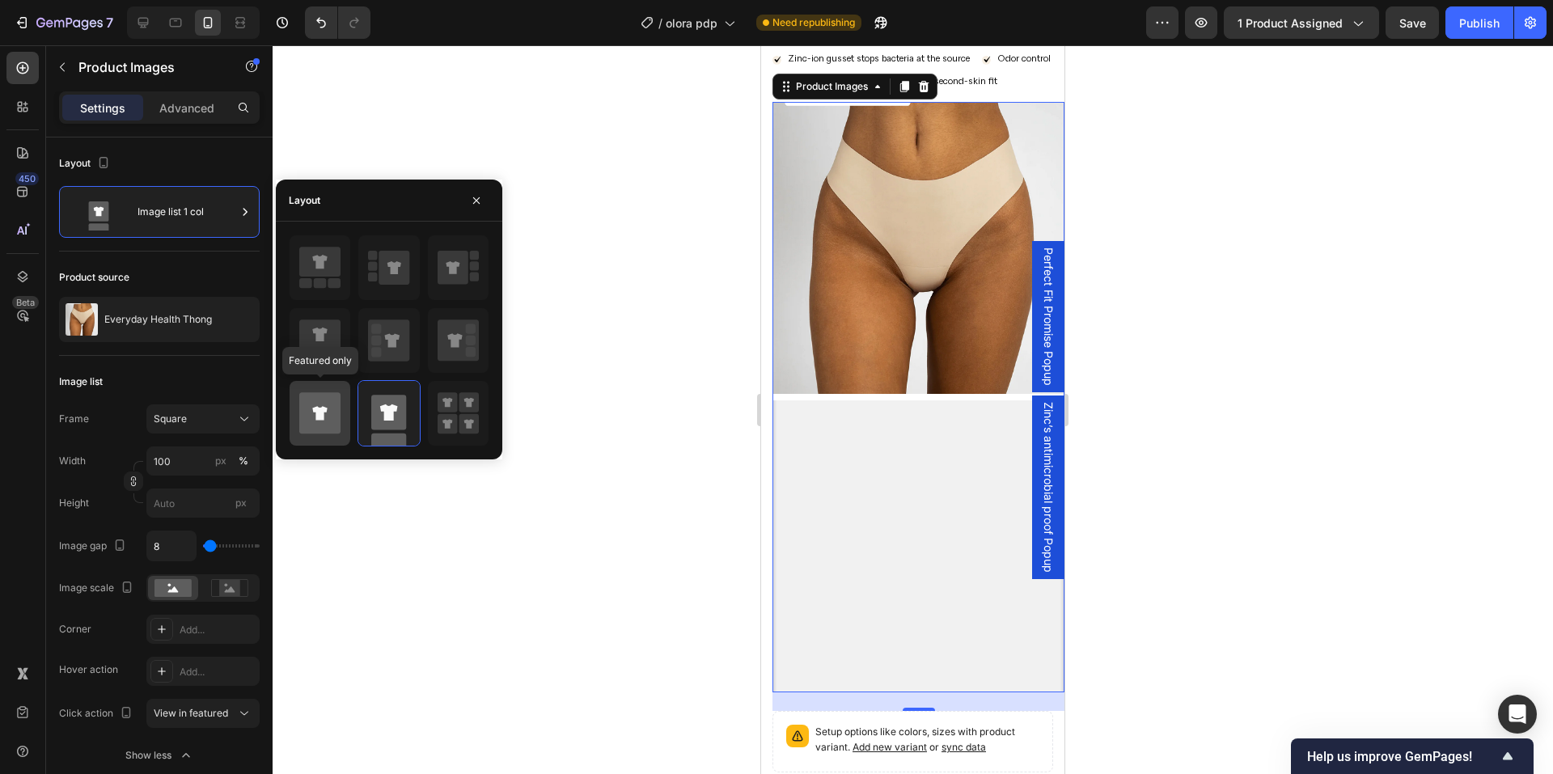
click at [341, 434] on icon at bounding box center [319, 413] width 41 height 45
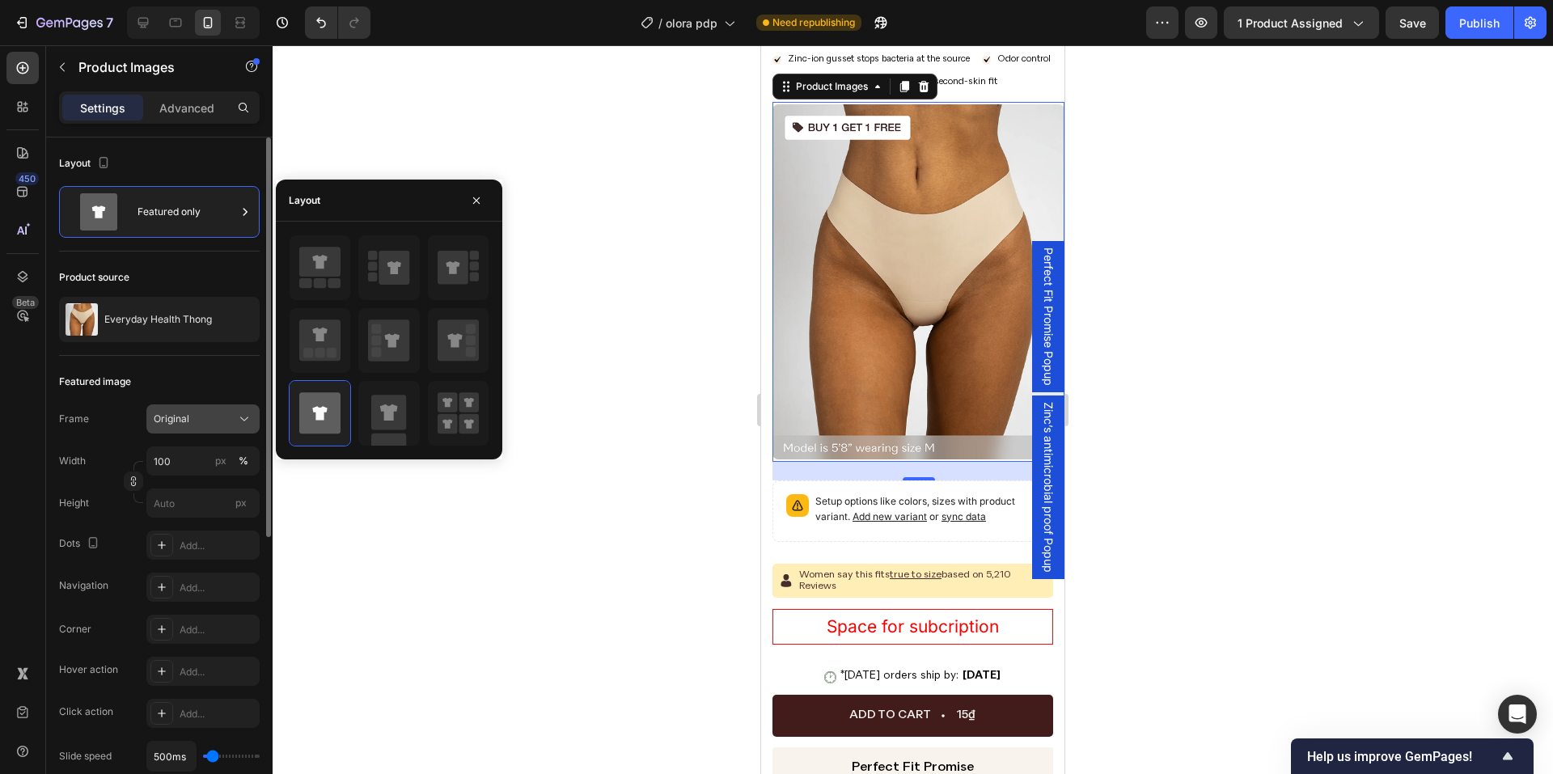
click at [249, 415] on icon at bounding box center [244, 419] width 16 height 16
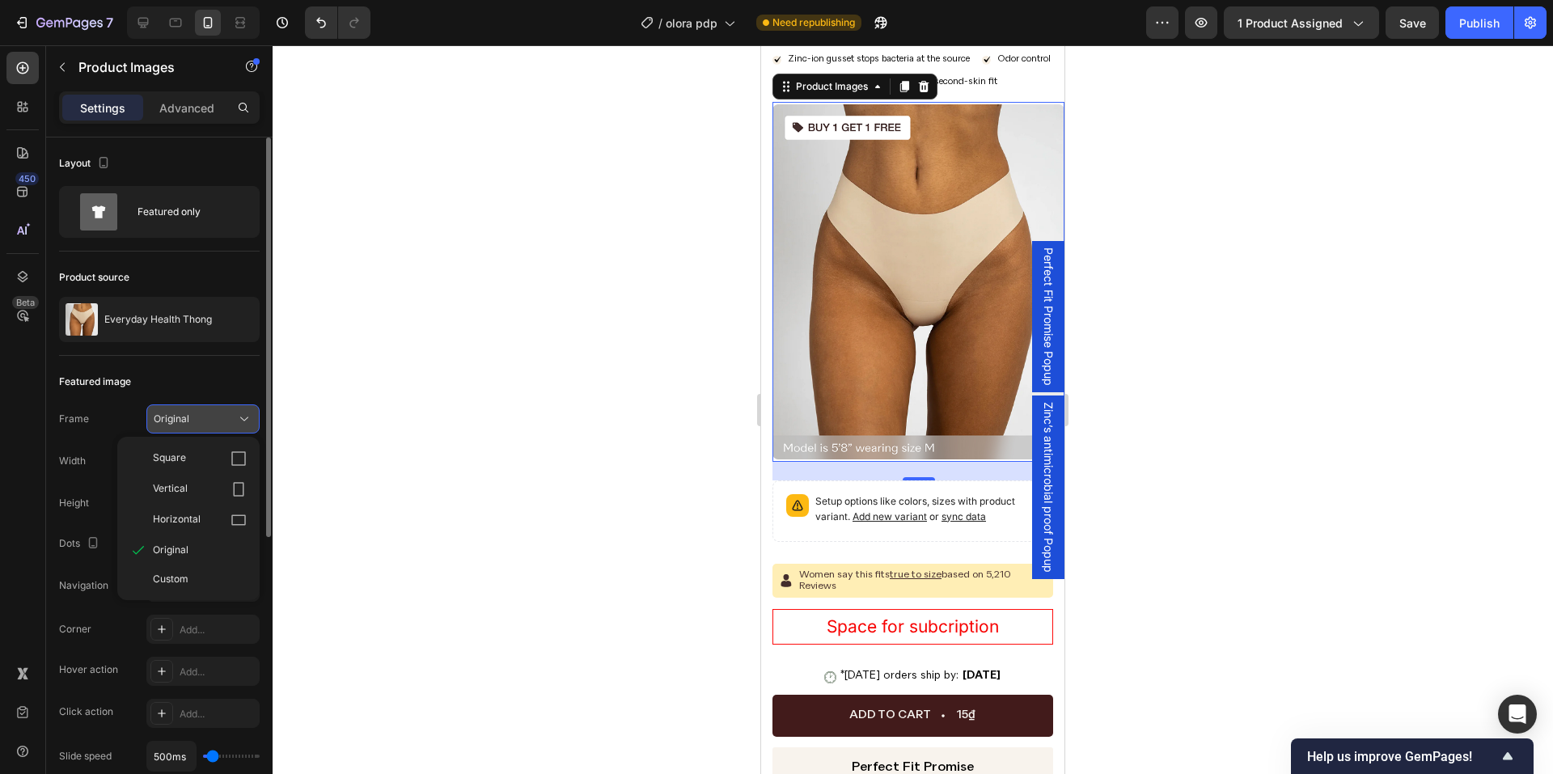
click at [249, 415] on icon at bounding box center [244, 419] width 16 height 16
click at [176, 504] on input "px" at bounding box center [202, 503] width 113 height 29
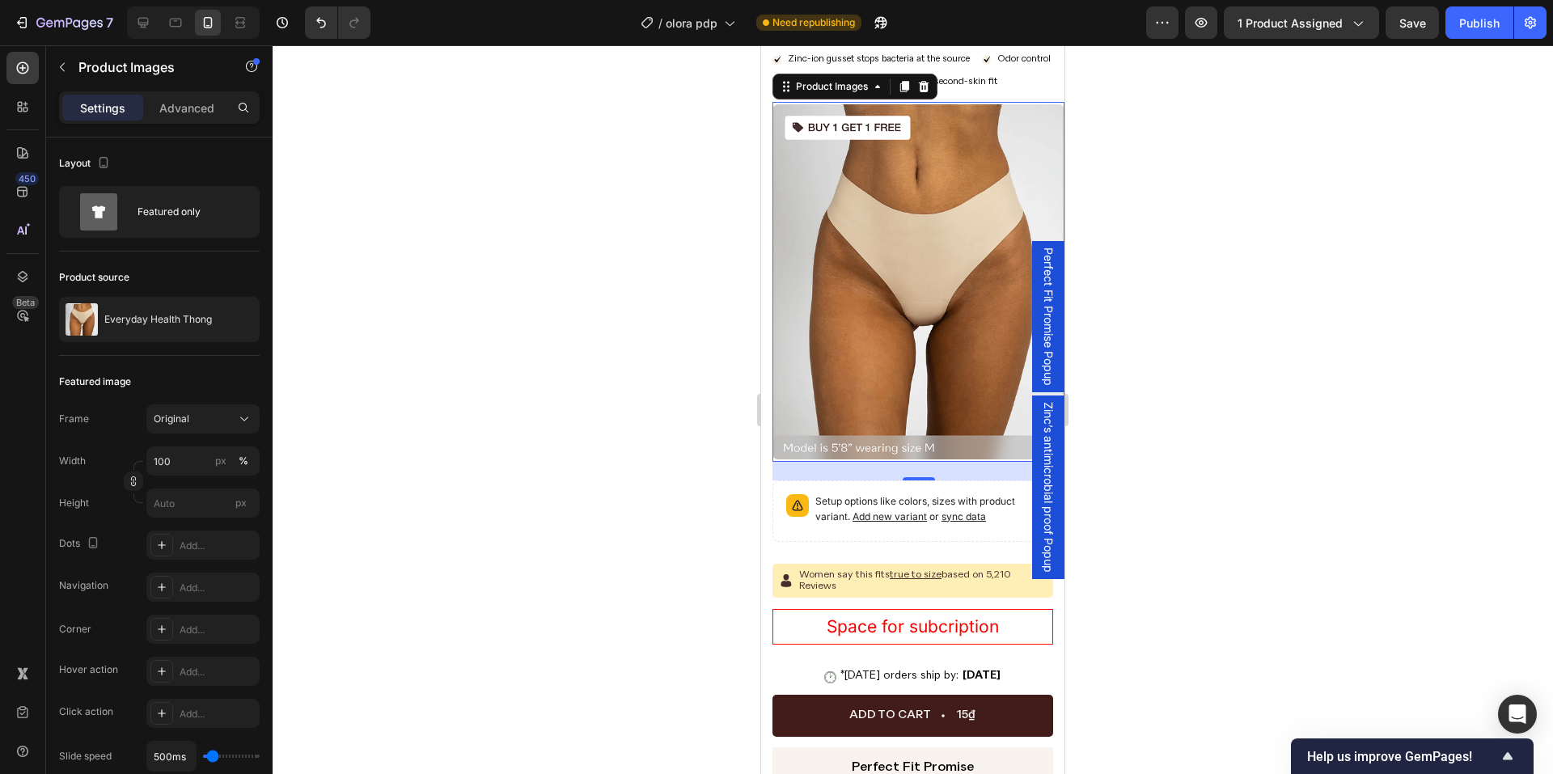
click at [17, 543] on div "450 Beta" at bounding box center [22, 355] width 32 height 606
